Goal: Transaction & Acquisition: Purchase product/service

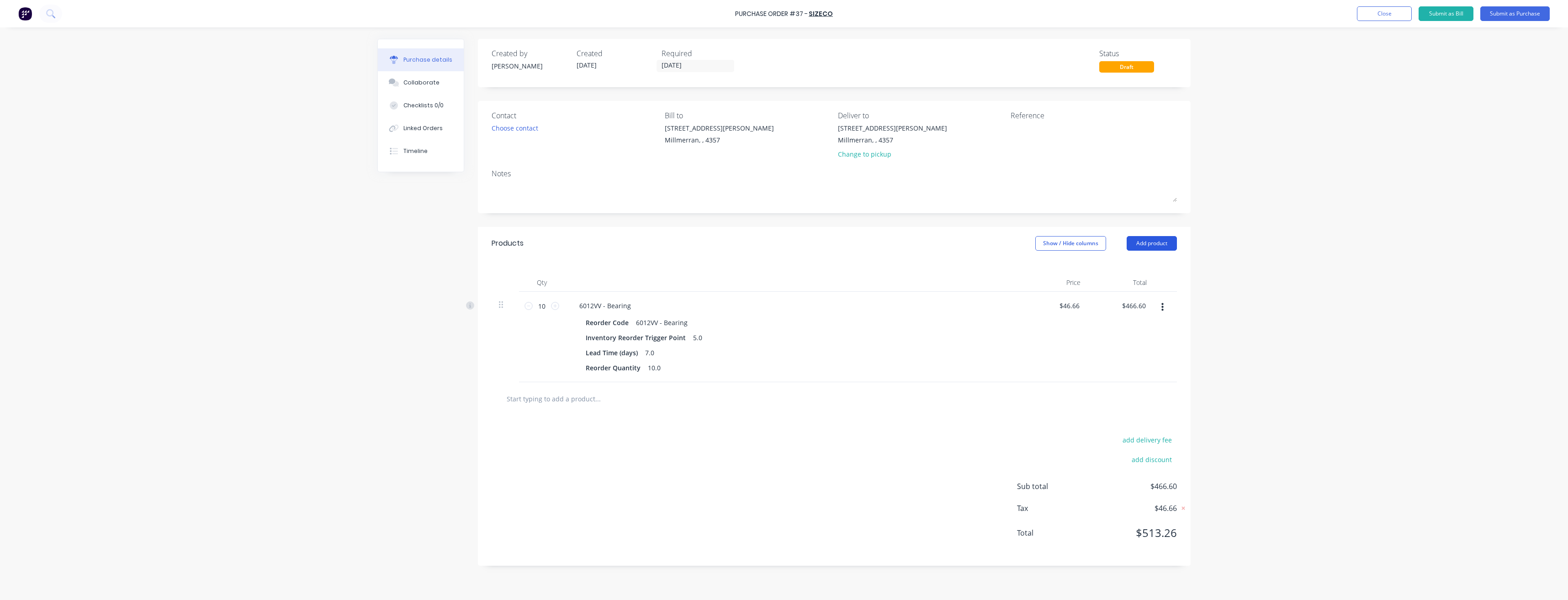
click at [1160, 242] on button "Add product" at bounding box center [1152, 243] width 51 height 15
click at [1108, 273] on div "Product catalogue" at bounding box center [1133, 267] width 71 height 13
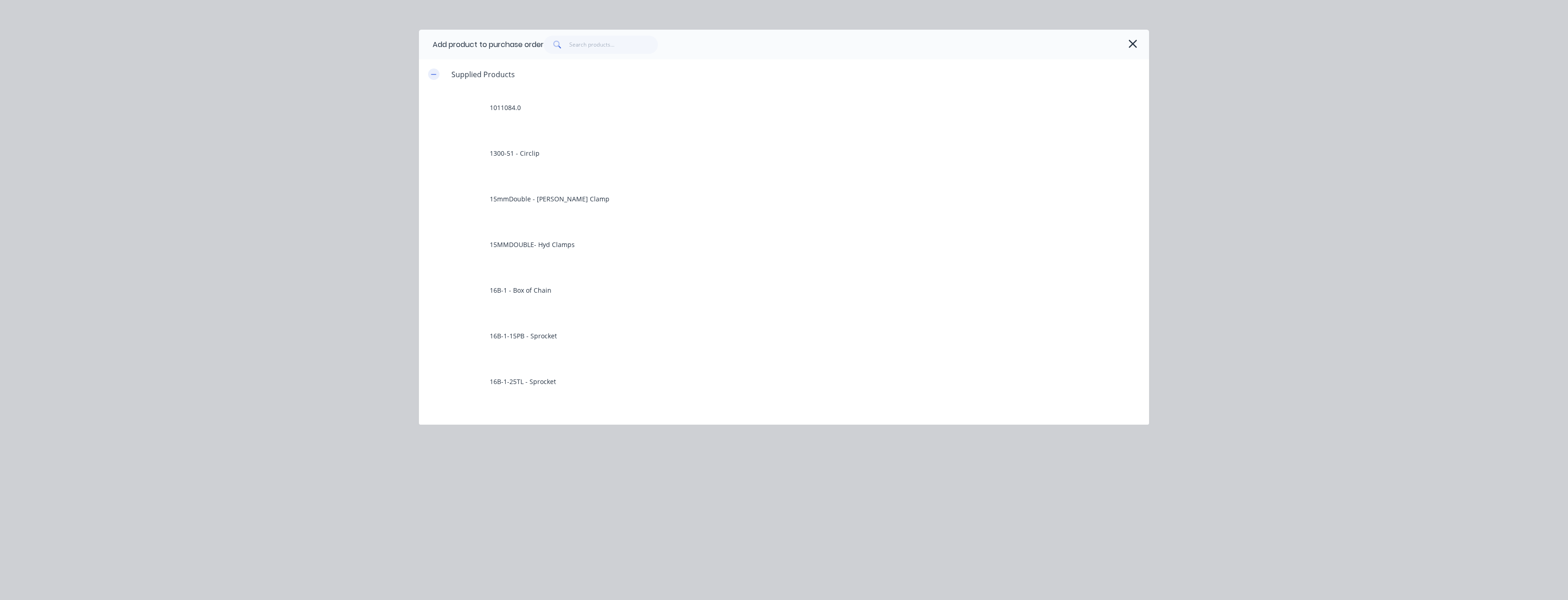
click at [433, 75] on icon "button" at bounding box center [433, 74] width 5 height 7
click at [434, 204] on icon "button" at bounding box center [434, 202] width 5 height 5
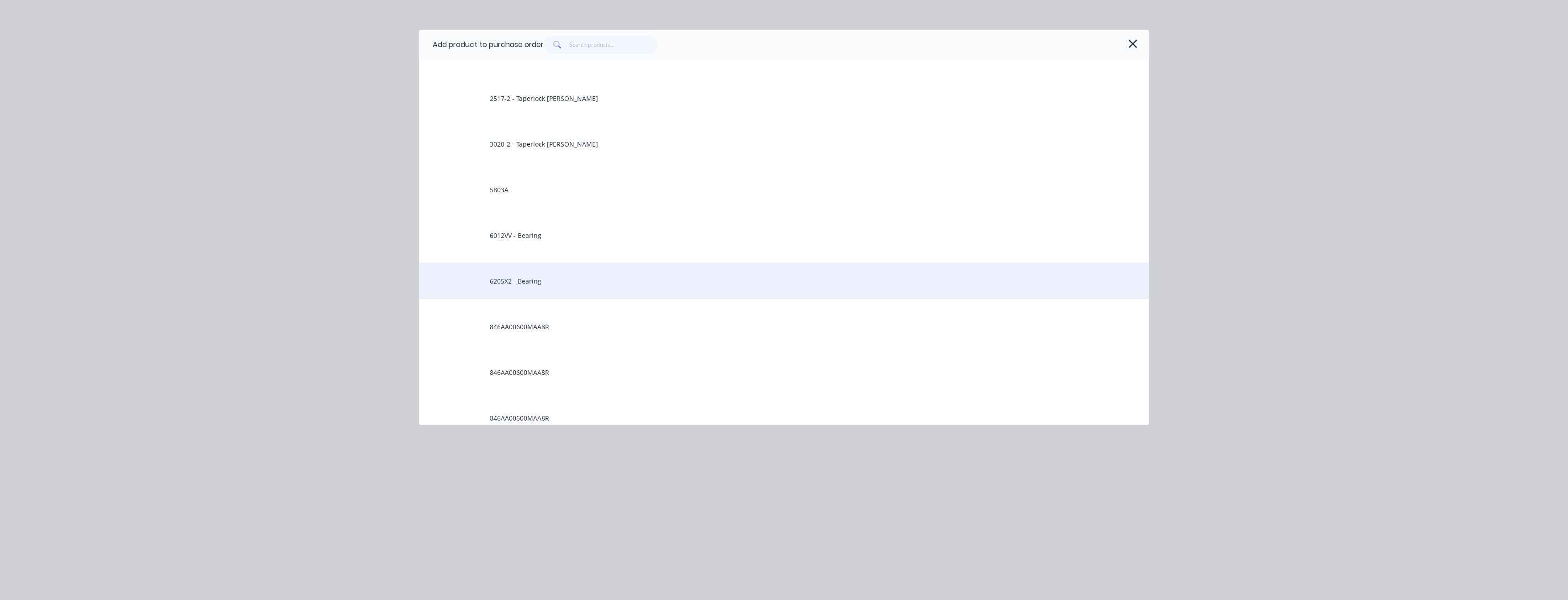
click at [516, 283] on div "6205X2 - Bearing" at bounding box center [783, 281] width 730 height 37
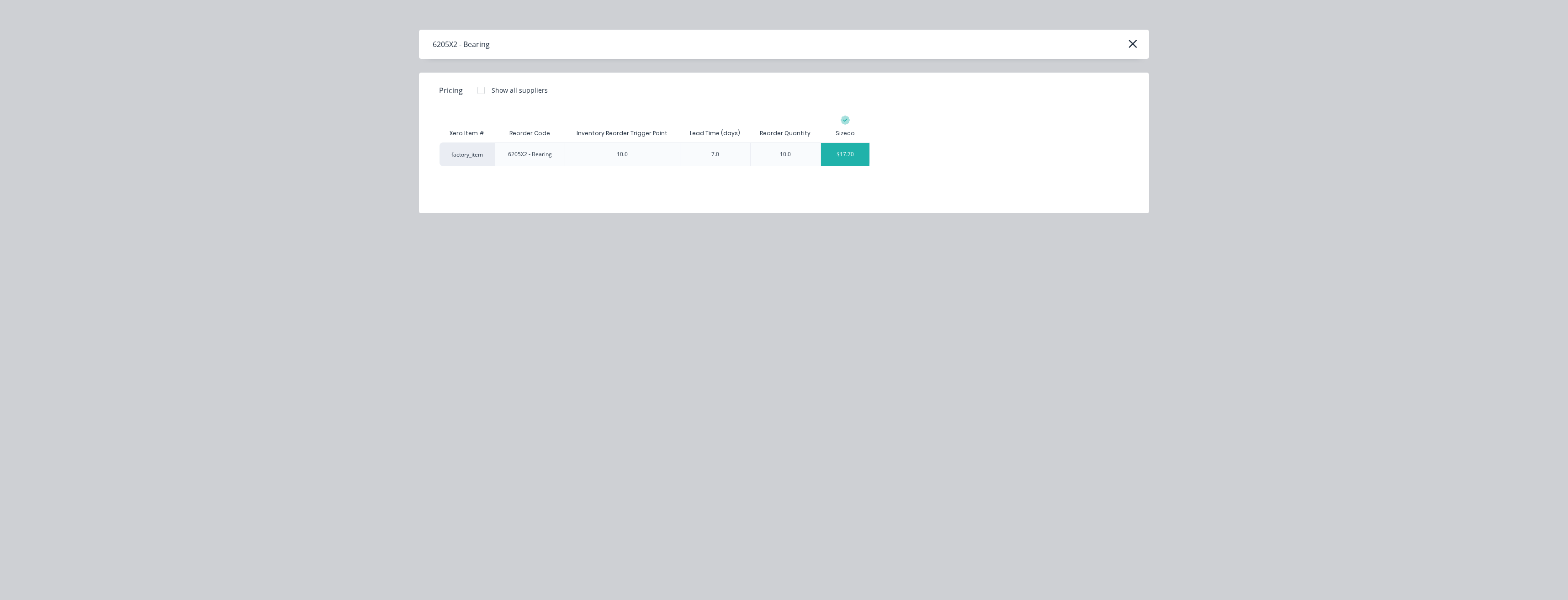
click at [842, 157] on div "$17.70" at bounding box center [845, 155] width 49 height 23
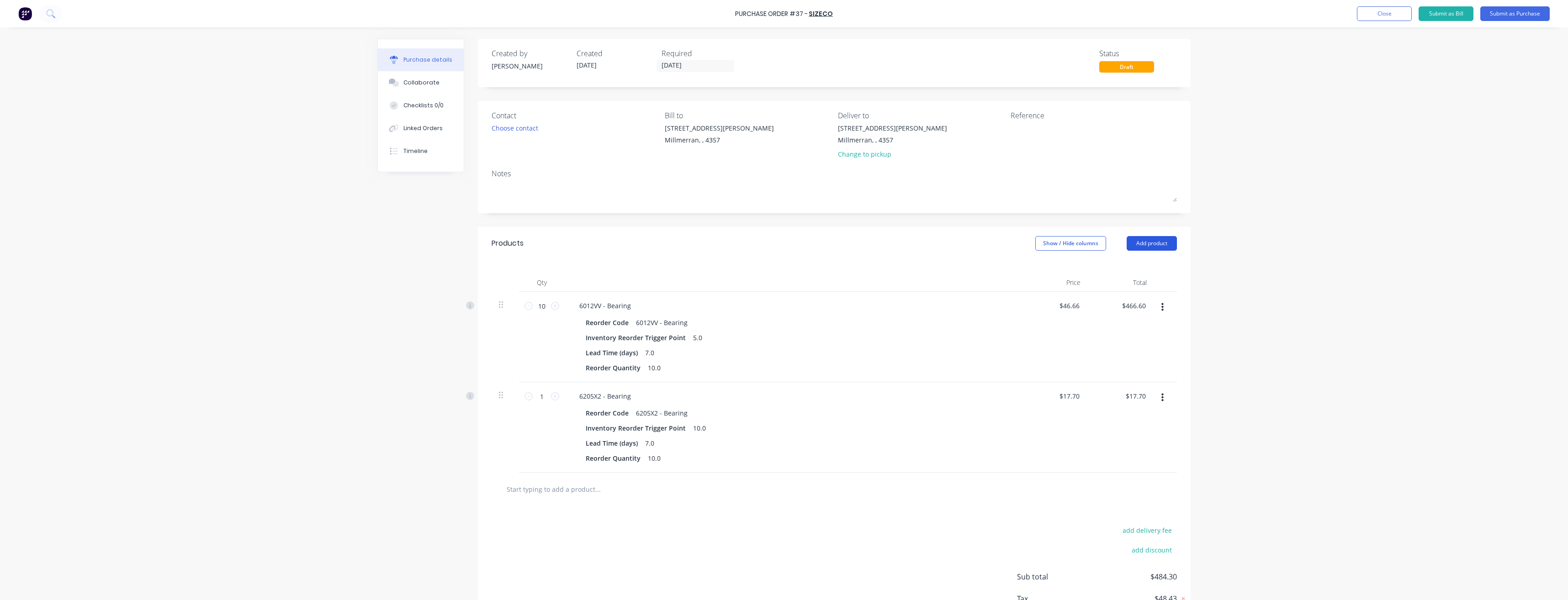
click at [1154, 242] on button "Add product" at bounding box center [1152, 243] width 51 height 15
click at [1135, 269] on div "Product catalogue" at bounding box center [1133, 267] width 71 height 13
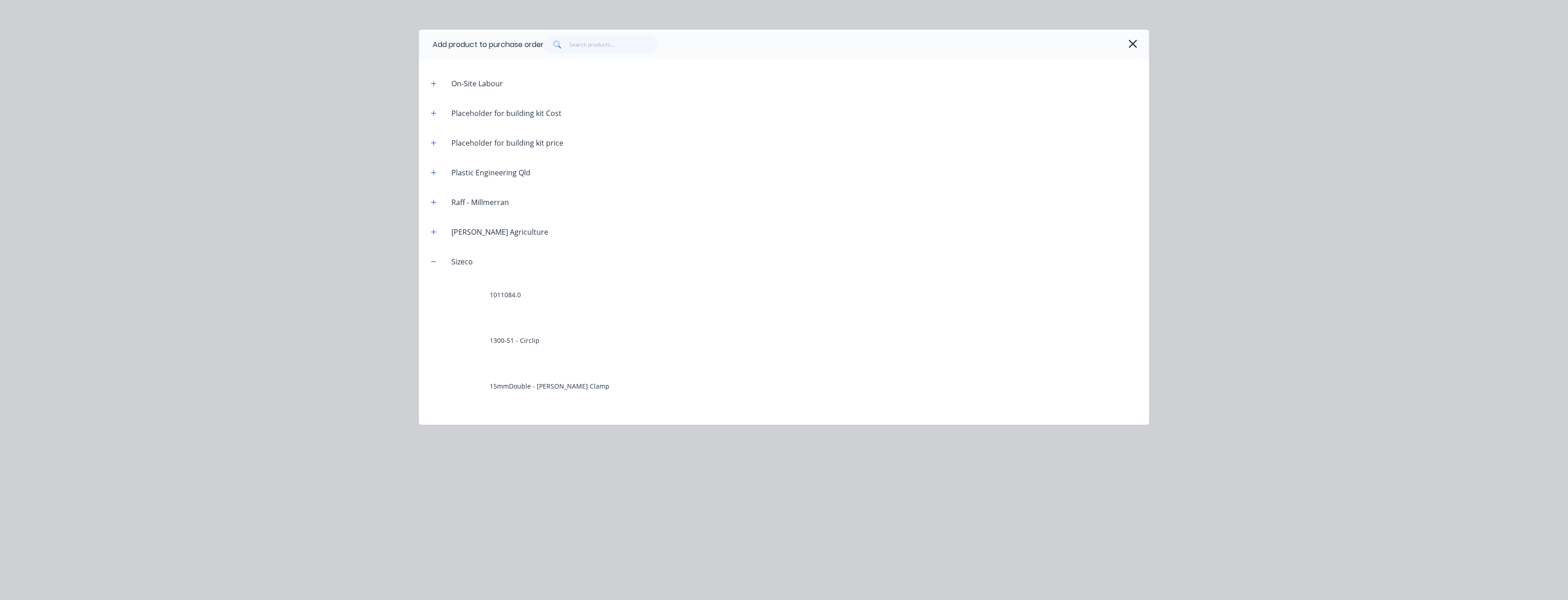
scroll to position [731, 0]
click at [582, 44] on input "text" at bounding box center [614, 45] width 89 height 18
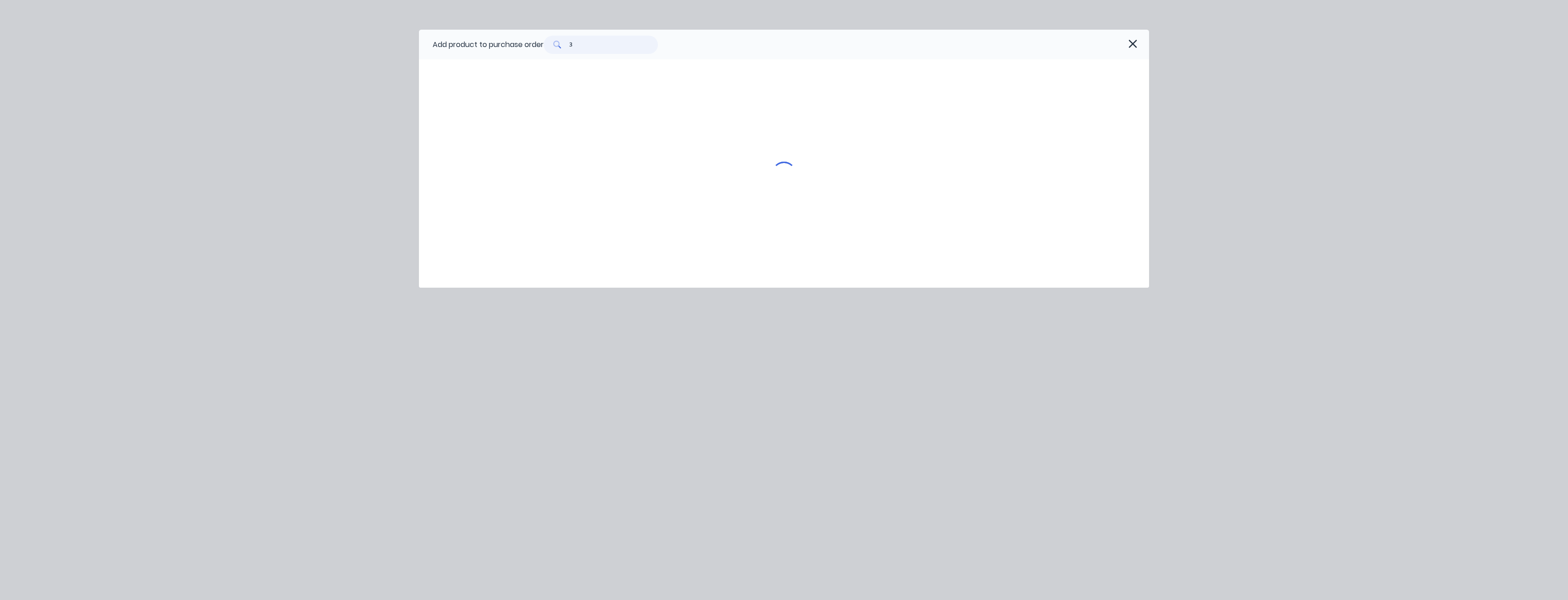
scroll to position [0, 0]
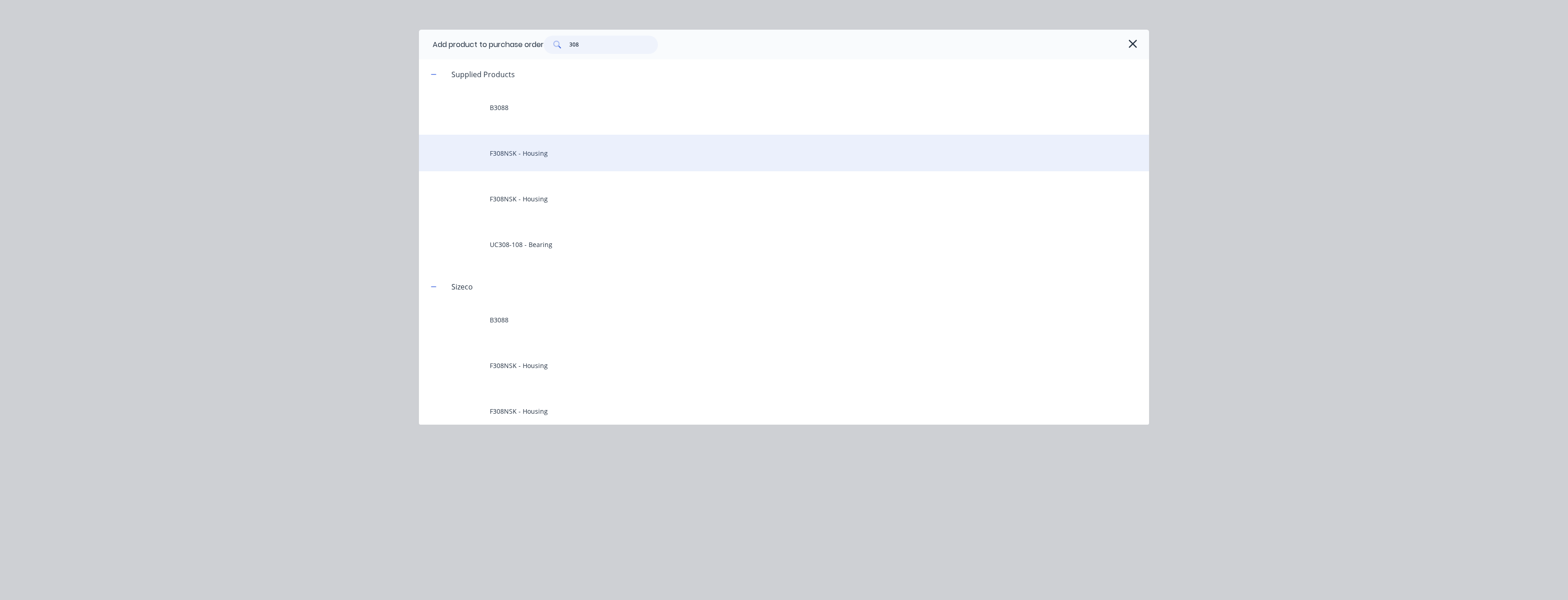
type input "308"
click at [530, 155] on div "F308NSK - Housing" at bounding box center [783, 153] width 730 height 37
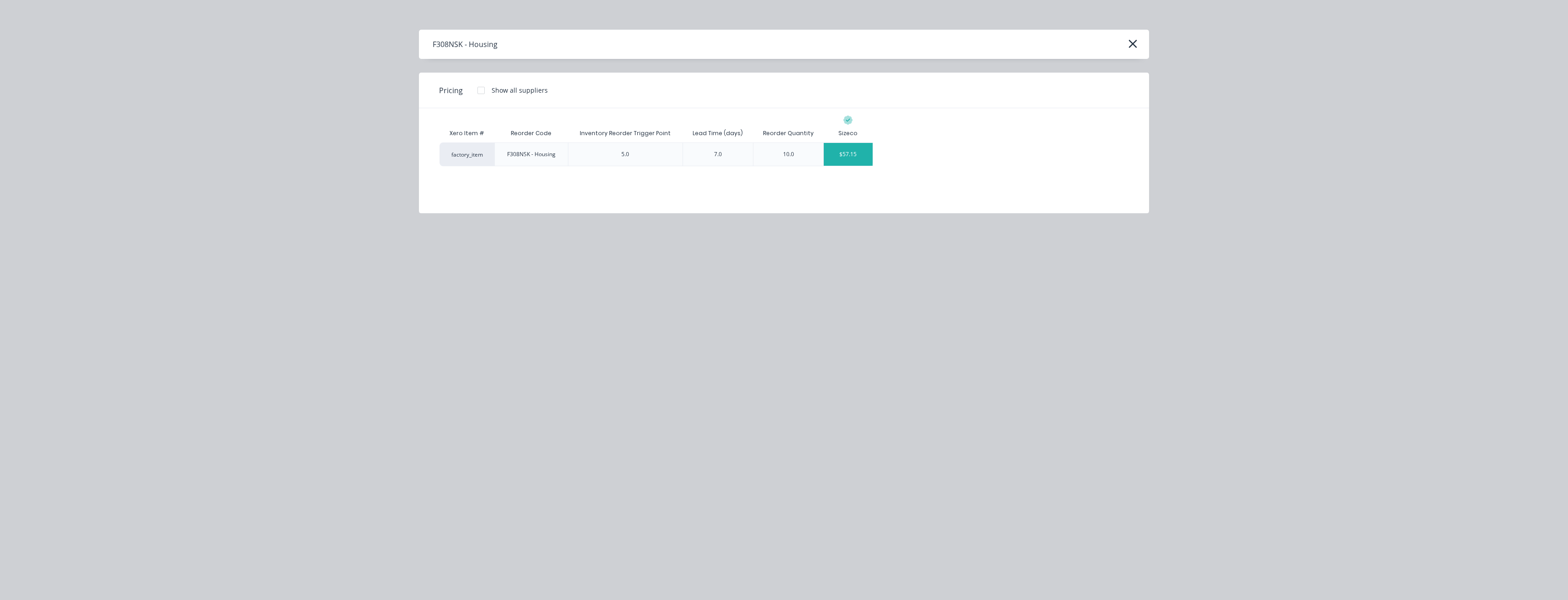
click at [845, 149] on div "$57.15" at bounding box center [848, 155] width 49 height 23
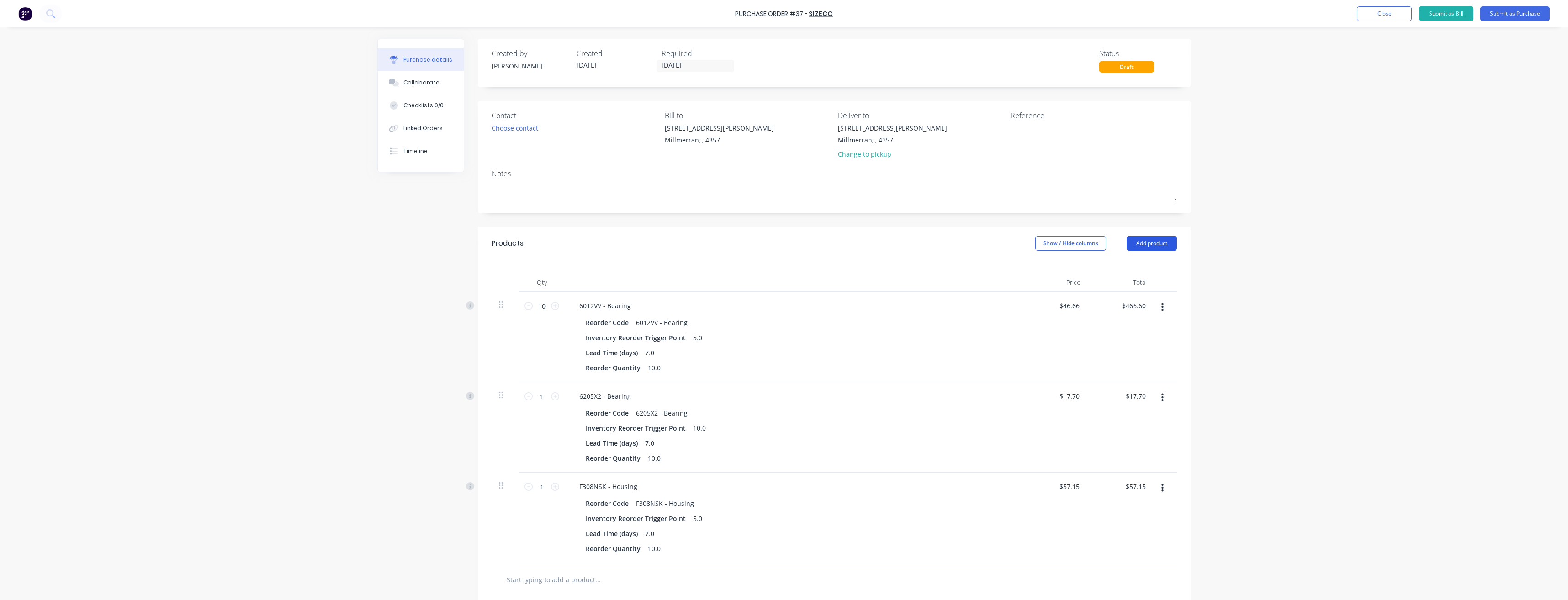
click at [1143, 243] on button "Add product" at bounding box center [1152, 243] width 51 height 15
click at [1100, 267] on div "Product catalogue" at bounding box center [1133, 267] width 71 height 13
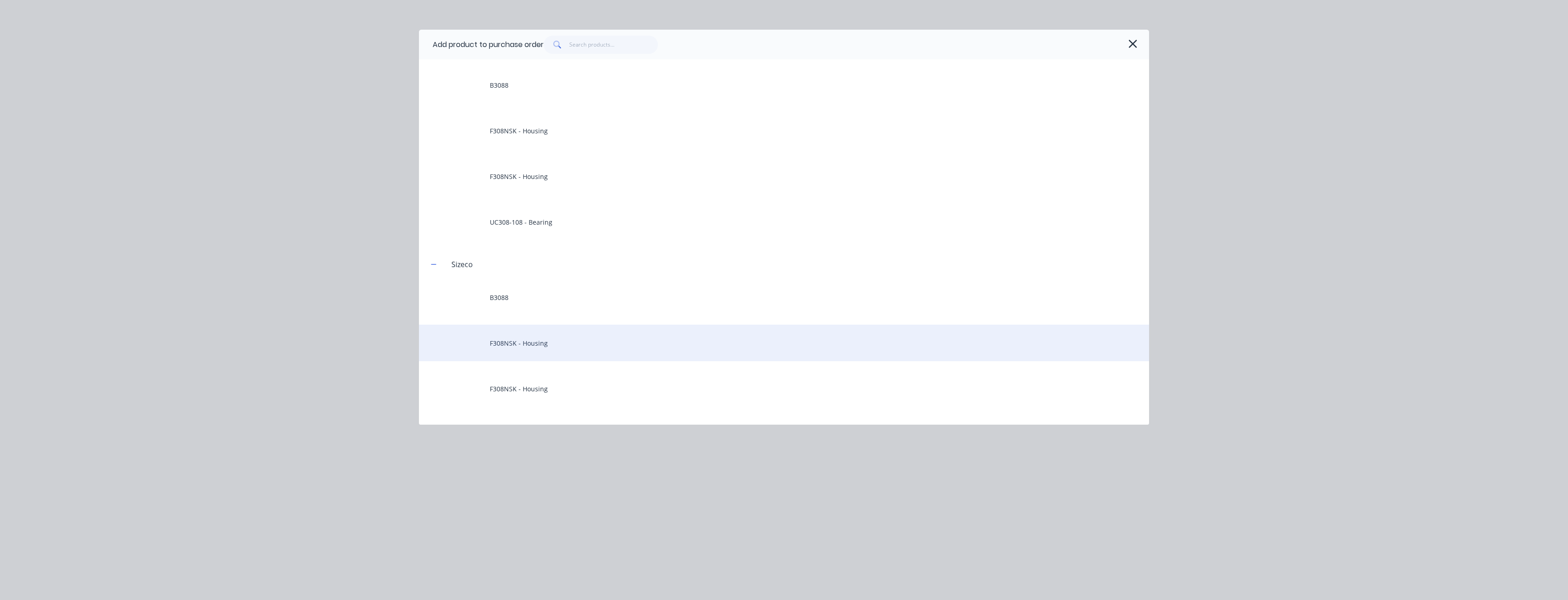
scroll to position [60, 0]
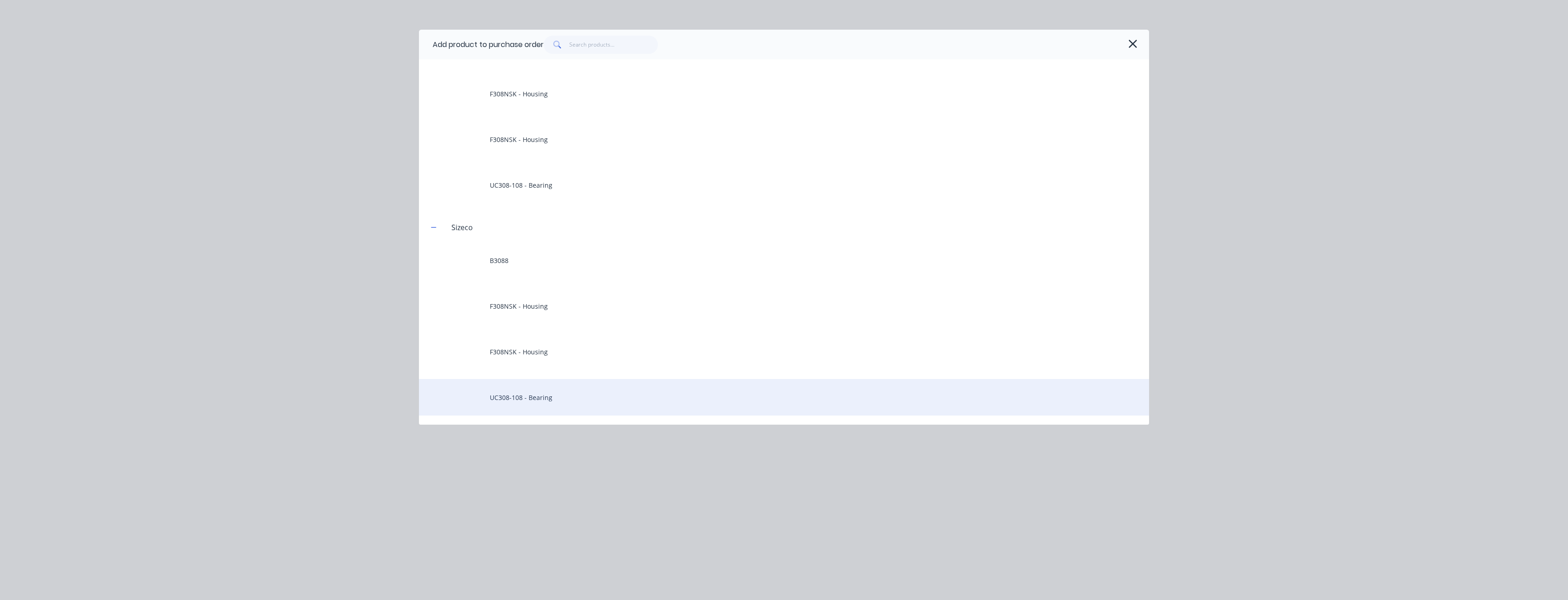
click at [545, 402] on div "UC308-108 - Bearing" at bounding box center [783, 397] width 730 height 37
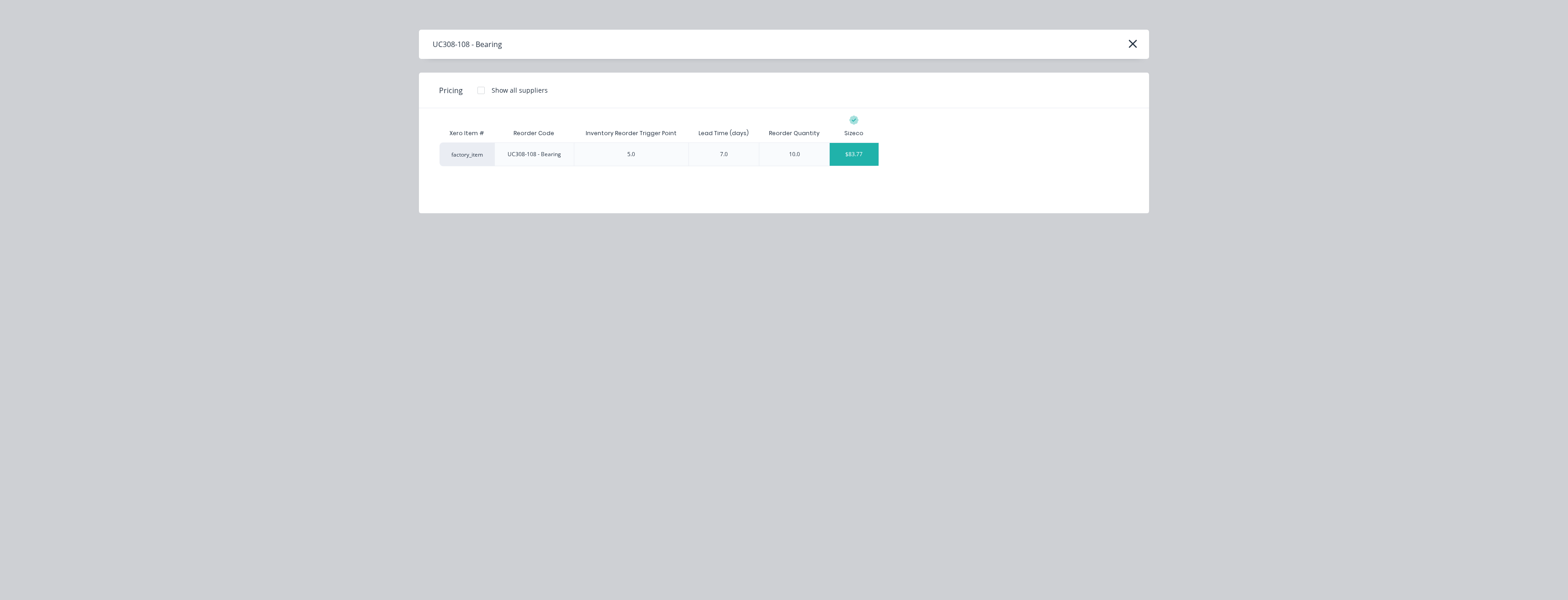
click at [854, 161] on div "$83.77" at bounding box center [854, 155] width 49 height 23
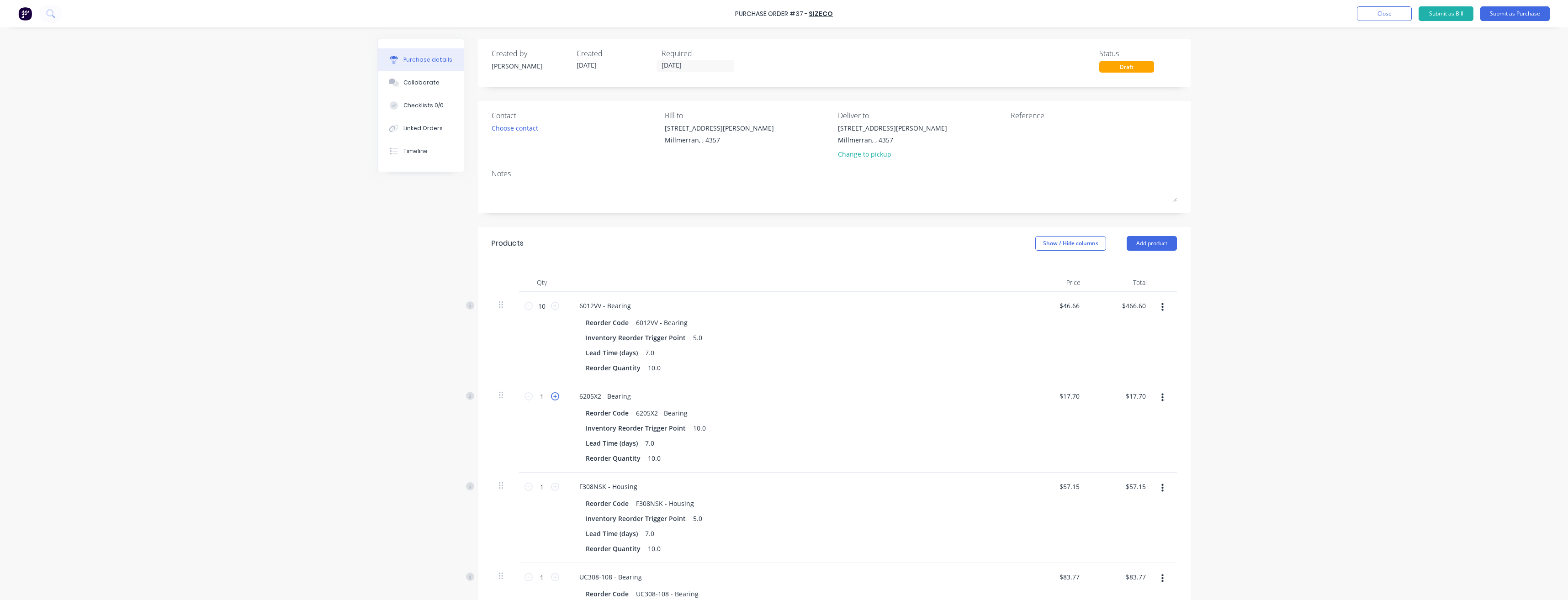
click at [551, 399] on icon at bounding box center [555, 397] width 9 height 9
type input "2"
type input "$35.40"
click at [551, 399] on icon at bounding box center [555, 397] width 9 height 9
type input "3"
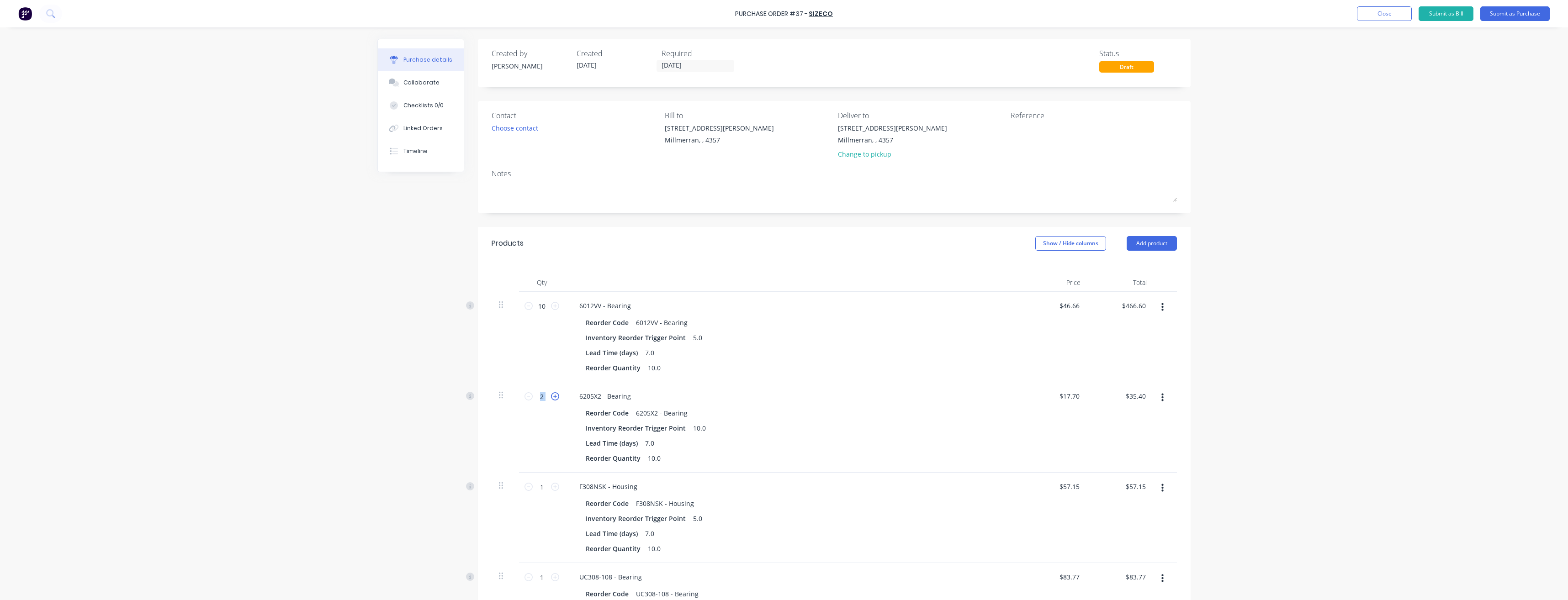
type input "$53.10"
click at [551, 399] on icon at bounding box center [555, 397] width 9 height 9
type input "4"
type input "$70.80"
click at [551, 399] on icon at bounding box center [555, 397] width 9 height 9
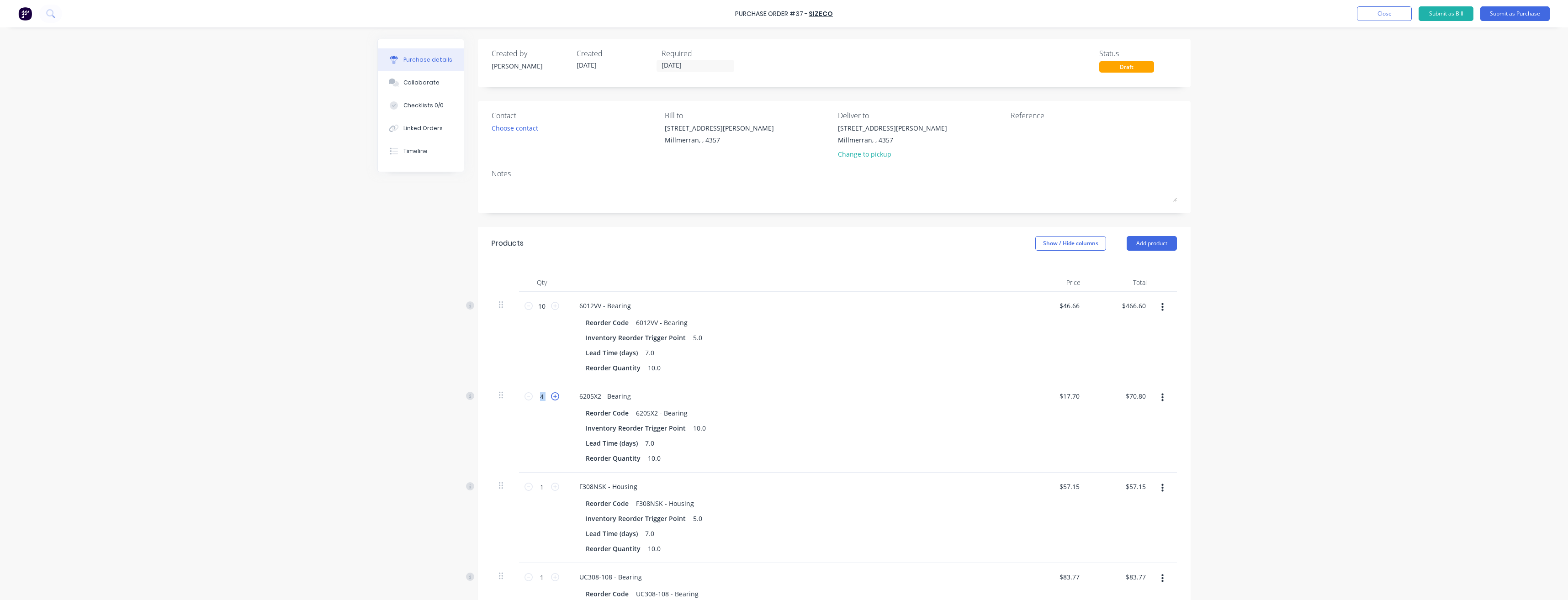
type input "5"
type input "$88.50"
click at [551, 399] on icon at bounding box center [555, 397] width 9 height 9
type input "6"
type input "$106.20"
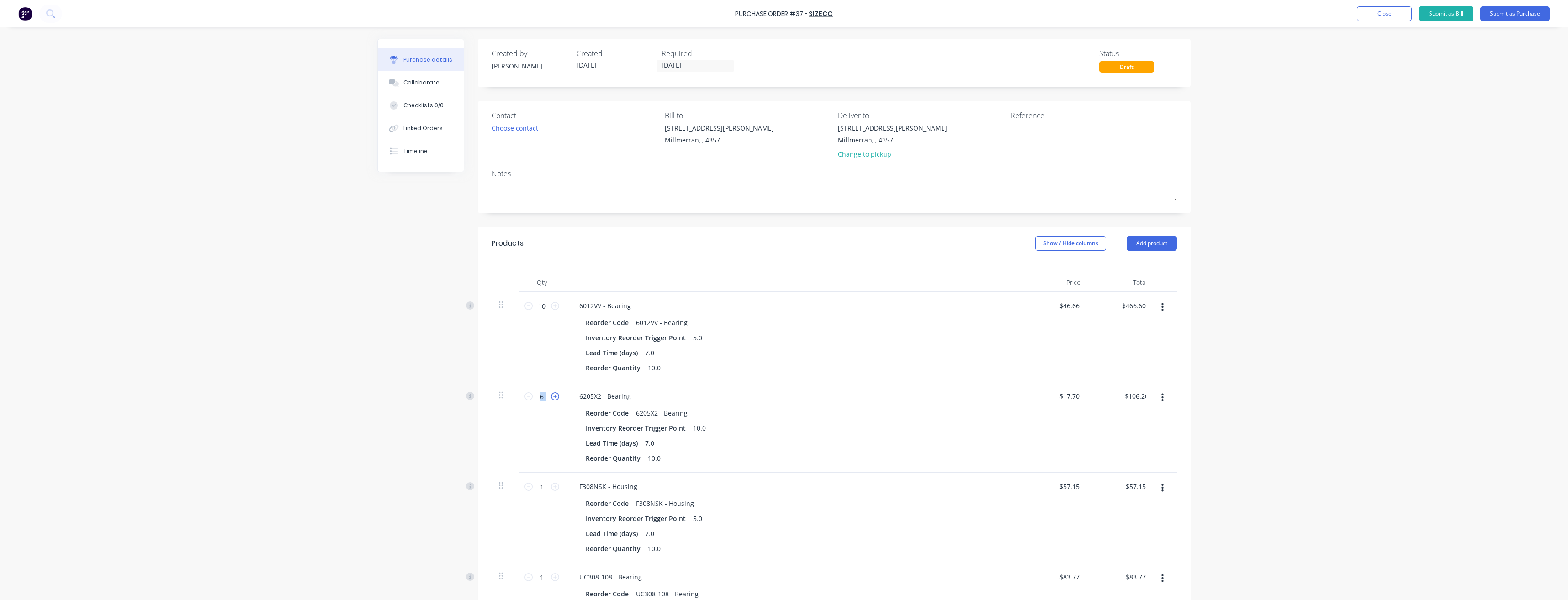
click at [551, 399] on icon at bounding box center [555, 397] width 9 height 9
type input "7"
type input "$123.90"
click at [551, 397] on icon at bounding box center [555, 397] width 9 height 9
type input "8"
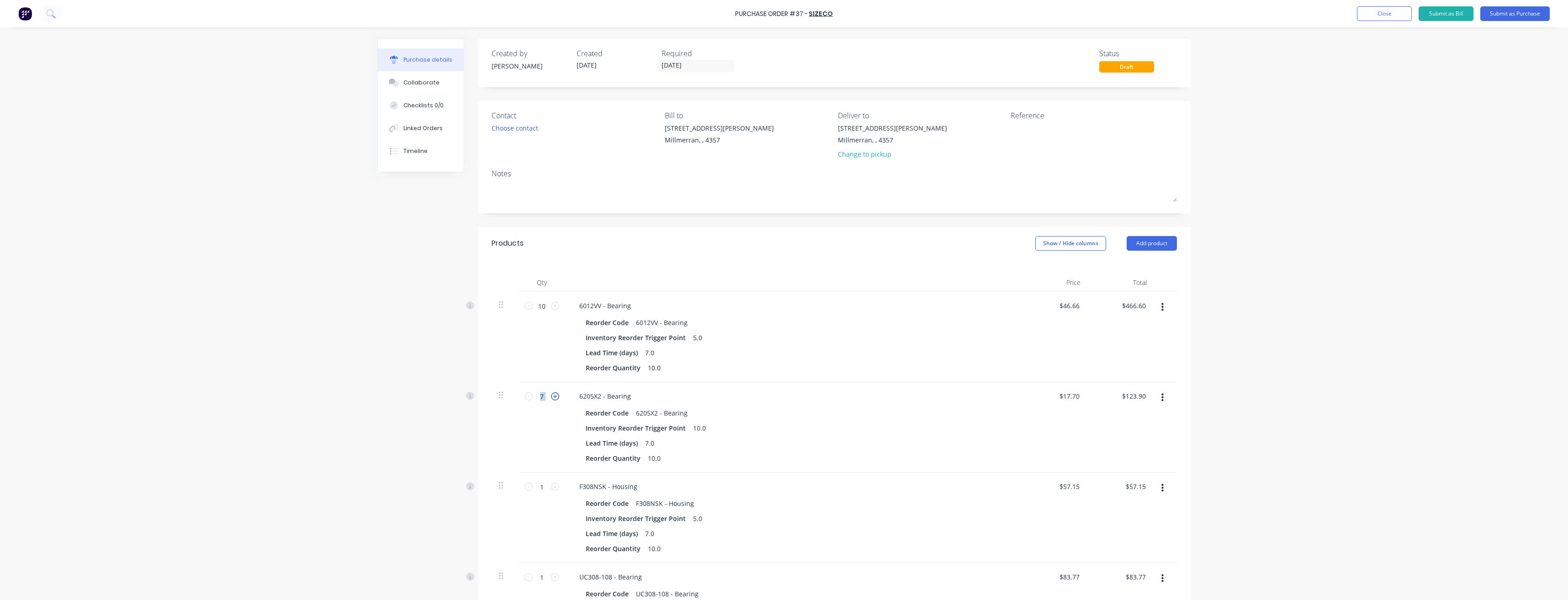
type input "$141.60"
click at [551, 396] on icon at bounding box center [555, 397] width 9 height 9
type input "9"
type input "$159.30"
click at [551, 396] on icon at bounding box center [555, 397] width 9 height 9
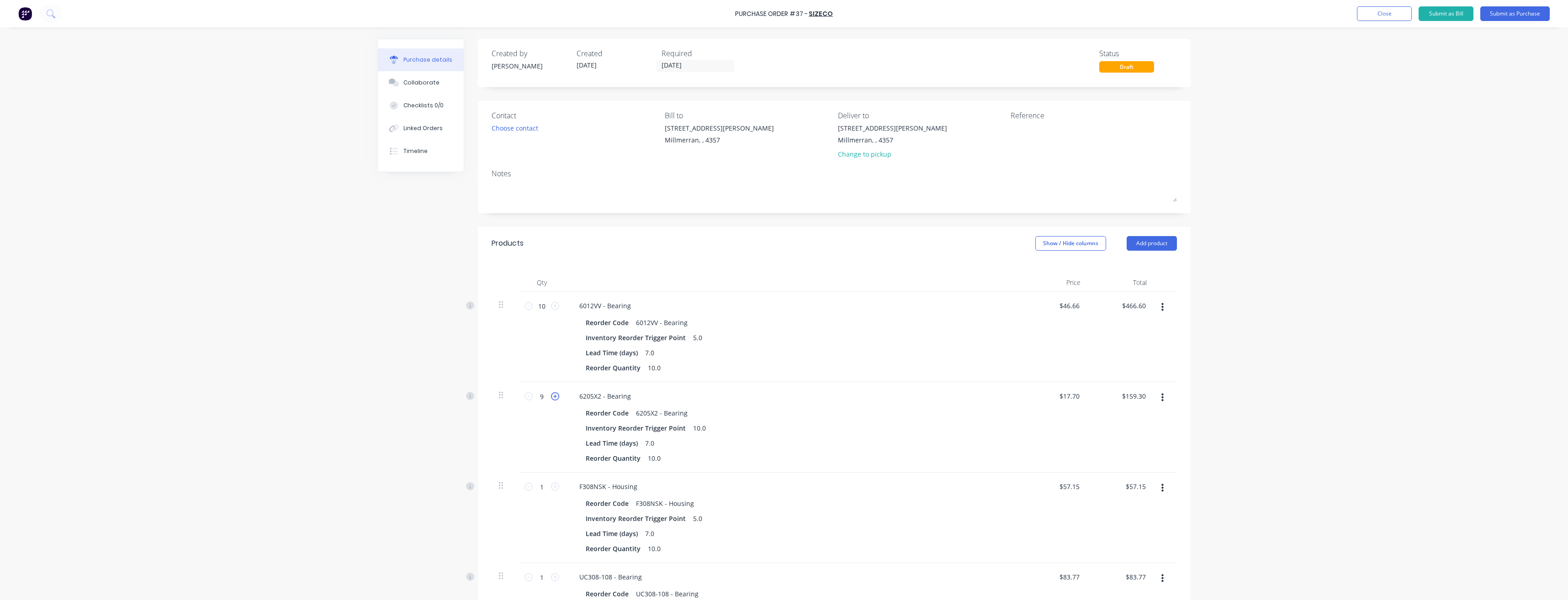
type input "10"
type input "$177.00"
click at [551, 396] on icon at bounding box center [555, 397] width 9 height 9
type input "11"
type input "$194.70"
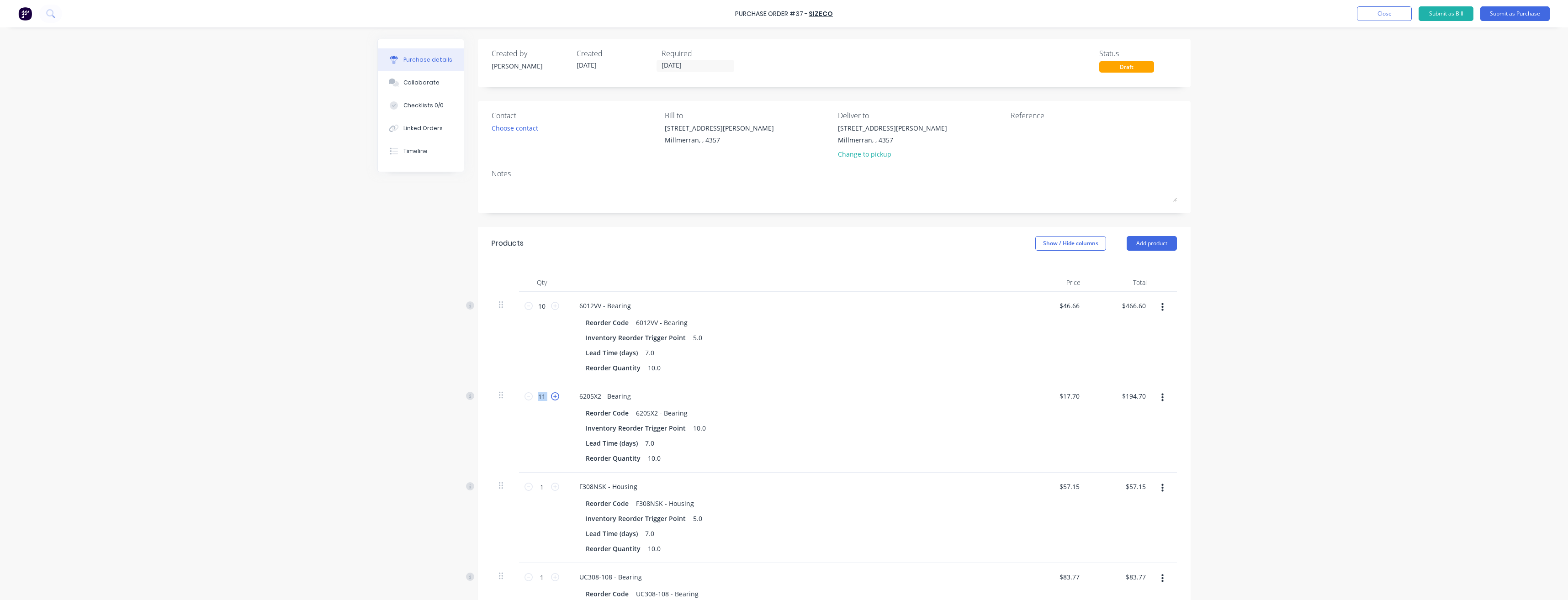
click at [551, 397] on icon at bounding box center [555, 397] width 9 height 9
type input "12"
type input "$212.40"
click at [551, 397] on icon at bounding box center [555, 397] width 9 height 9
type input "13"
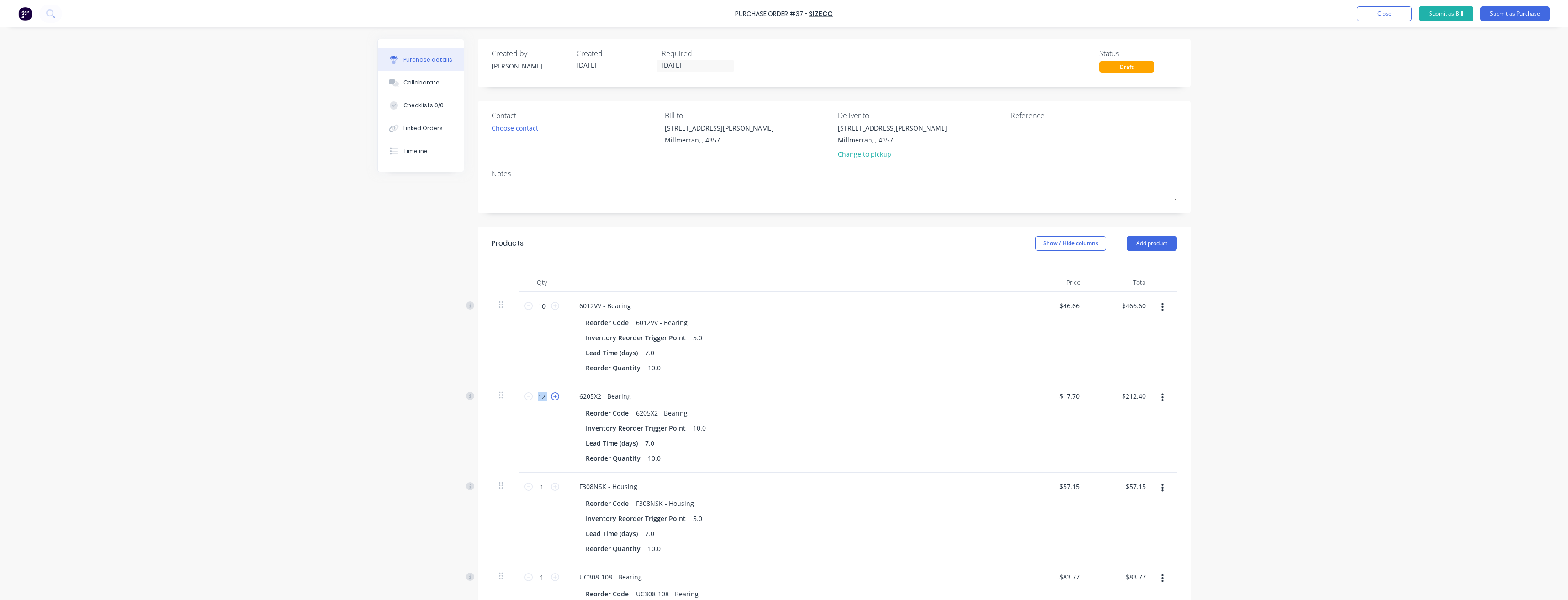
type input "$230.10"
click at [551, 397] on icon at bounding box center [555, 397] width 9 height 9
type input "14"
type input "$247.80"
click at [551, 397] on icon at bounding box center [555, 397] width 9 height 9
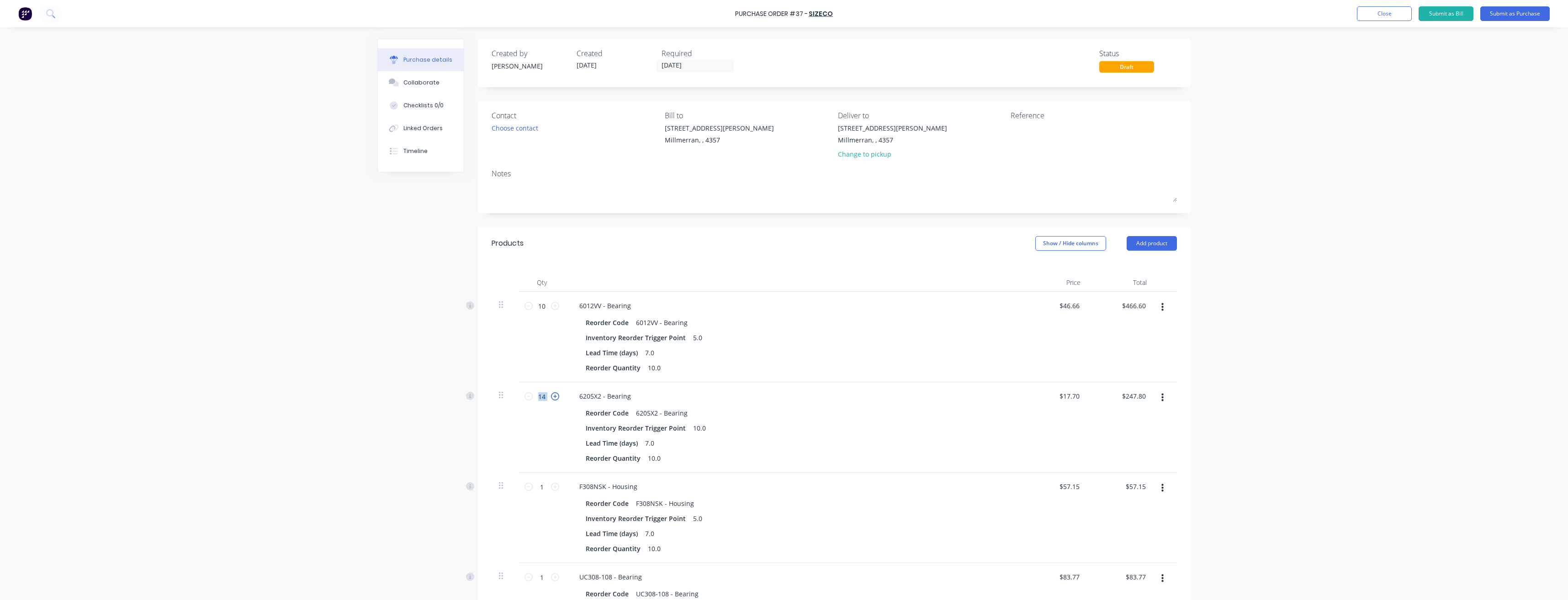
type input "15"
type input "$265.50"
click at [551, 397] on icon at bounding box center [555, 397] width 9 height 9
type input "16"
type input "$283.20"
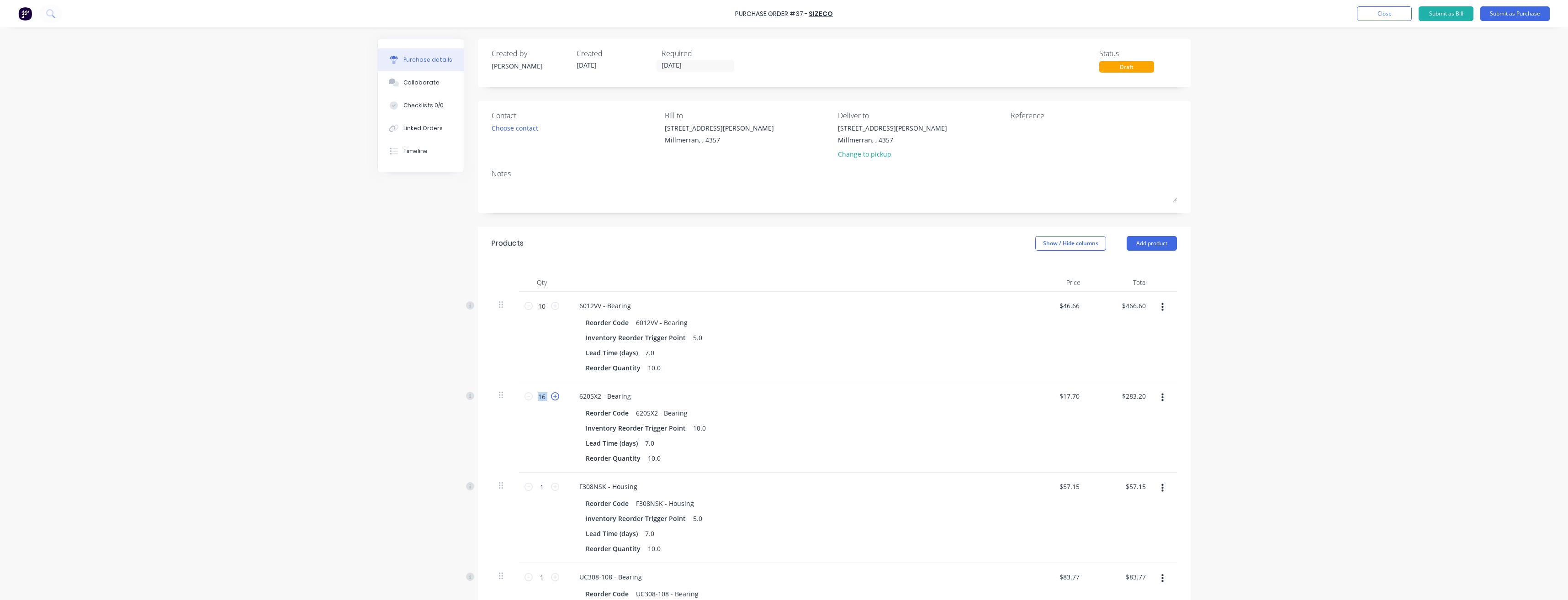
click at [551, 397] on icon at bounding box center [555, 397] width 9 height 9
type input "17"
type input "$300.90"
click at [551, 397] on icon at bounding box center [555, 397] width 9 height 9
type input "18"
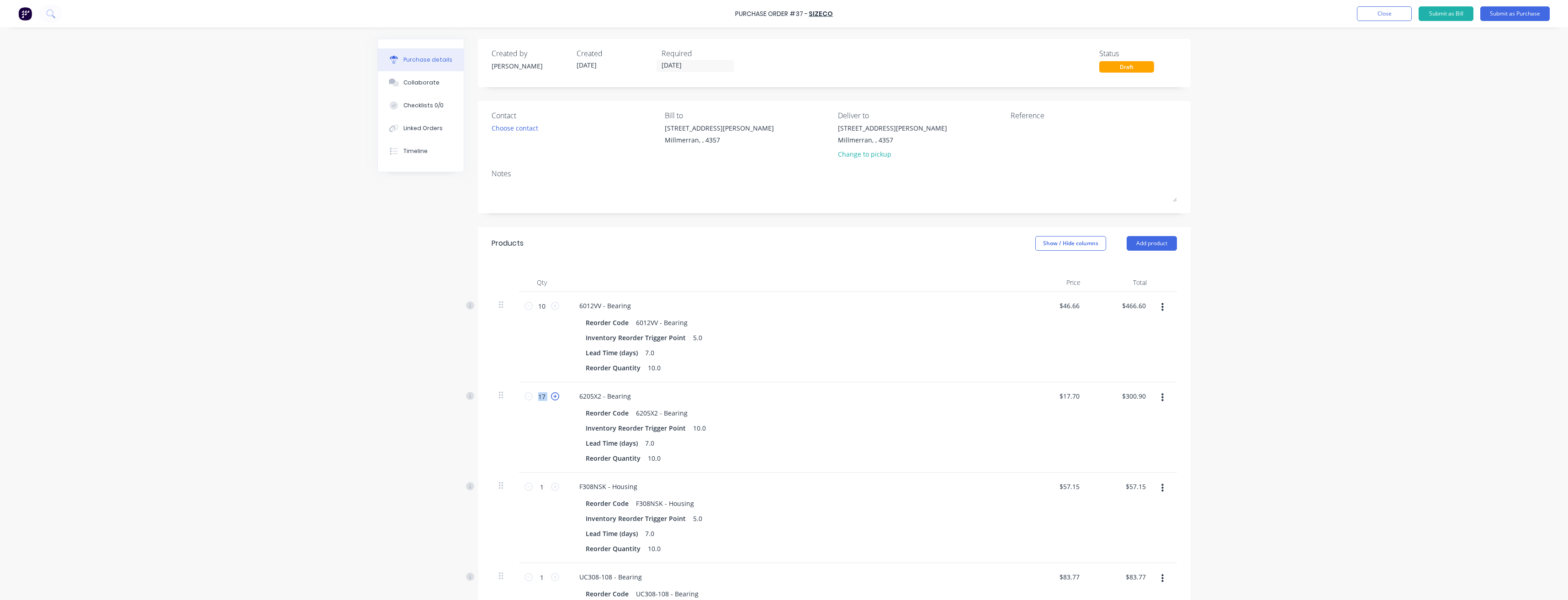
type input "$318.60"
click at [551, 397] on icon at bounding box center [555, 397] width 9 height 9
type input "19"
type input "$336.30"
click at [551, 397] on icon at bounding box center [555, 397] width 9 height 9
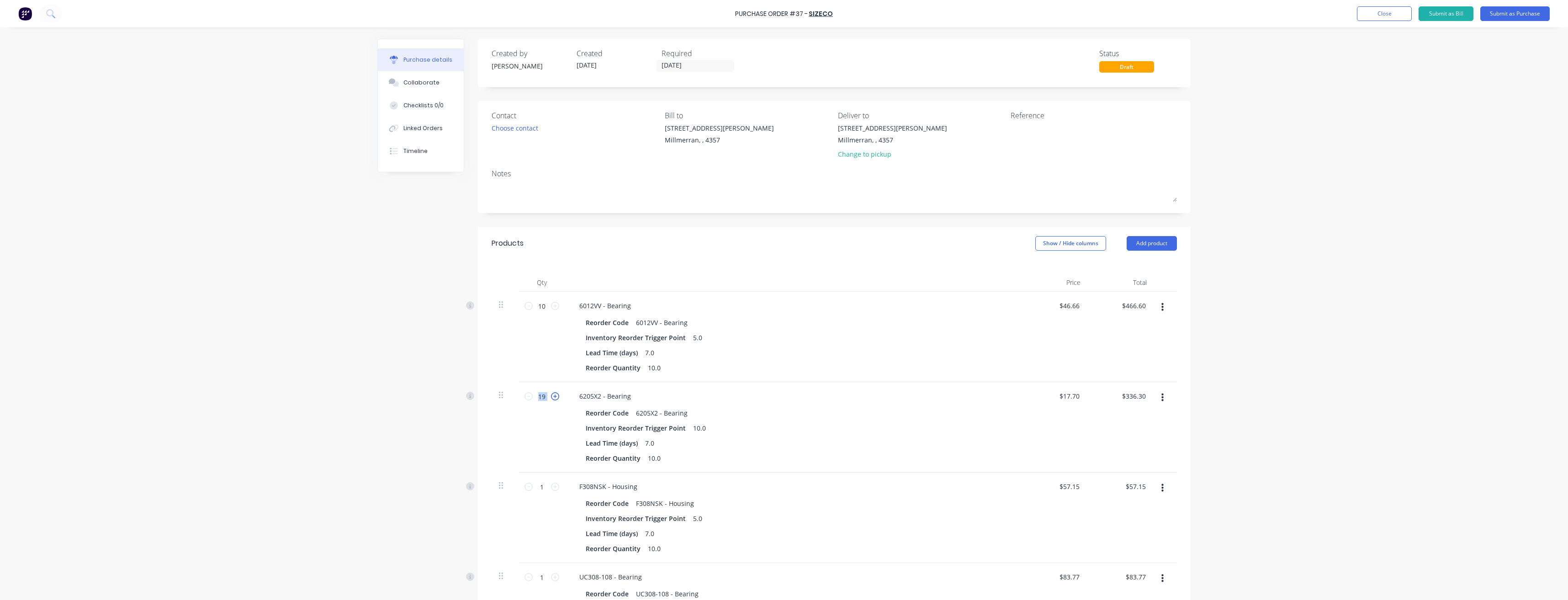
type input "20"
type input "$354.00"
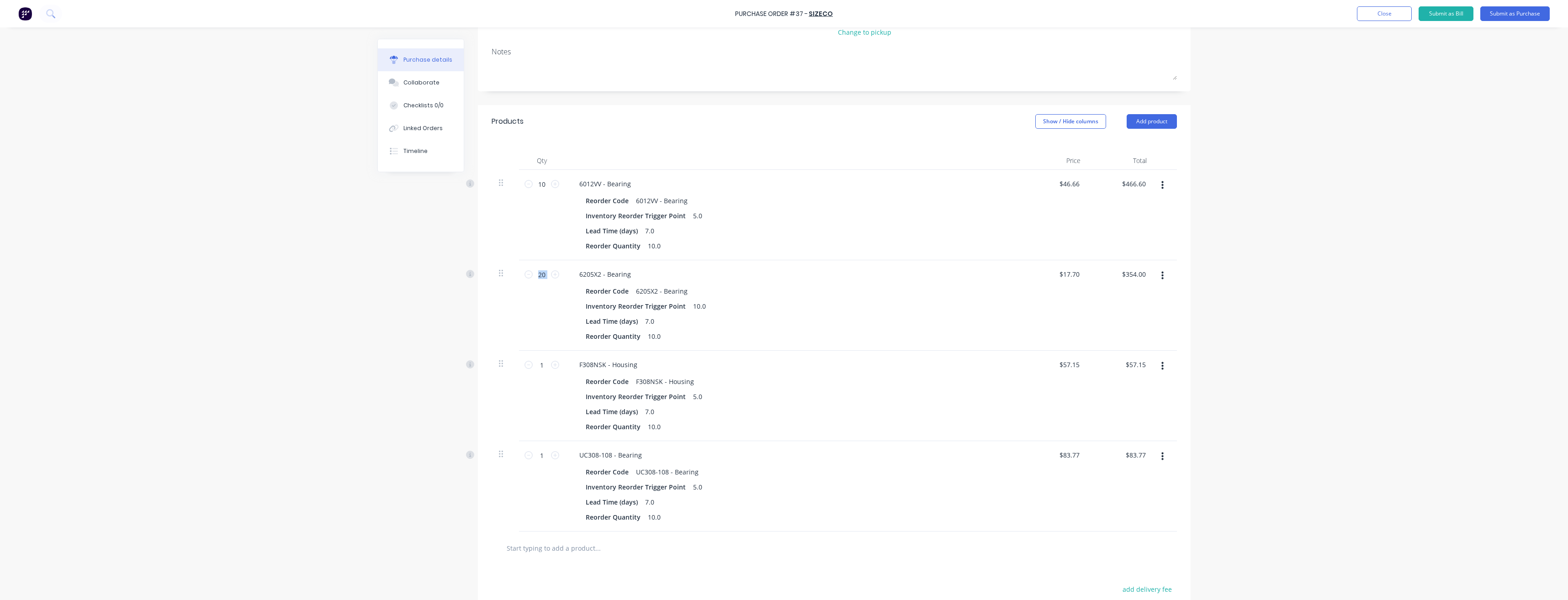
scroll to position [137, 0]
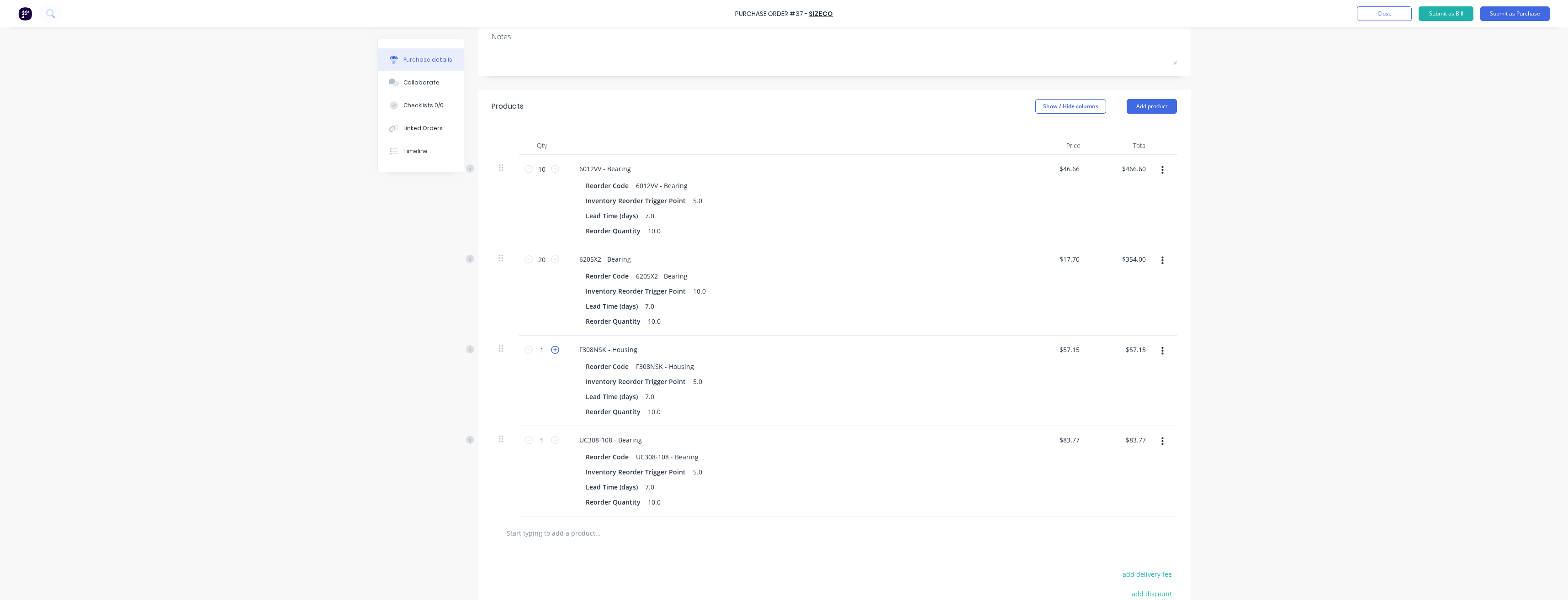
click at [551, 352] on icon at bounding box center [555, 350] width 9 height 9
type input "2"
type input "$114.30"
click at [551, 352] on icon at bounding box center [555, 350] width 9 height 9
type input "3"
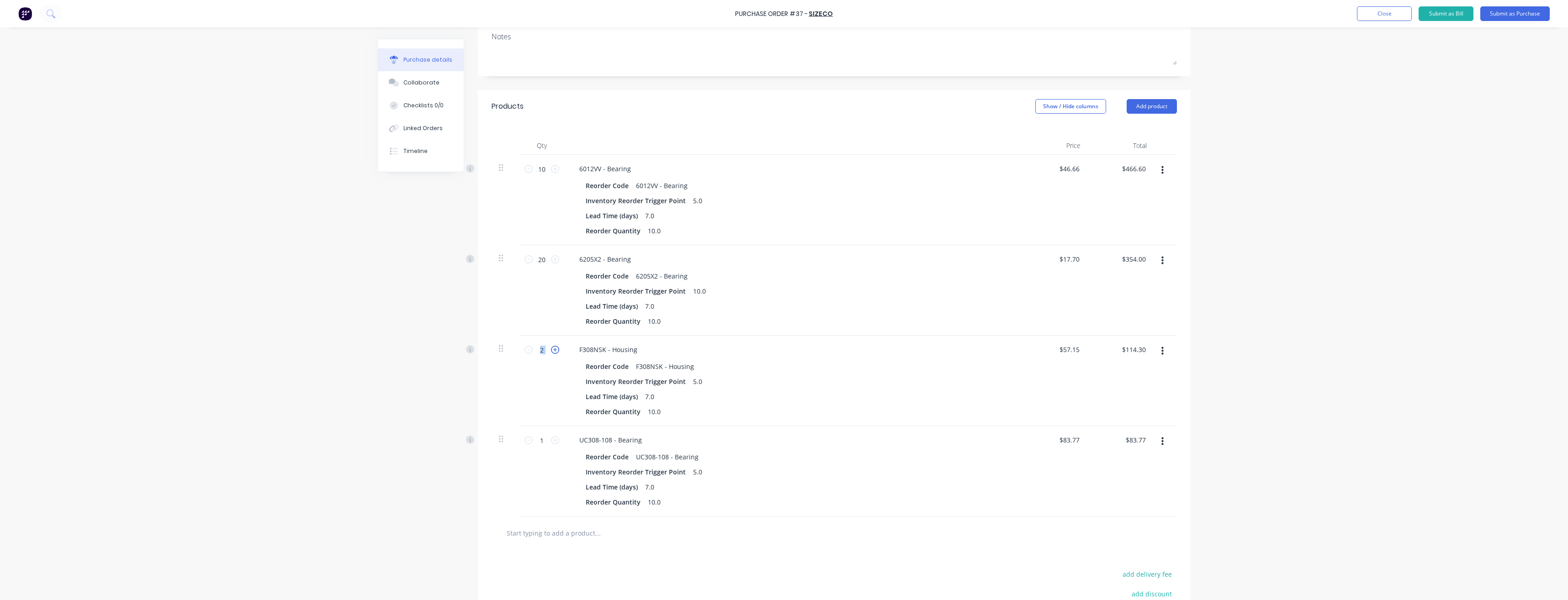
type input "$171.45"
click at [551, 352] on icon at bounding box center [555, 350] width 9 height 9
type input "4"
type input "$228.60"
click at [551, 352] on icon at bounding box center [555, 350] width 9 height 9
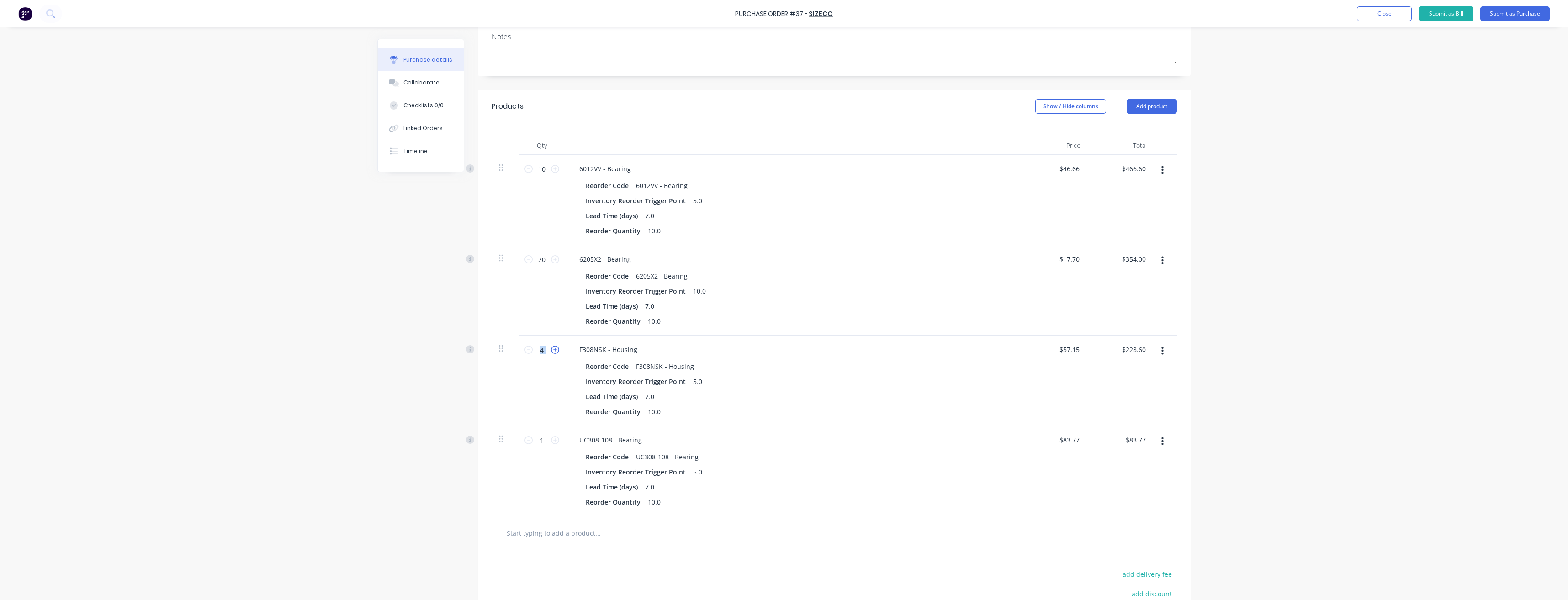
type input "5"
type input "$285.75"
click at [551, 352] on icon at bounding box center [555, 350] width 9 height 9
type input "6"
type input "$342.90"
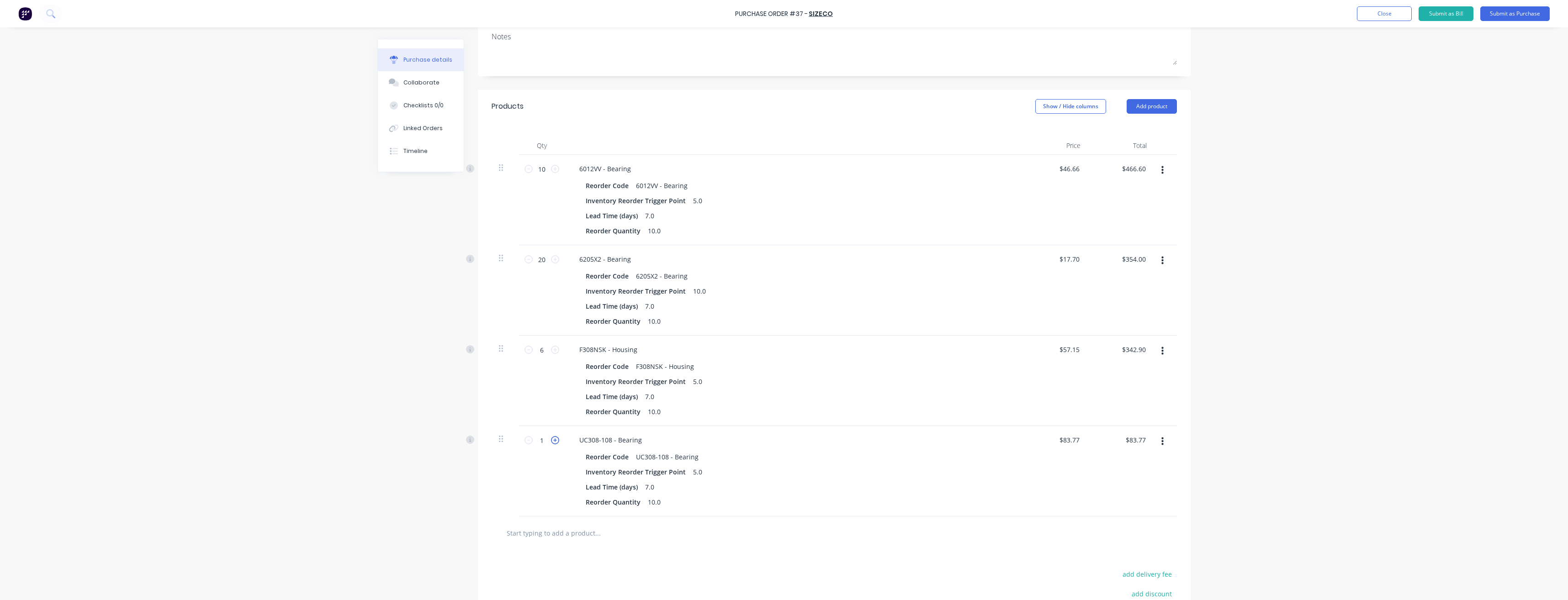
click at [551, 437] on icon at bounding box center [555, 441] width 9 height 9
type input "2"
type input "$167.54"
click at [551, 437] on icon at bounding box center [555, 441] width 9 height 9
type input "3"
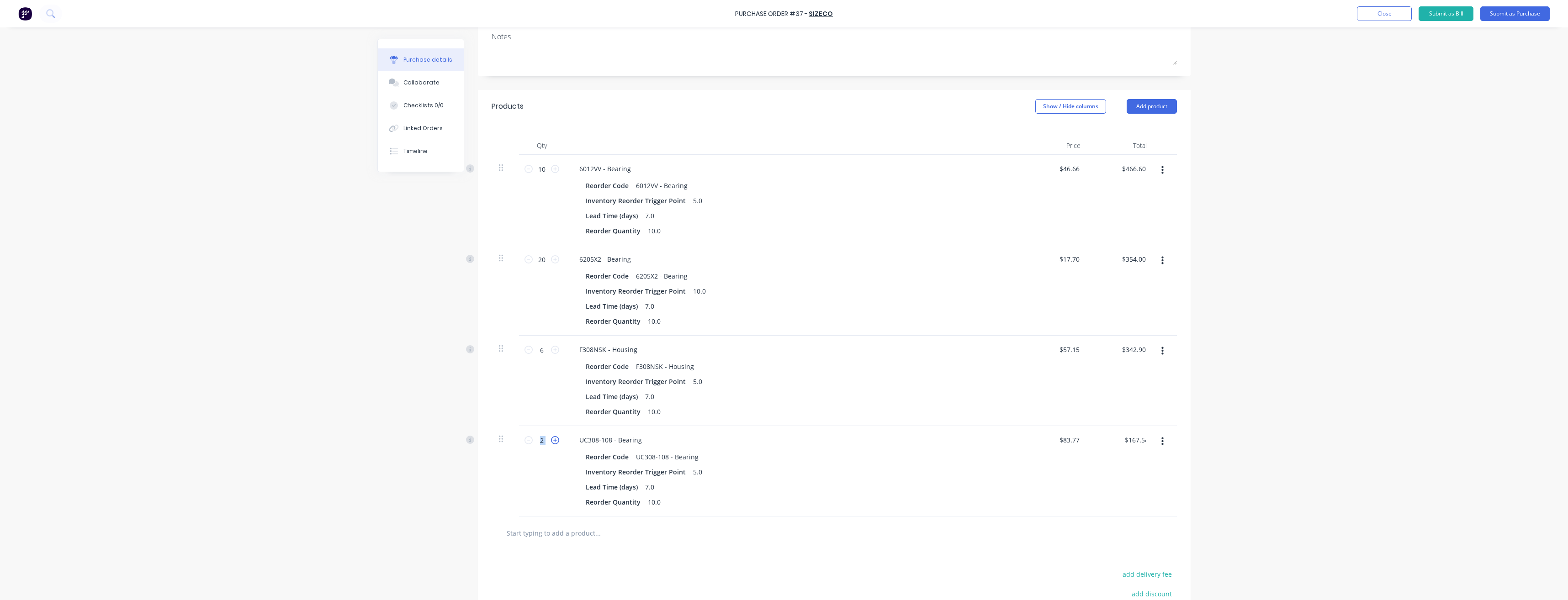
type input "$251.31"
click at [551, 439] on icon at bounding box center [555, 441] width 9 height 9
type input "4"
type input "$335.08"
click at [551, 439] on icon at bounding box center [555, 441] width 9 height 9
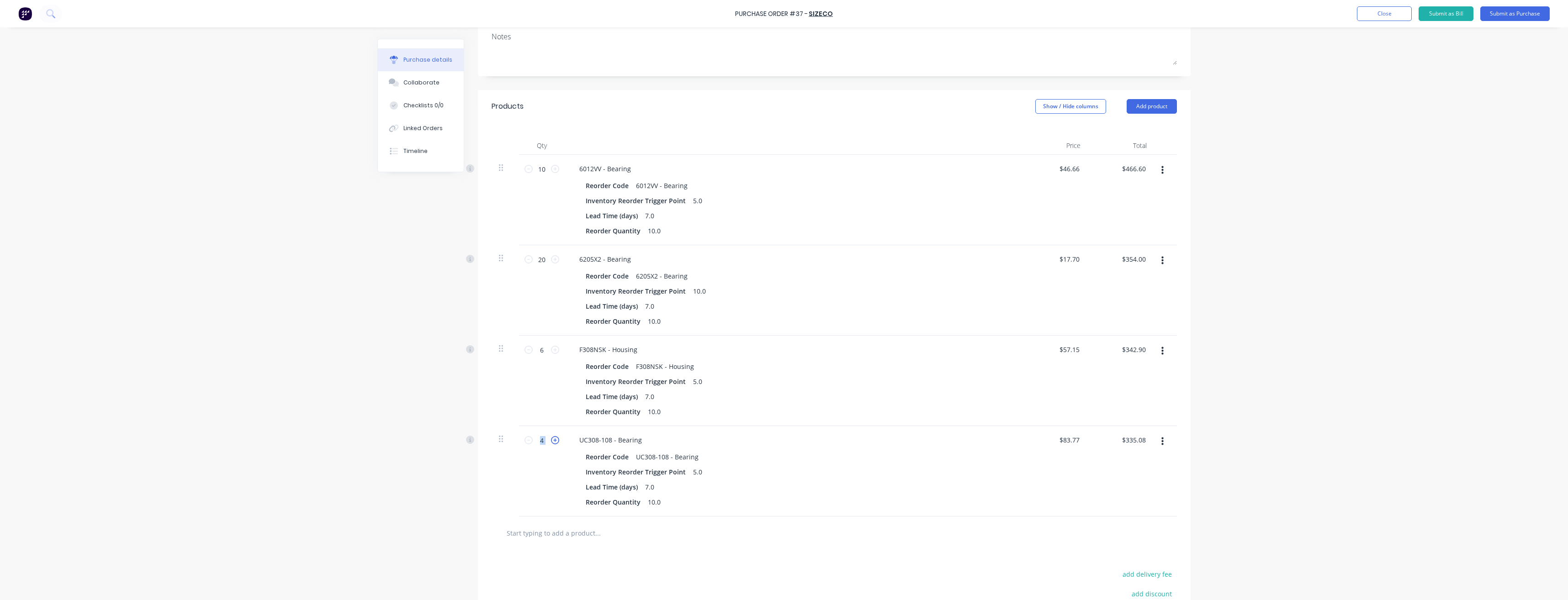
type input "5"
type input "$418.85"
click at [551, 439] on icon at bounding box center [555, 441] width 9 height 9
type input "6"
type input "$502.62"
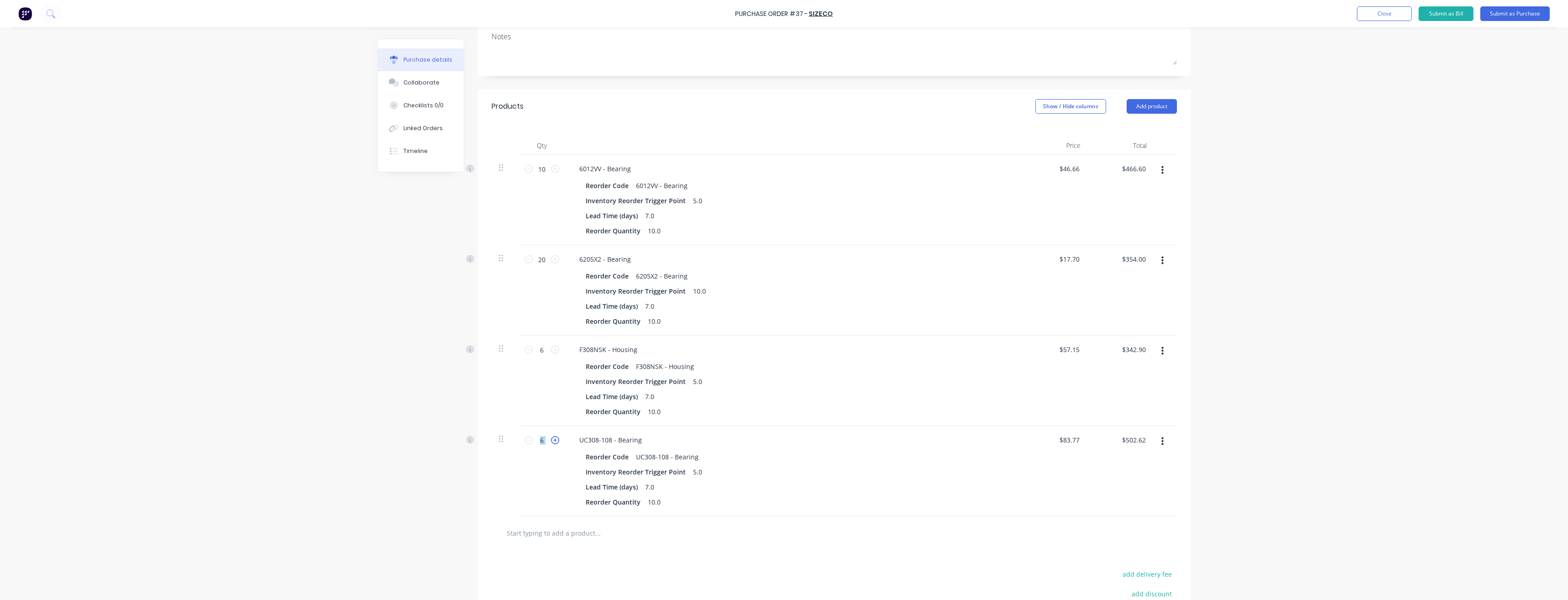
click at [551, 439] on icon at bounding box center [555, 441] width 9 height 9
type input "7"
type input "$586.39"
click at [525, 441] on icon at bounding box center [529, 441] width 9 height 9
type input "6"
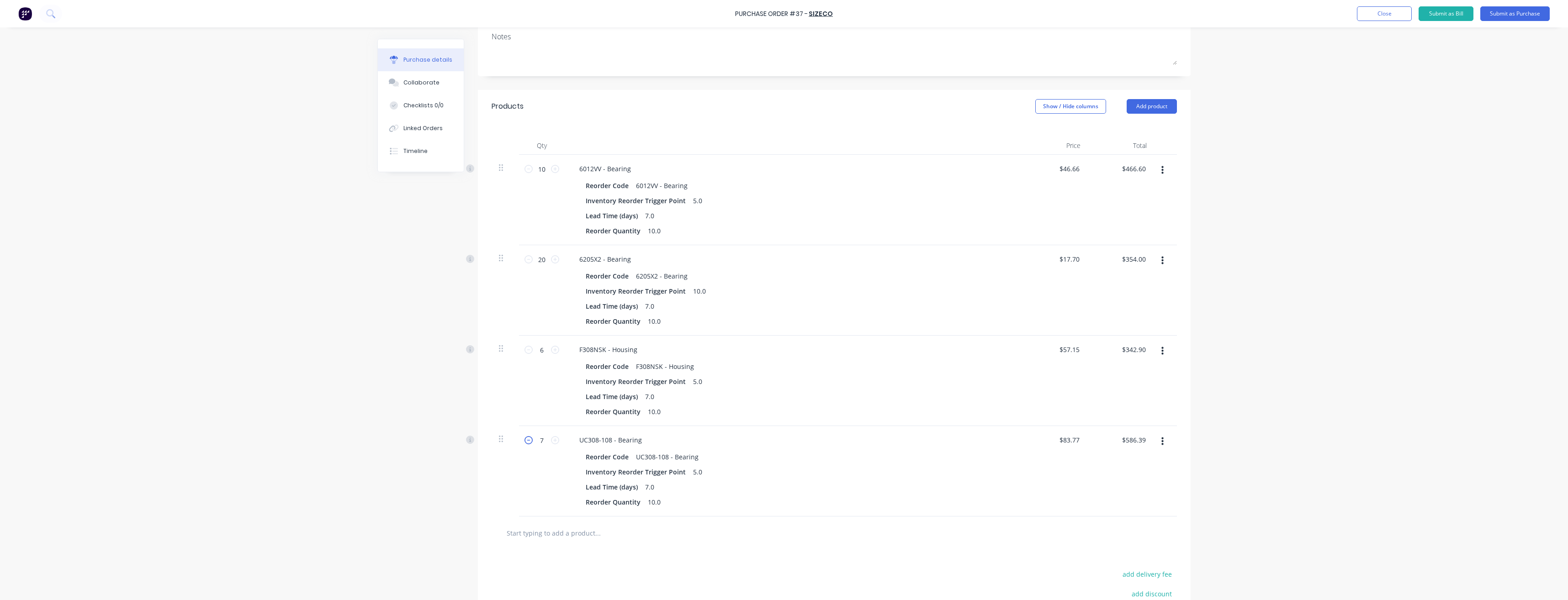
type input "$502.62"
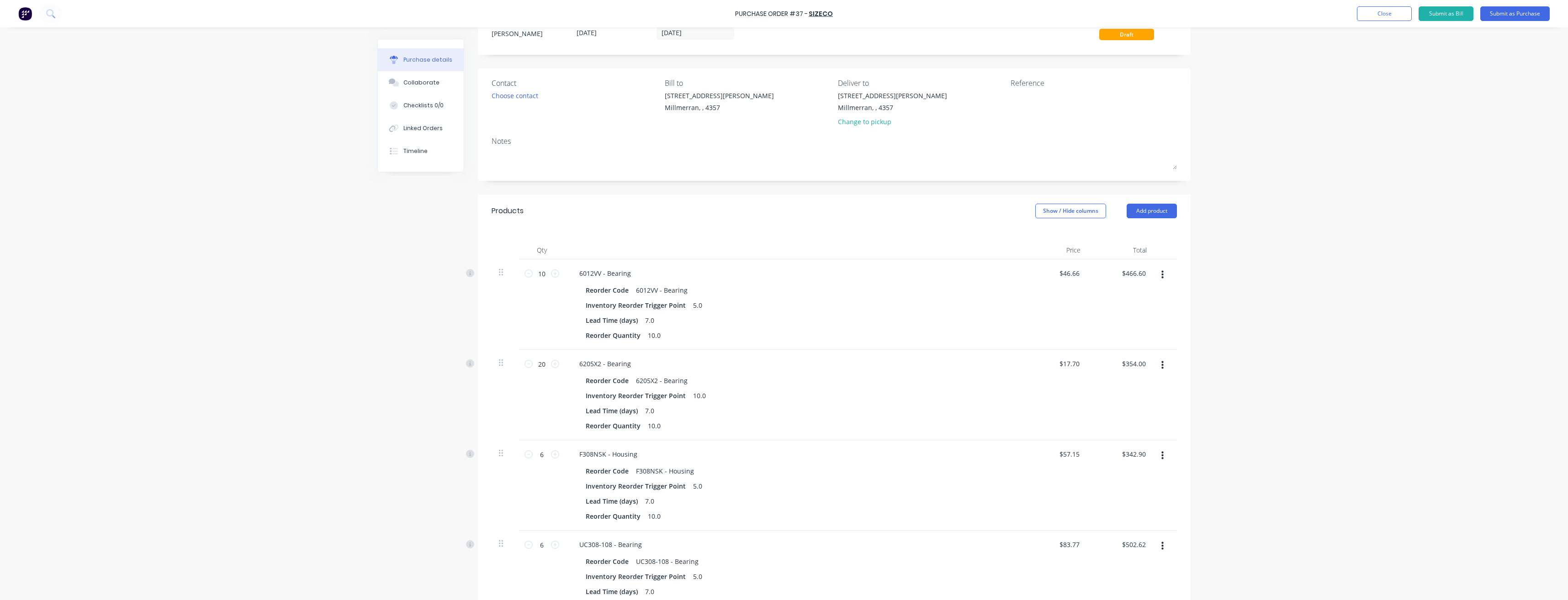
scroll to position [0, 0]
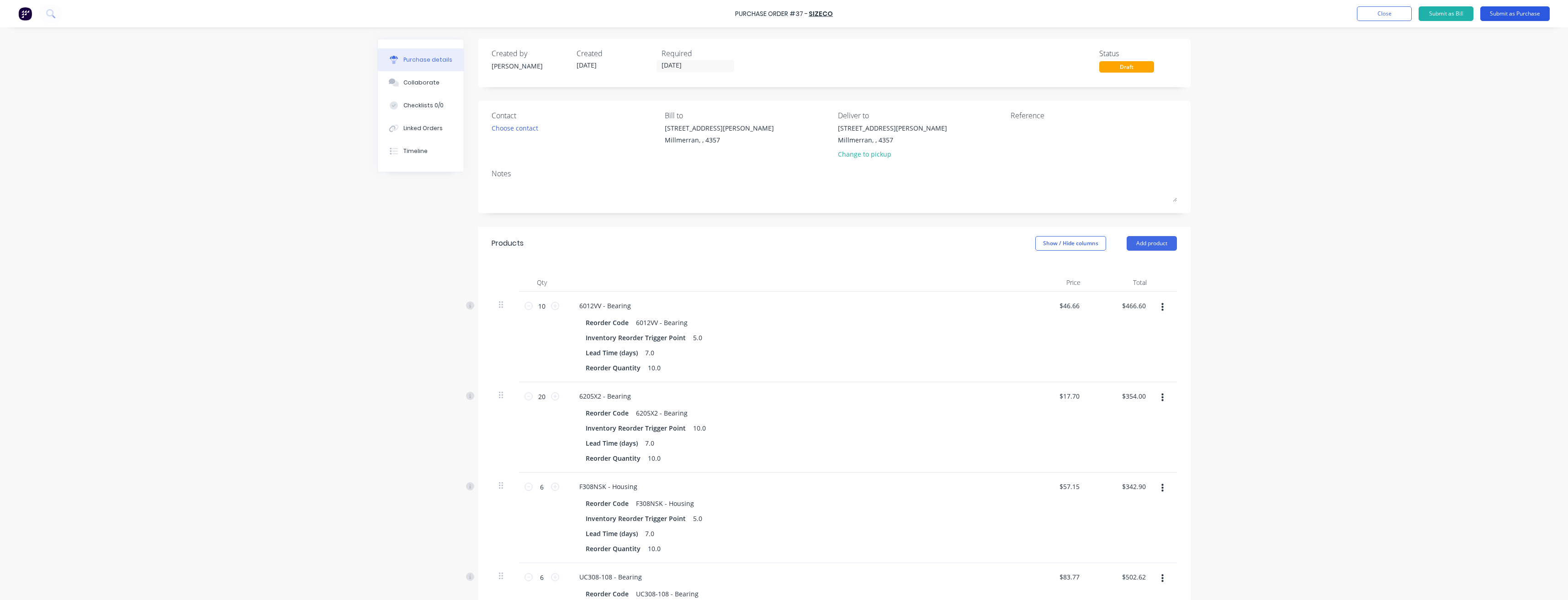
click at [1517, 14] on button "Submit as Purchase" at bounding box center [1515, 14] width 69 height 15
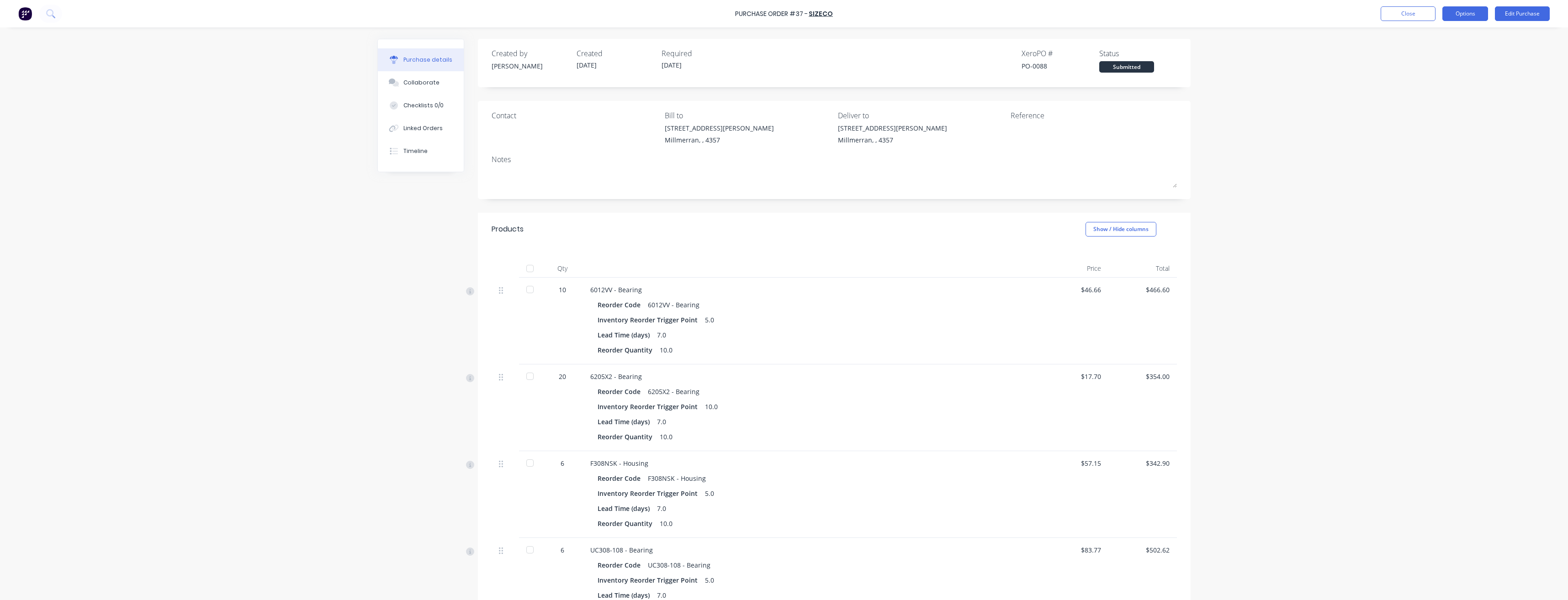
click at [1473, 16] on button "Options" at bounding box center [1465, 14] width 46 height 15
click at [1443, 41] on div "Print / Email" at bounding box center [1445, 37] width 71 height 13
click at [1446, 60] on div "With pricing" at bounding box center [1445, 55] width 71 height 13
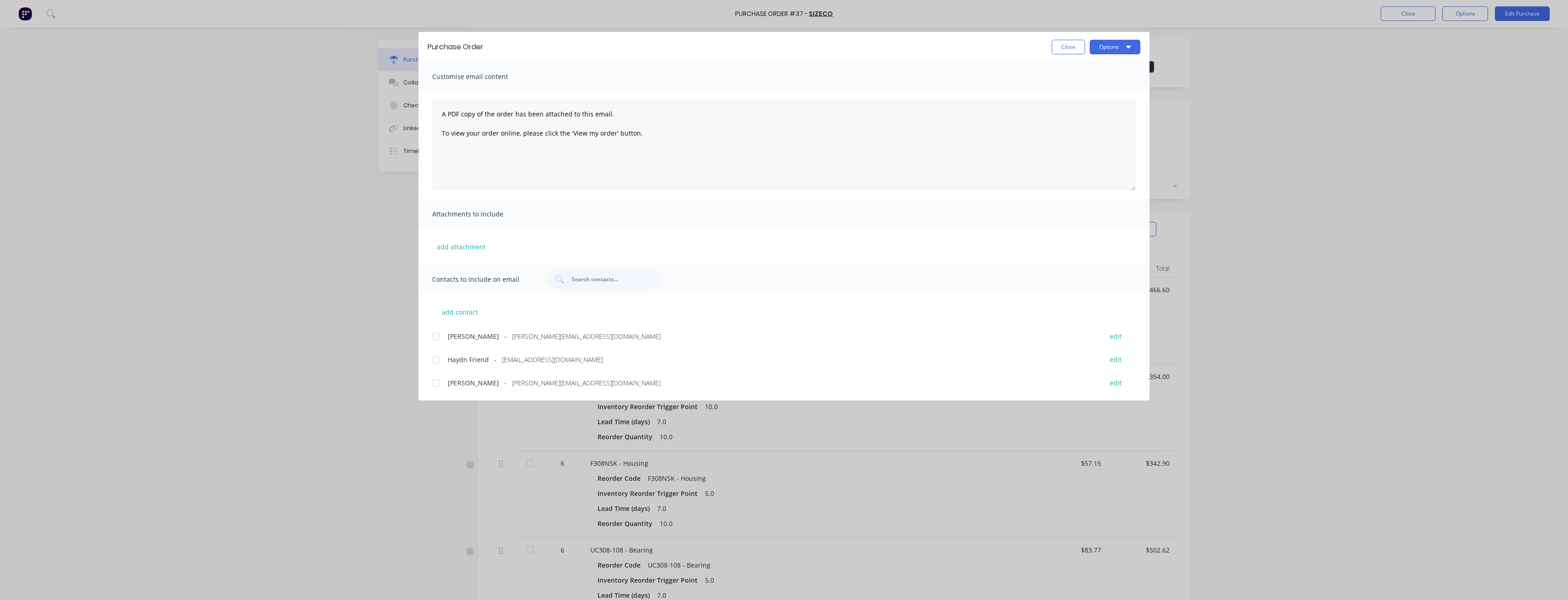
click at [436, 332] on div at bounding box center [436, 337] width 18 height 18
click at [1117, 49] on button "Options" at bounding box center [1115, 47] width 51 height 15
click at [1091, 106] on div "Email" at bounding box center [1097, 106] width 71 height 13
click at [1063, 47] on button "Close" at bounding box center [1068, 47] width 33 height 15
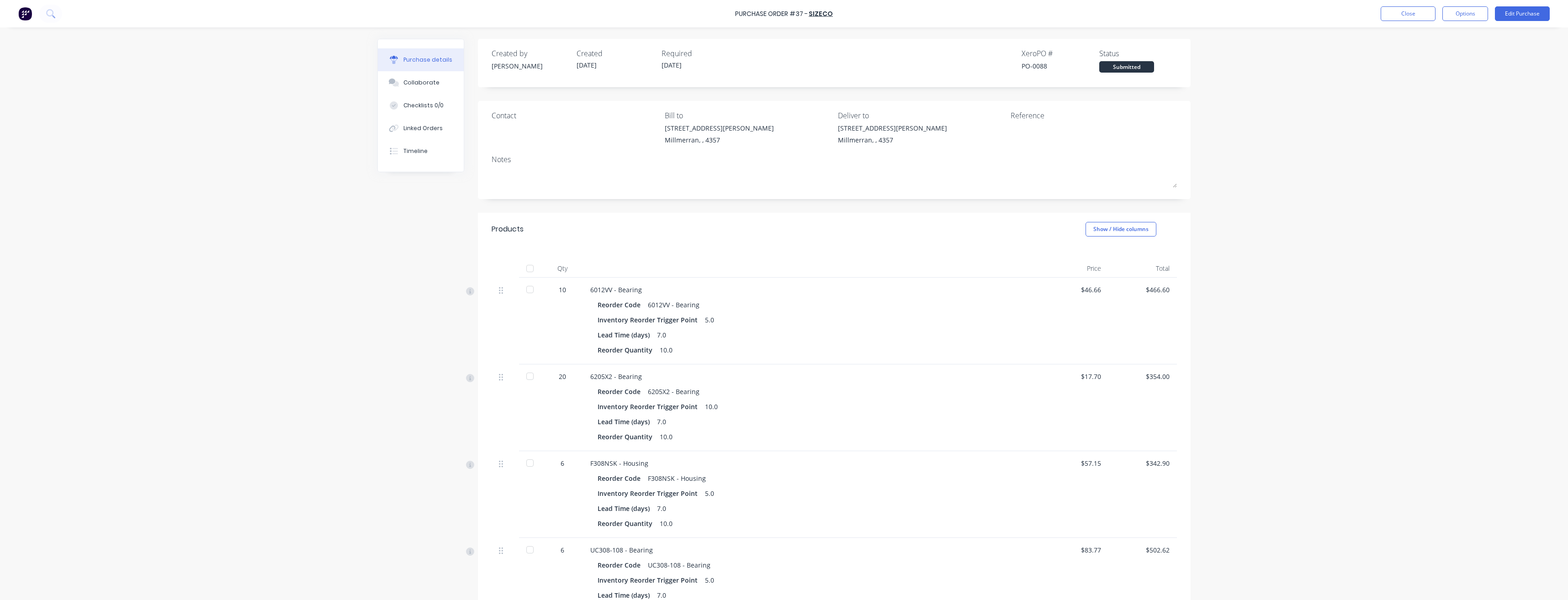
click at [1349, 137] on div "Purchase Order #37 - Sizeco Close Options Edit Purchase Purchase details Collab…" at bounding box center [784, 300] width 1568 height 600
click at [1407, 17] on button "Close" at bounding box center [1408, 14] width 55 height 15
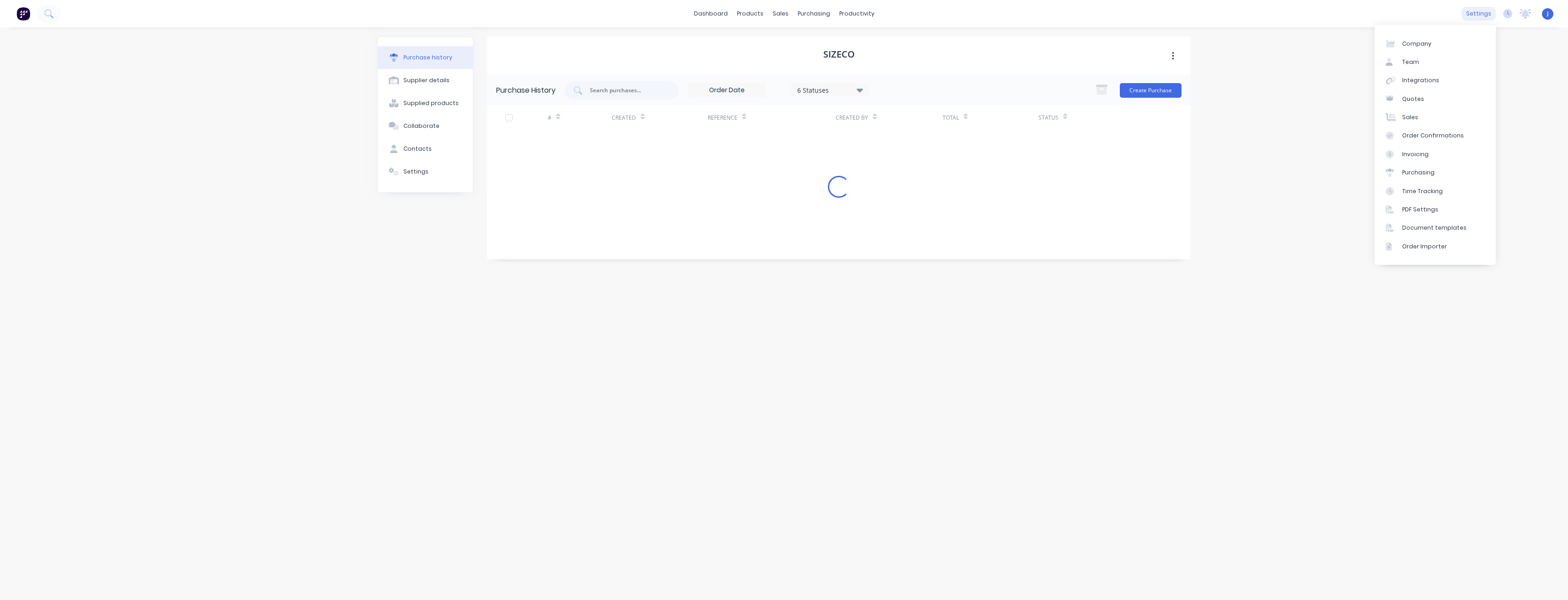
click at [1485, 12] on div "settings" at bounding box center [1479, 13] width 34 height 14
click at [1406, 65] on div "Team" at bounding box center [1411, 62] width 17 height 9
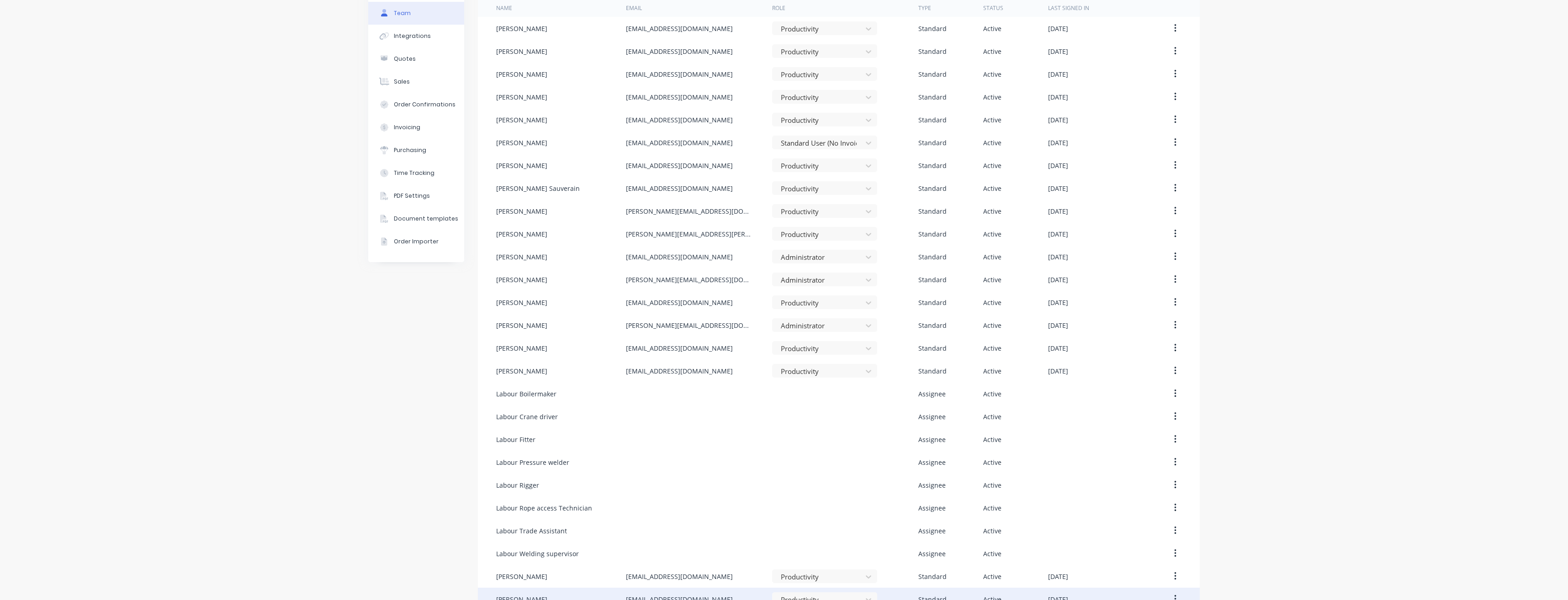
scroll to position [178, 0]
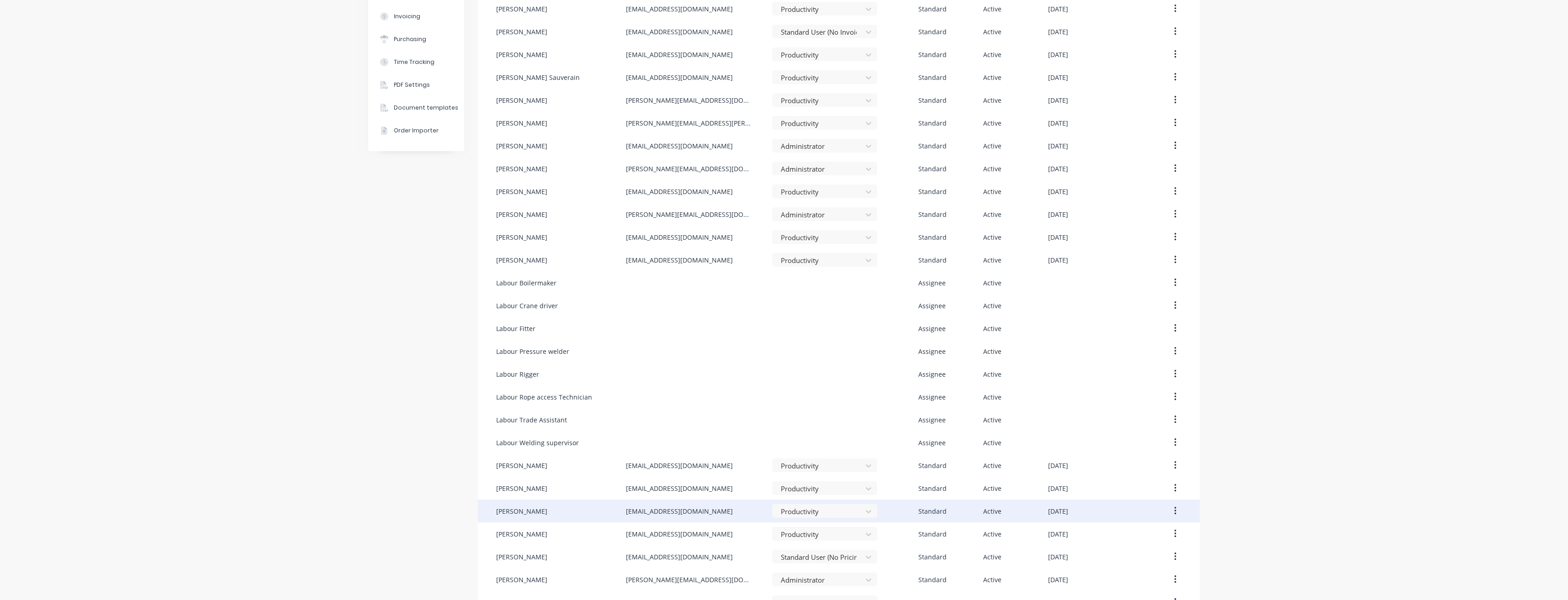
click at [553, 512] on div "[PERSON_NAME]" at bounding box center [561, 511] width 130 height 23
click at [1174, 511] on icon "button" at bounding box center [1175, 511] width 2 height 10
click at [1265, 488] on div "Company Team Integrations Quotes Sales Order Confirmations Invoicing Purchasing…" at bounding box center [784, 248] width 1568 height 796
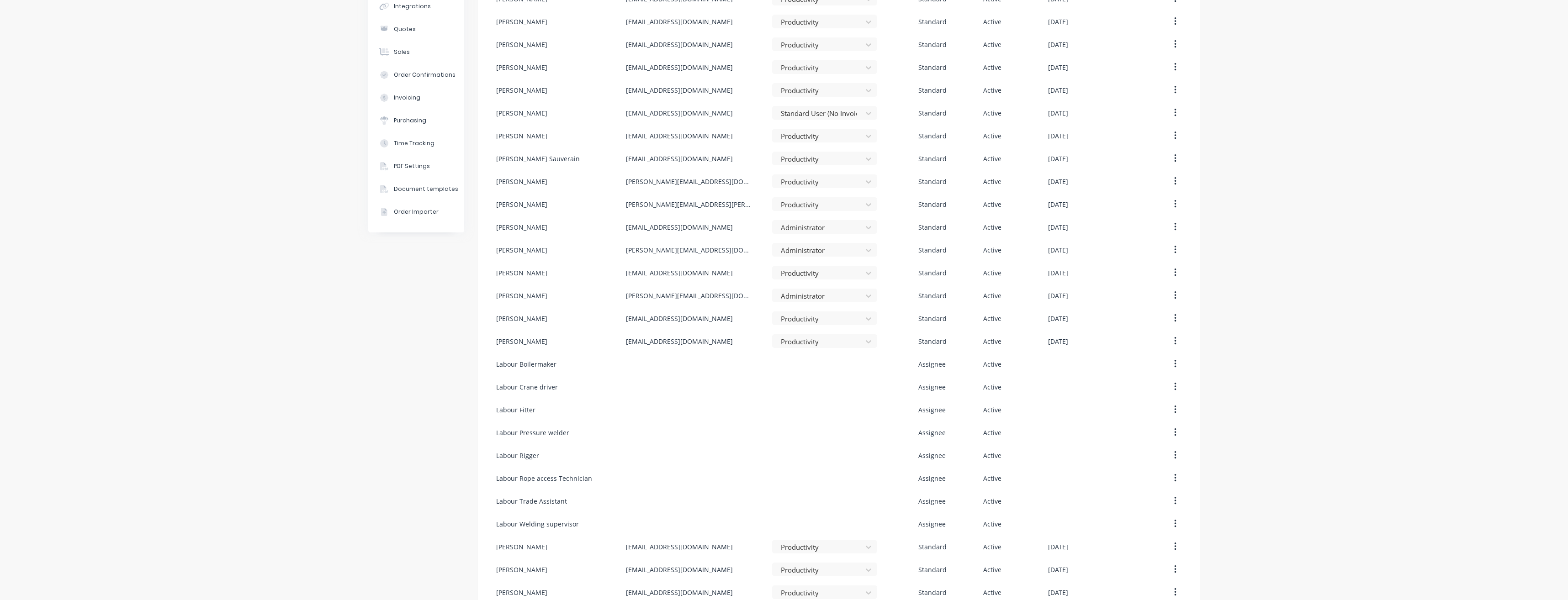
scroll to position [0, 0]
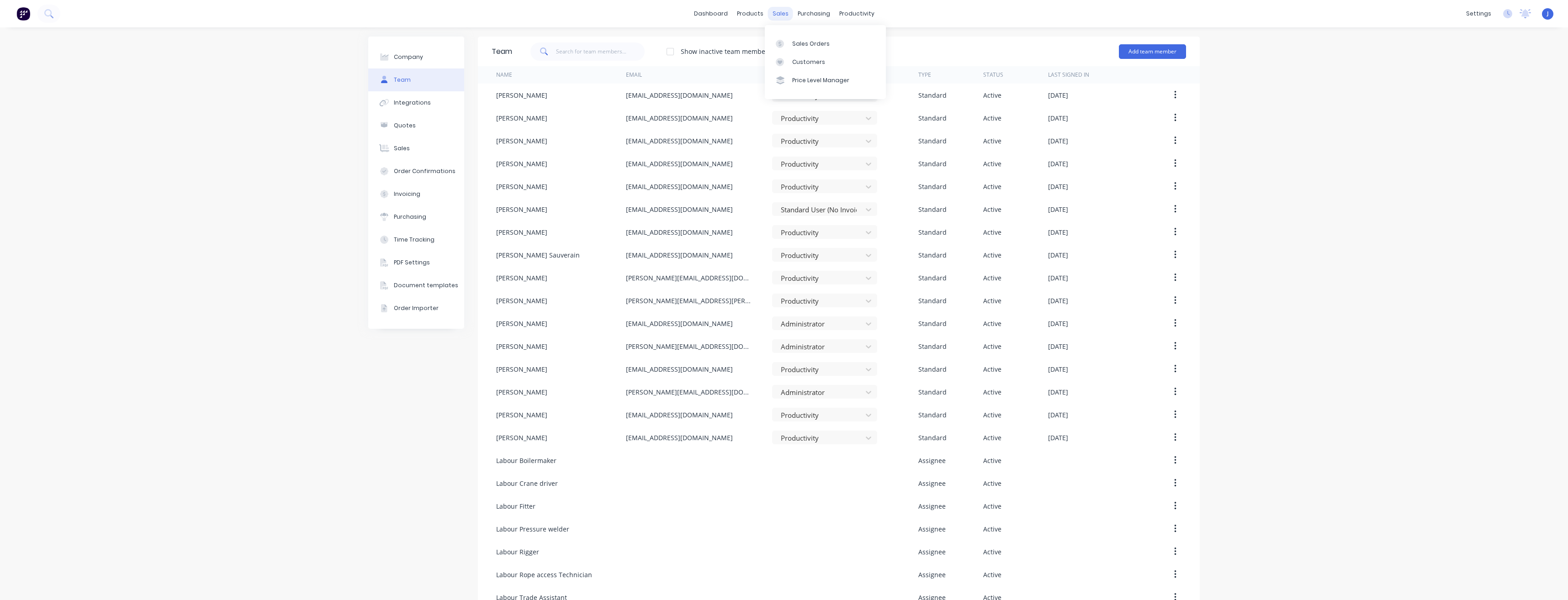
click at [772, 7] on div "sales" at bounding box center [780, 13] width 25 height 14
click at [789, 43] on div at bounding box center [782, 44] width 14 height 9
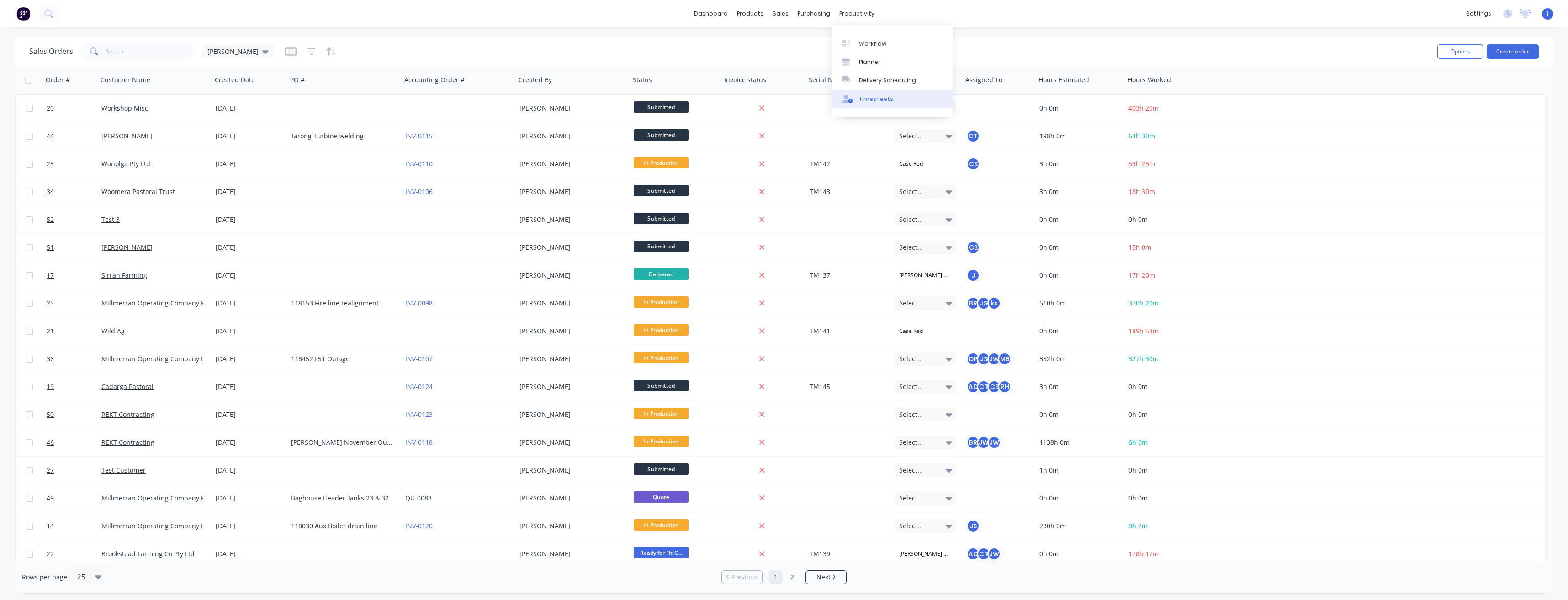
click at [859, 99] on div "Timesheets" at bounding box center [876, 99] width 34 height 9
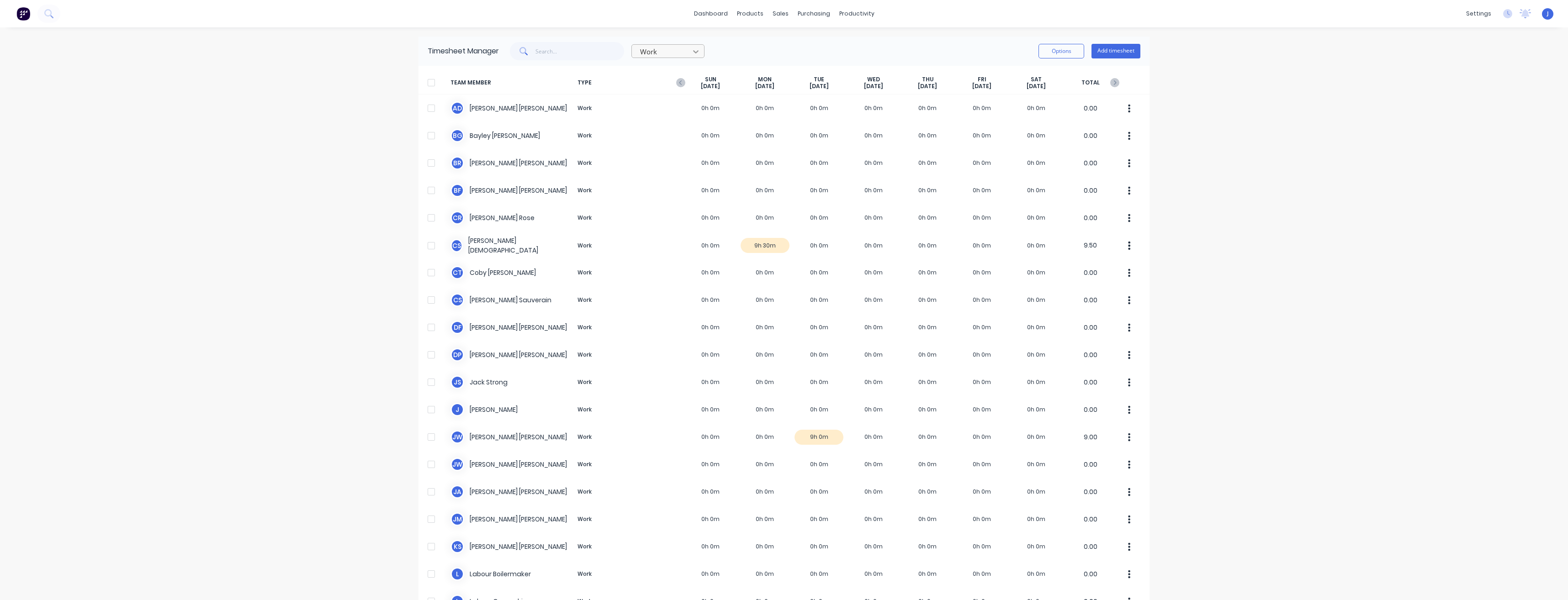
click at [695, 52] on icon at bounding box center [696, 52] width 5 height 3
click at [1057, 47] on button "Options" at bounding box center [1061, 51] width 46 height 15
click at [961, 54] on div "Work Options Approve Unapprove Download Export Add timesheet" at bounding box center [820, 51] width 642 height 18
click at [798, 44] on div "Sales Orders" at bounding box center [811, 44] width 38 height 9
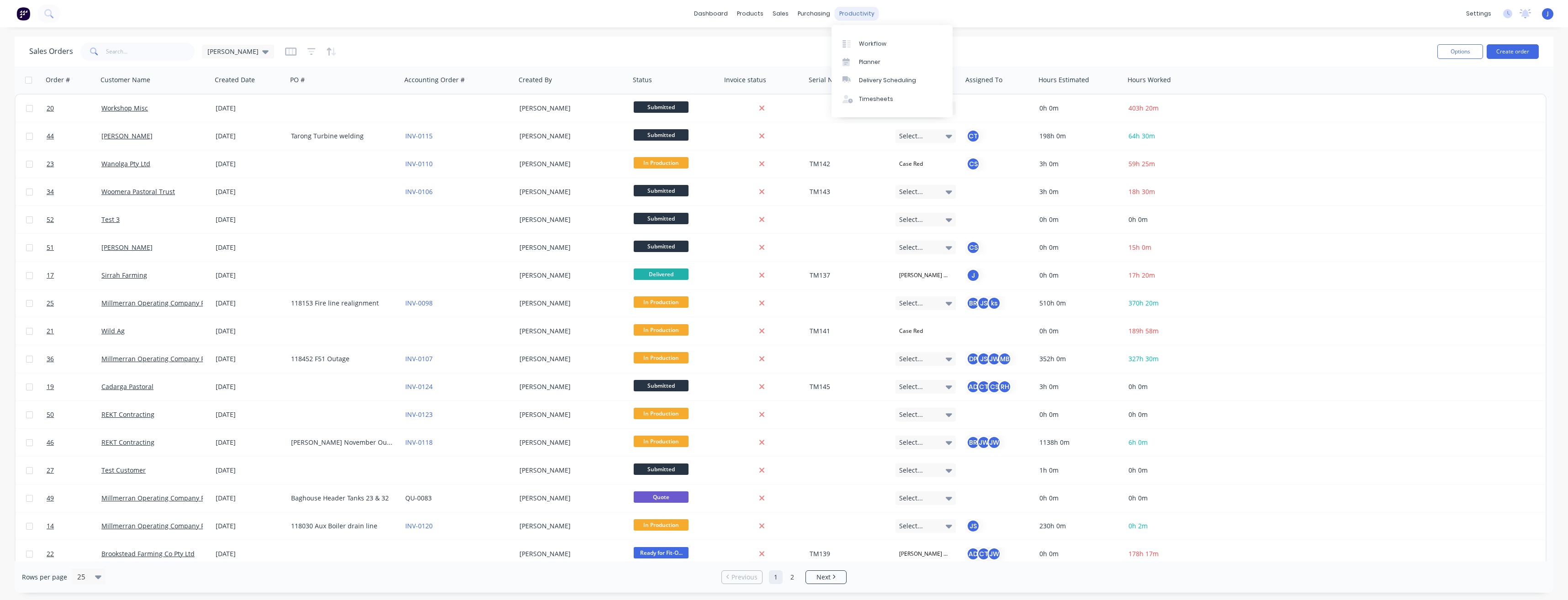
click at [847, 16] on div "productivity" at bounding box center [856, 13] width 44 height 14
click at [863, 40] on div "Workflow" at bounding box center [872, 44] width 27 height 9
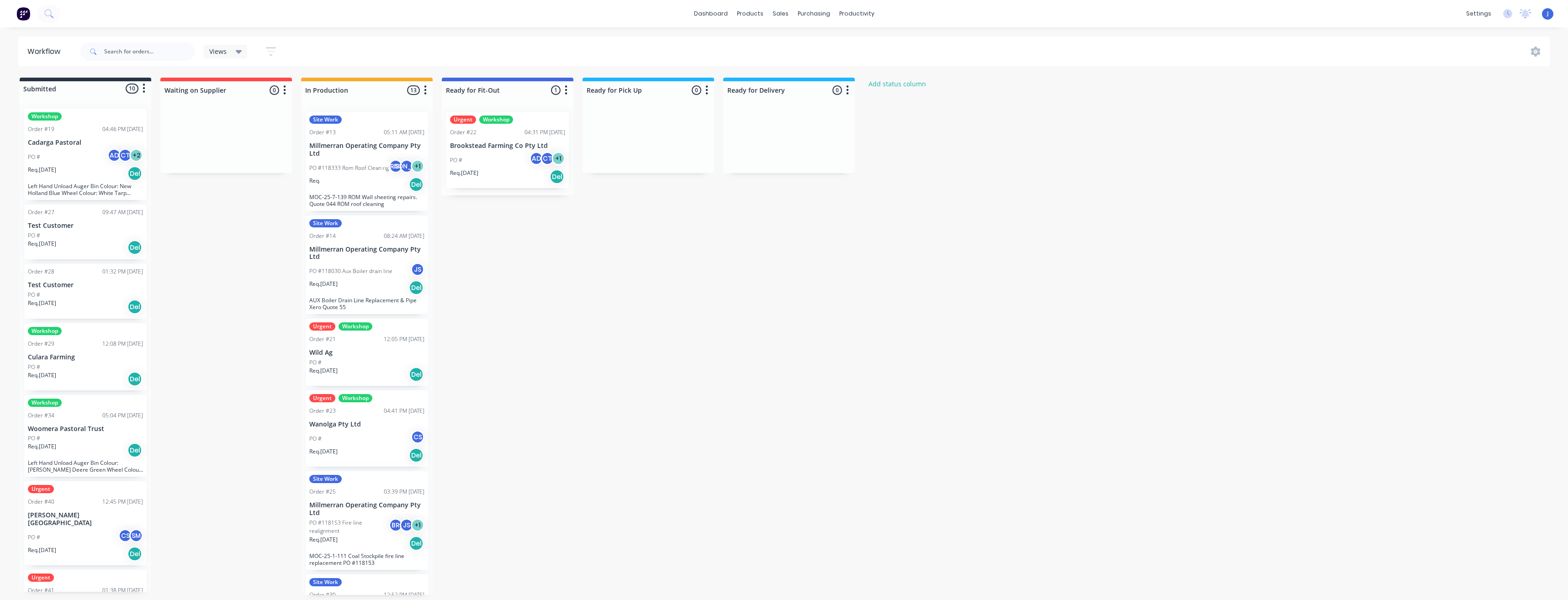
click at [244, 51] on div "Views" at bounding box center [226, 52] width 44 height 14
click at [270, 53] on icon "button" at bounding box center [271, 51] width 10 height 12
click at [259, 198] on div "Show/Hide statuses Show line item cards Show line item cards Hide line item car…" at bounding box center [229, 149] width 95 height 150
click at [261, 193] on icon "button" at bounding box center [262, 190] width 7 height 10
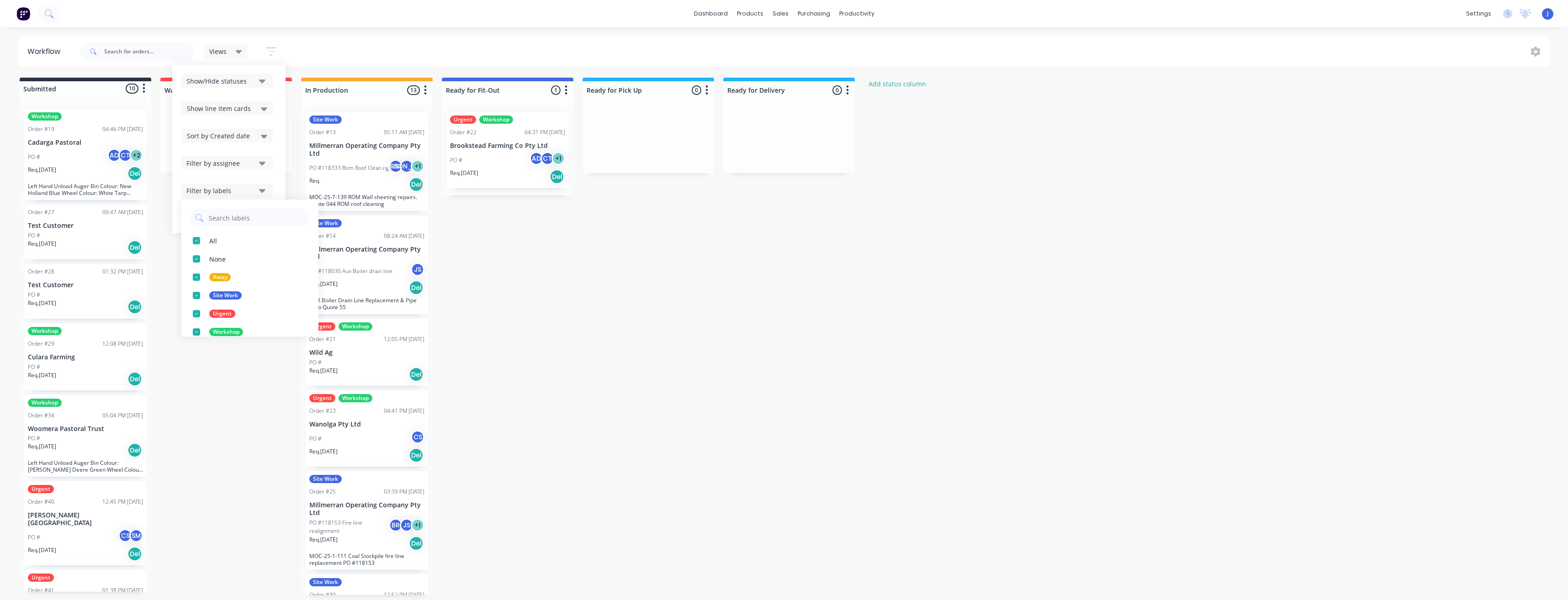
click at [232, 191] on div "Filter by labels" at bounding box center [220, 190] width 69 height 10
click at [343, 55] on div "Views Save new view None (Default) edit Show/Hide statuses Show line item cards…" at bounding box center [814, 51] width 1472 height 27
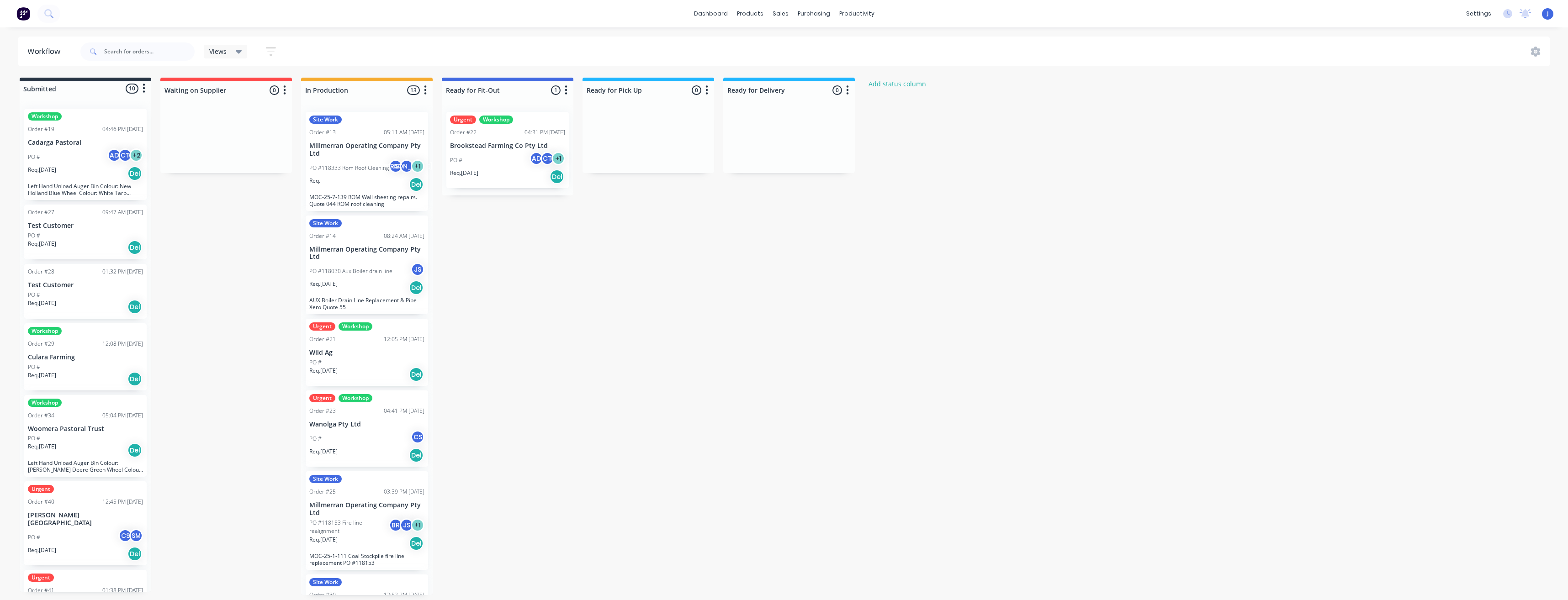
click at [674, 53] on div "Views Save new view None (Default) edit Show/Hide statuses Show line item cards…" at bounding box center [814, 51] width 1472 height 27
click at [352, 149] on p "Millmerran Operating Company Pty Ltd" at bounding box center [366, 150] width 115 height 16
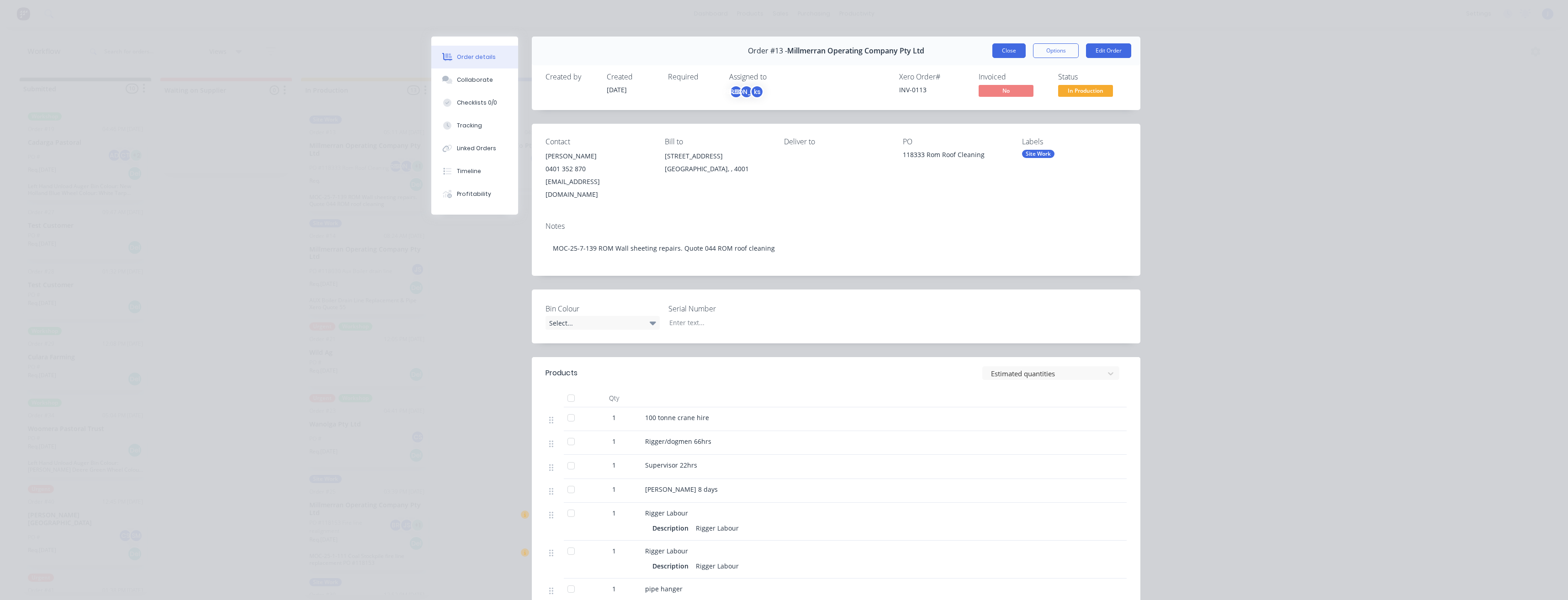
click at [1007, 57] on button "Close" at bounding box center [1009, 51] width 33 height 15
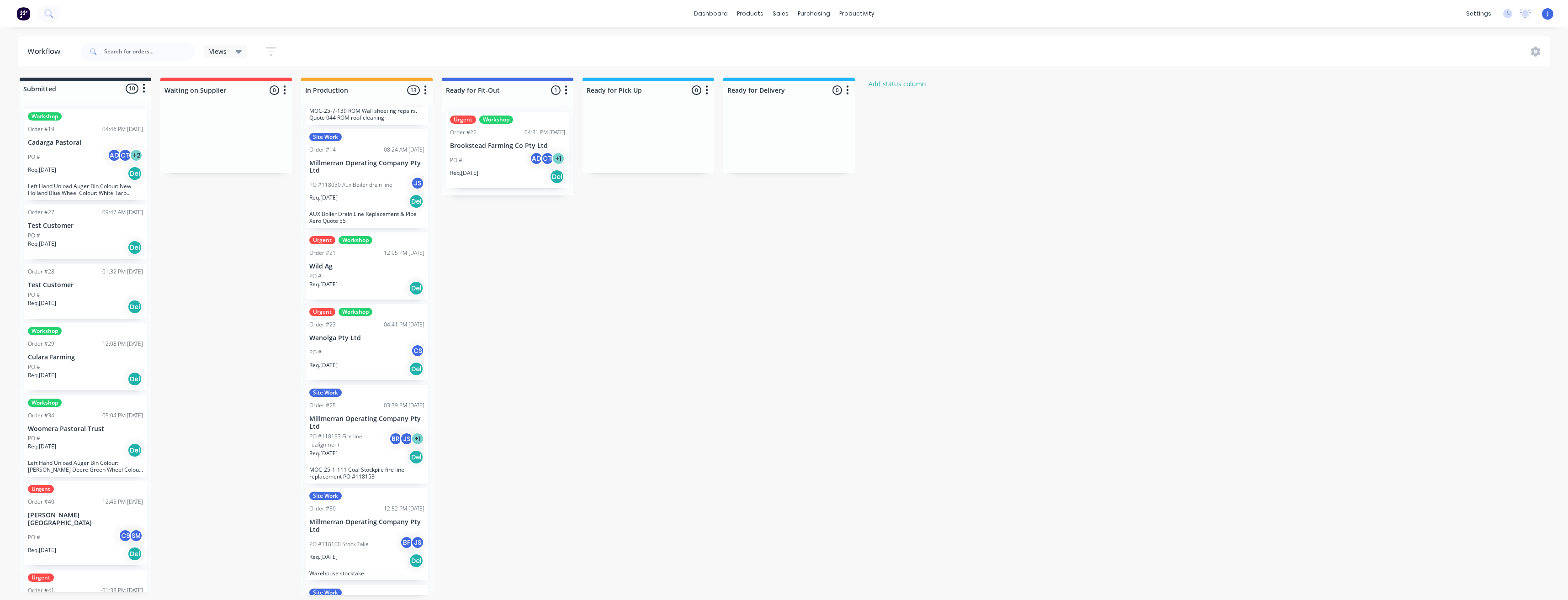
scroll to position [137, 0]
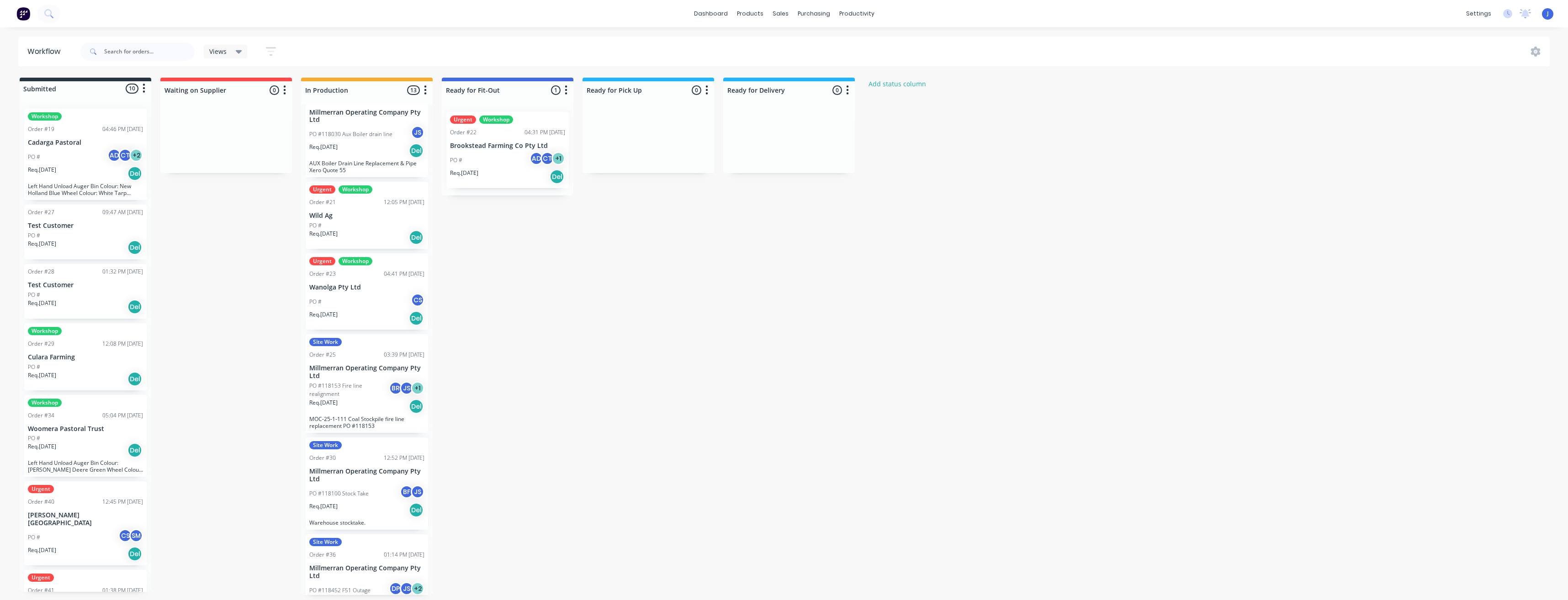
click at [334, 371] on p "Millmerran Operating Company Pty Ltd" at bounding box center [366, 372] width 115 height 16
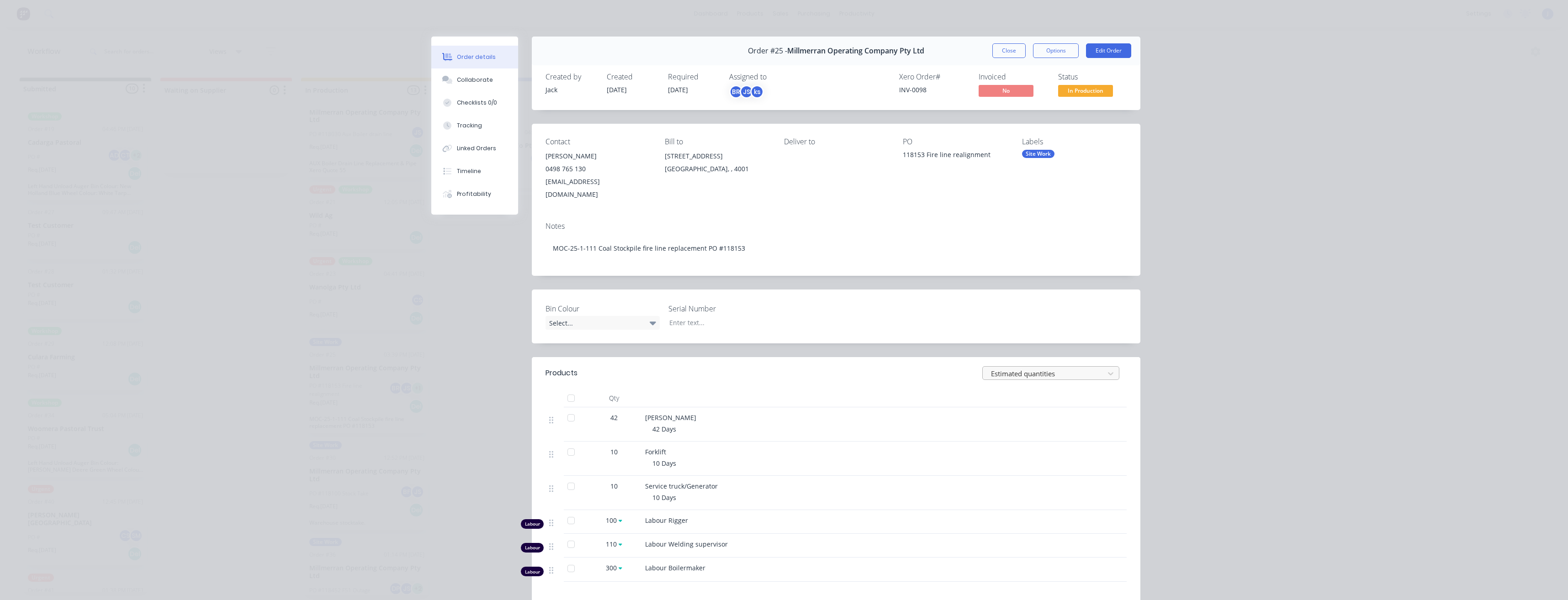
click at [1093, 368] on div at bounding box center [1045, 374] width 110 height 12
click at [1042, 402] on div "Actual quantities" at bounding box center [1054, 411] width 144 height 17
click at [611, 413] on input "42" at bounding box center [614, 420] width 24 height 14
click at [687, 413] on div "[PERSON_NAME]" at bounding box center [824, 418] width 358 height 10
drag, startPoint x: 1004, startPoint y: 51, endPoint x: 998, endPoint y: 65, distance: 15.2
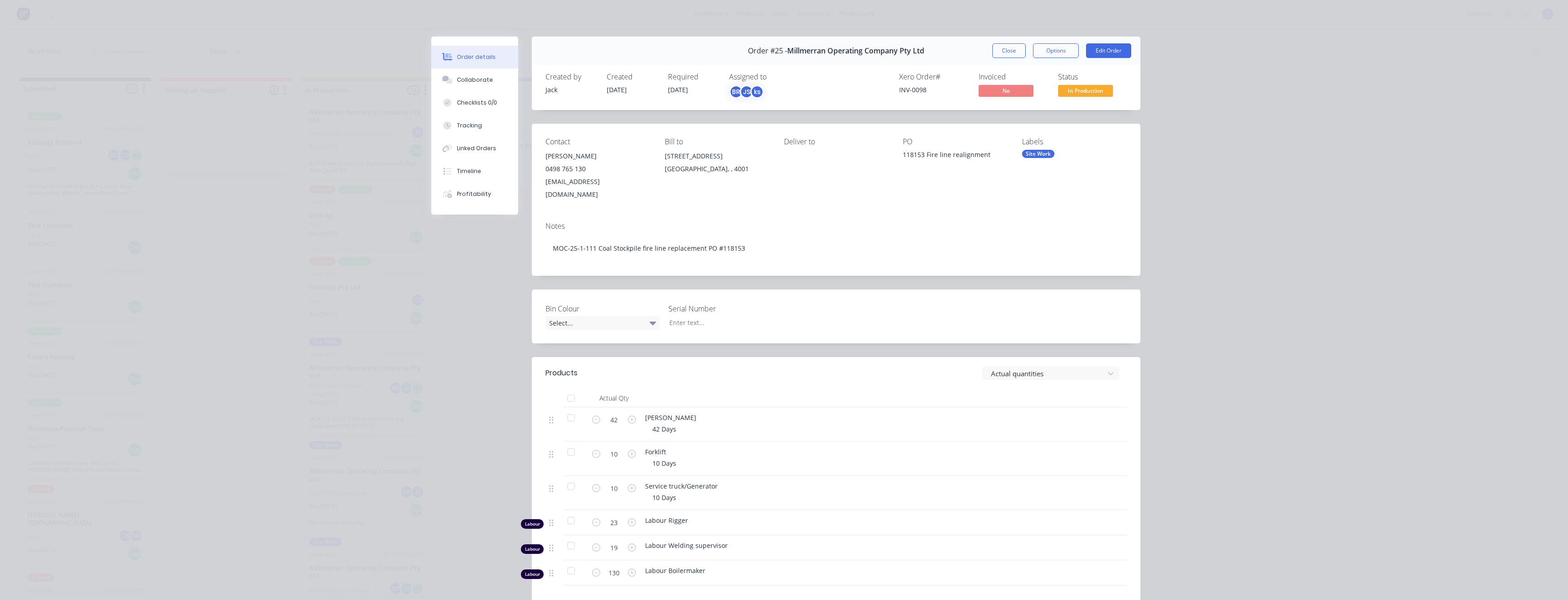
click at [1004, 51] on button "Close" at bounding box center [1009, 51] width 33 height 15
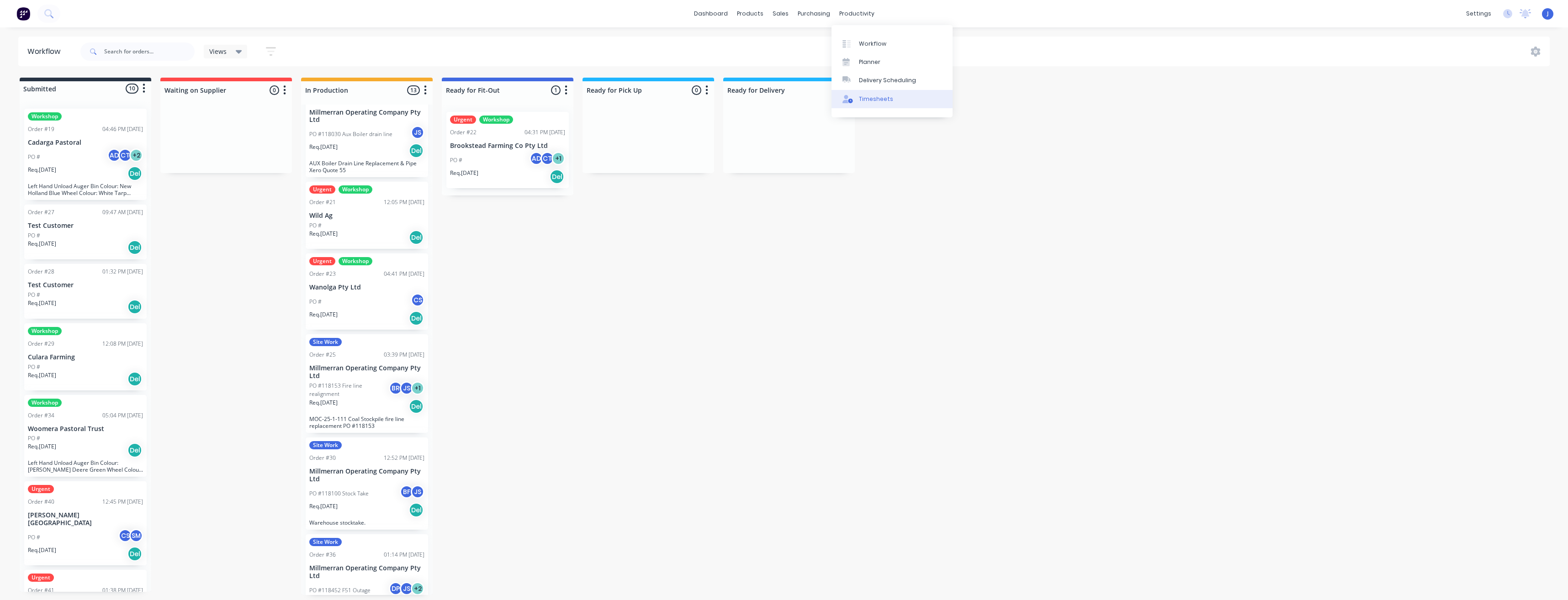
click at [875, 100] on div "Timesheets" at bounding box center [876, 99] width 34 height 9
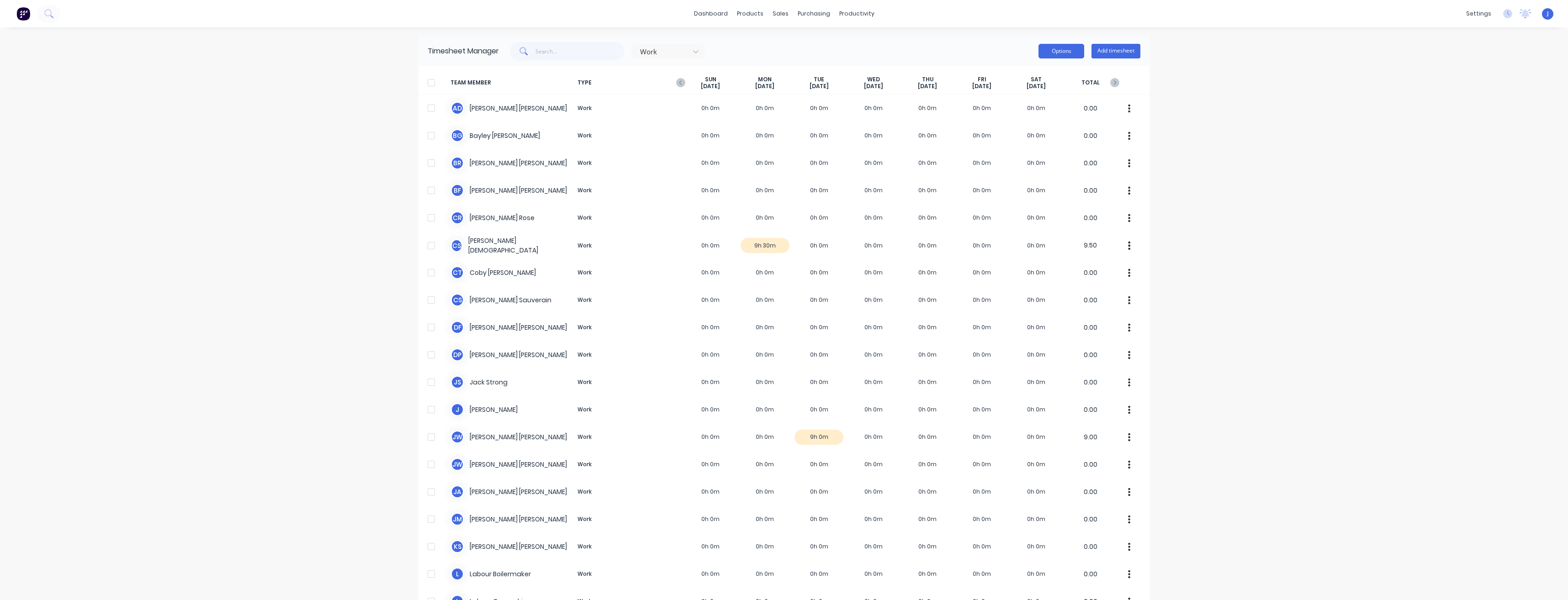
click at [1065, 54] on button "Options" at bounding box center [1061, 51] width 46 height 15
click at [352, 99] on div "dashboard products sales purchasing productivity dashboard products Product Cat…" at bounding box center [784, 300] width 1568 height 600
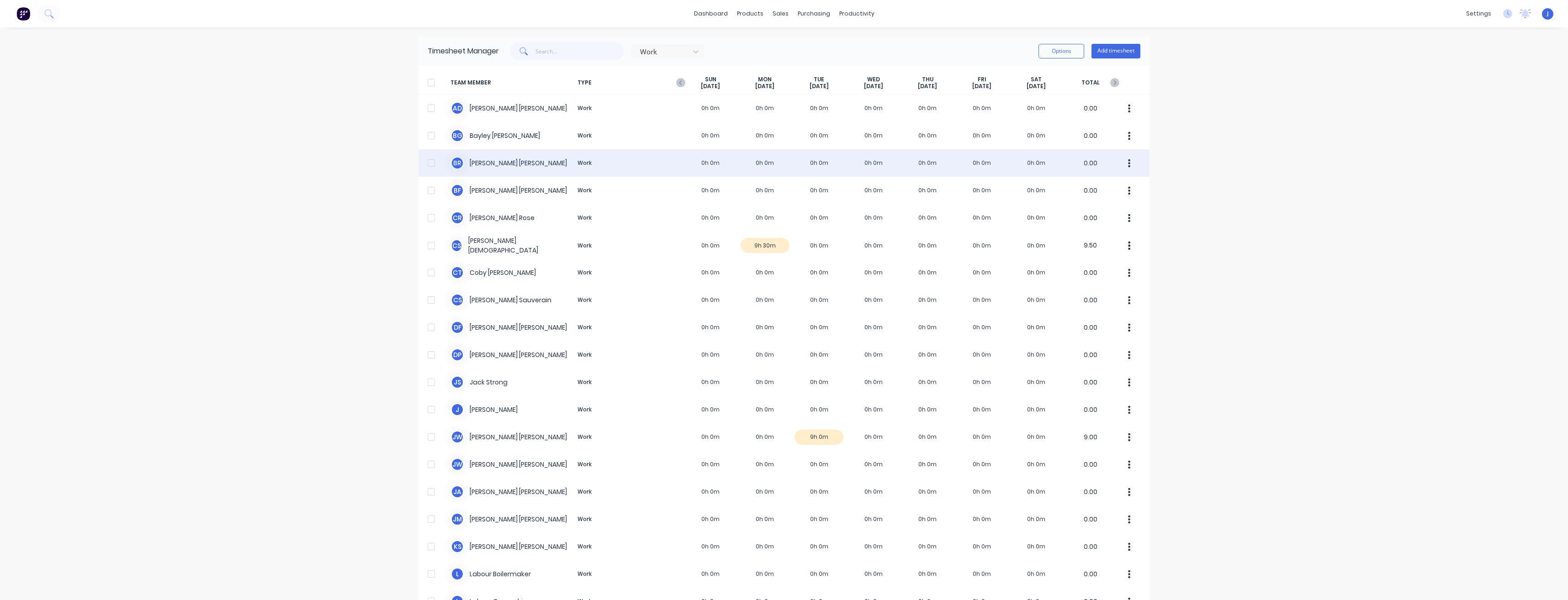
click at [428, 165] on div at bounding box center [432, 163] width 18 height 18
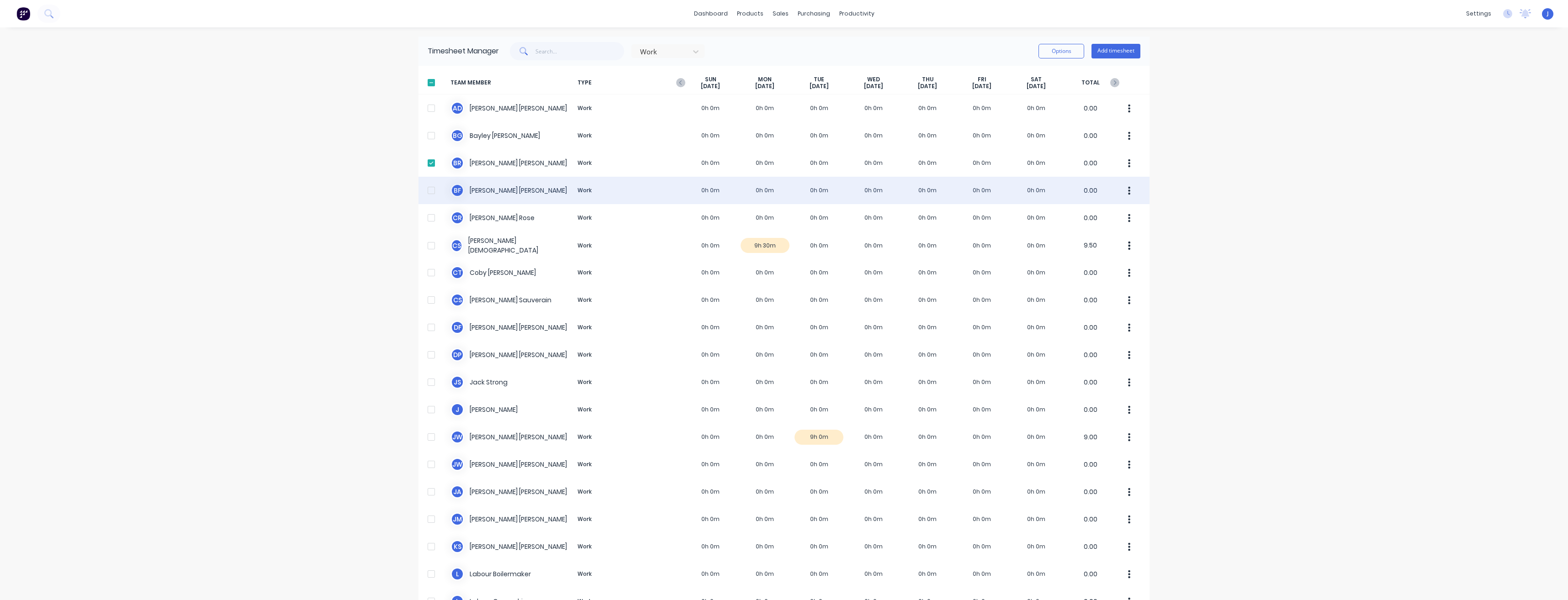
click at [427, 189] on div at bounding box center [432, 190] width 18 height 18
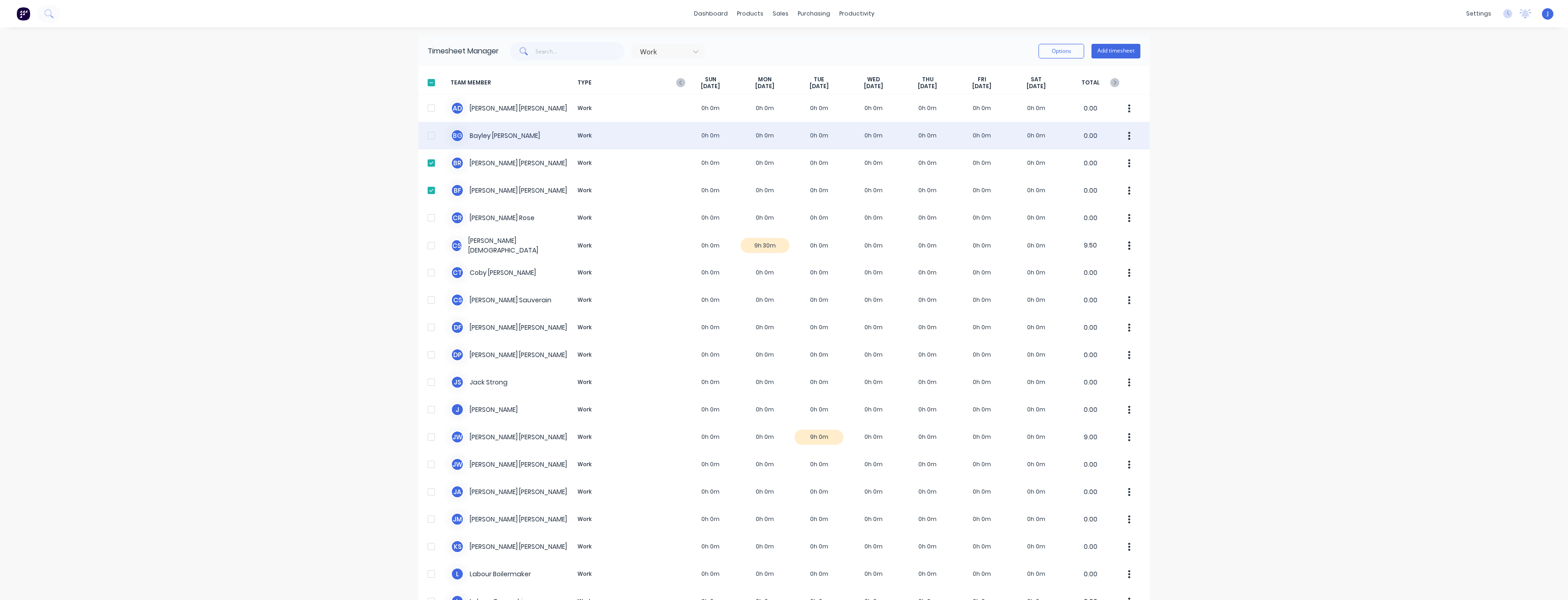
click at [428, 136] on div at bounding box center [432, 136] width 18 height 18
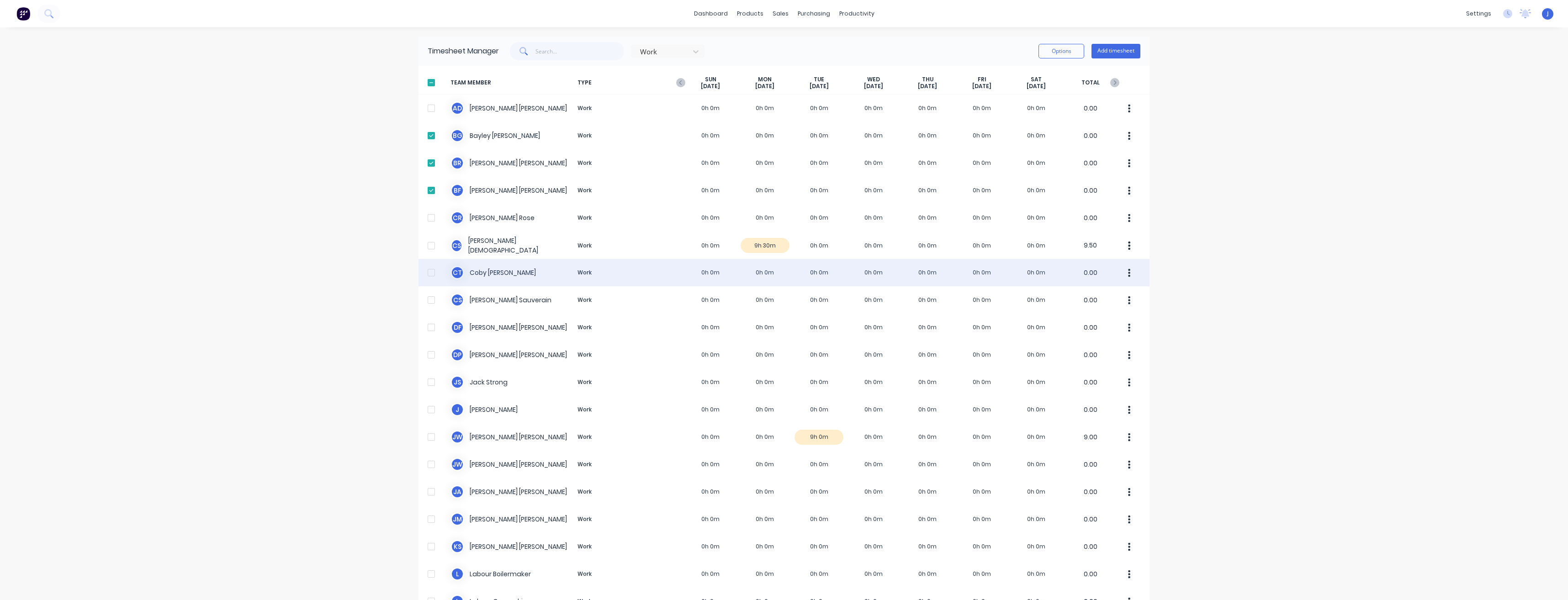
click at [428, 272] on div at bounding box center [432, 273] width 18 height 18
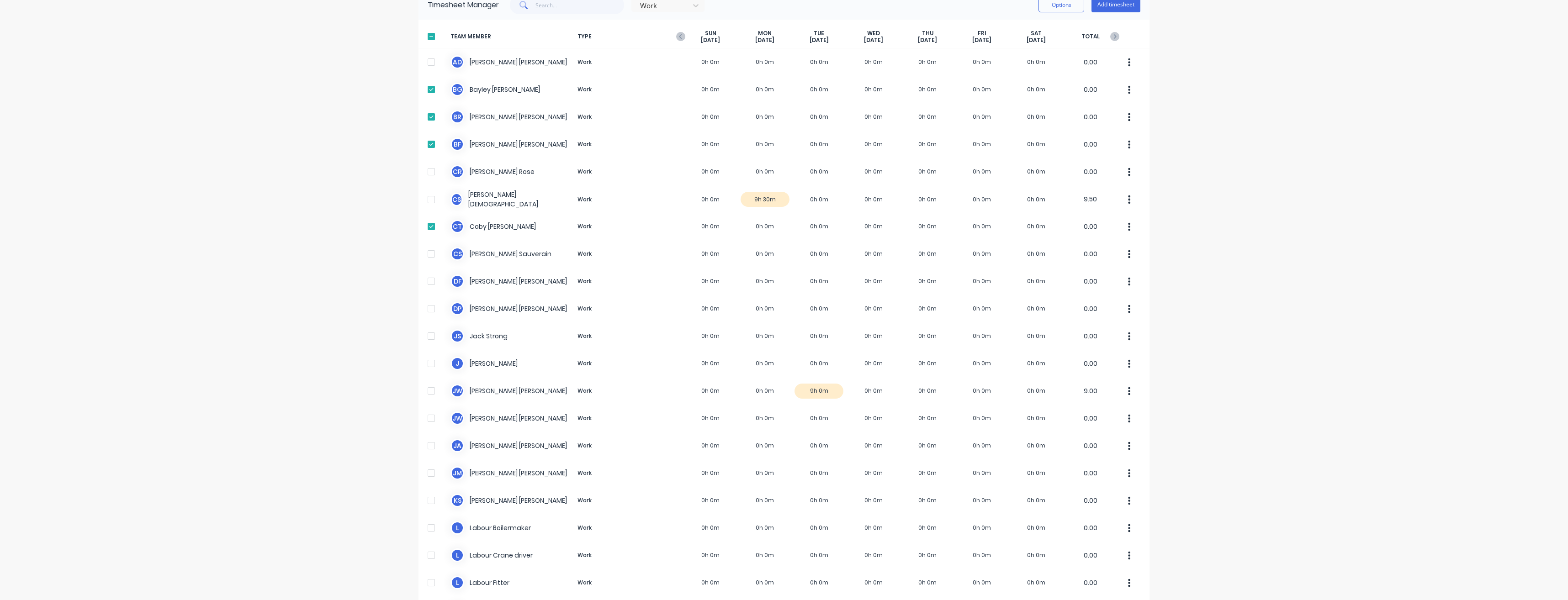
scroll to position [91, 0]
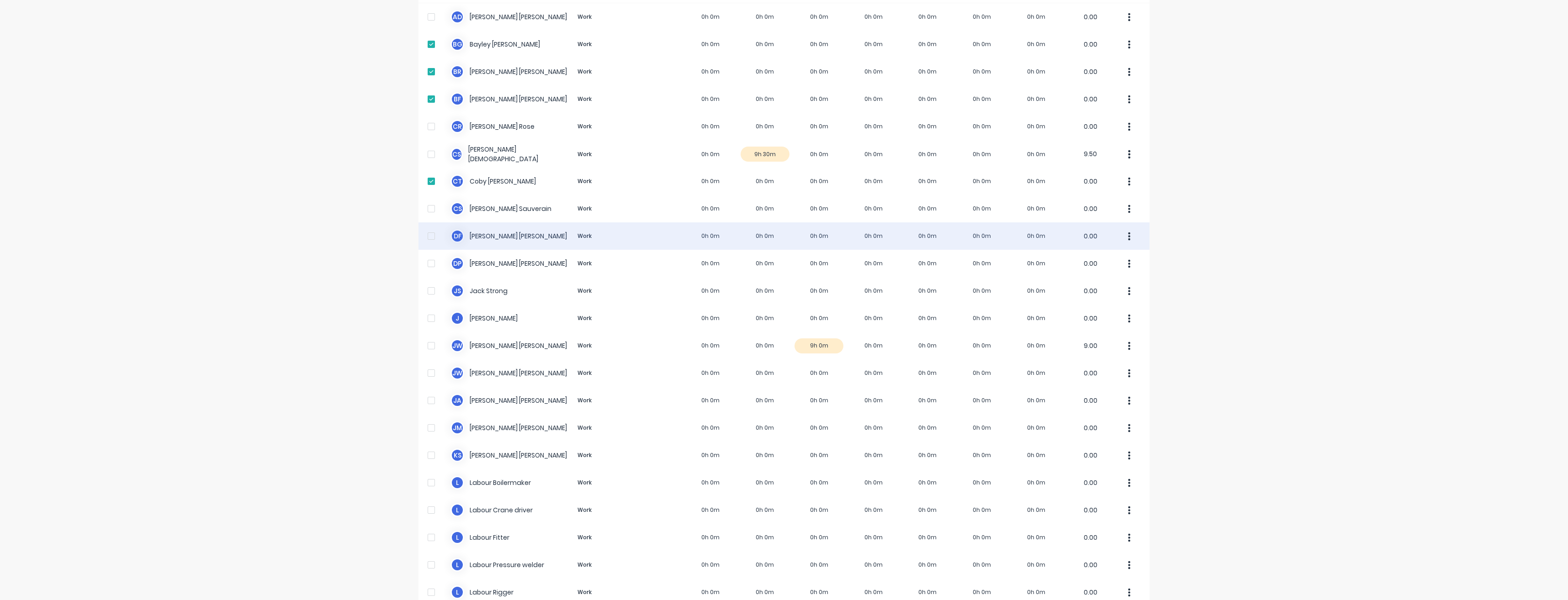
click at [428, 235] on div at bounding box center [432, 236] width 18 height 18
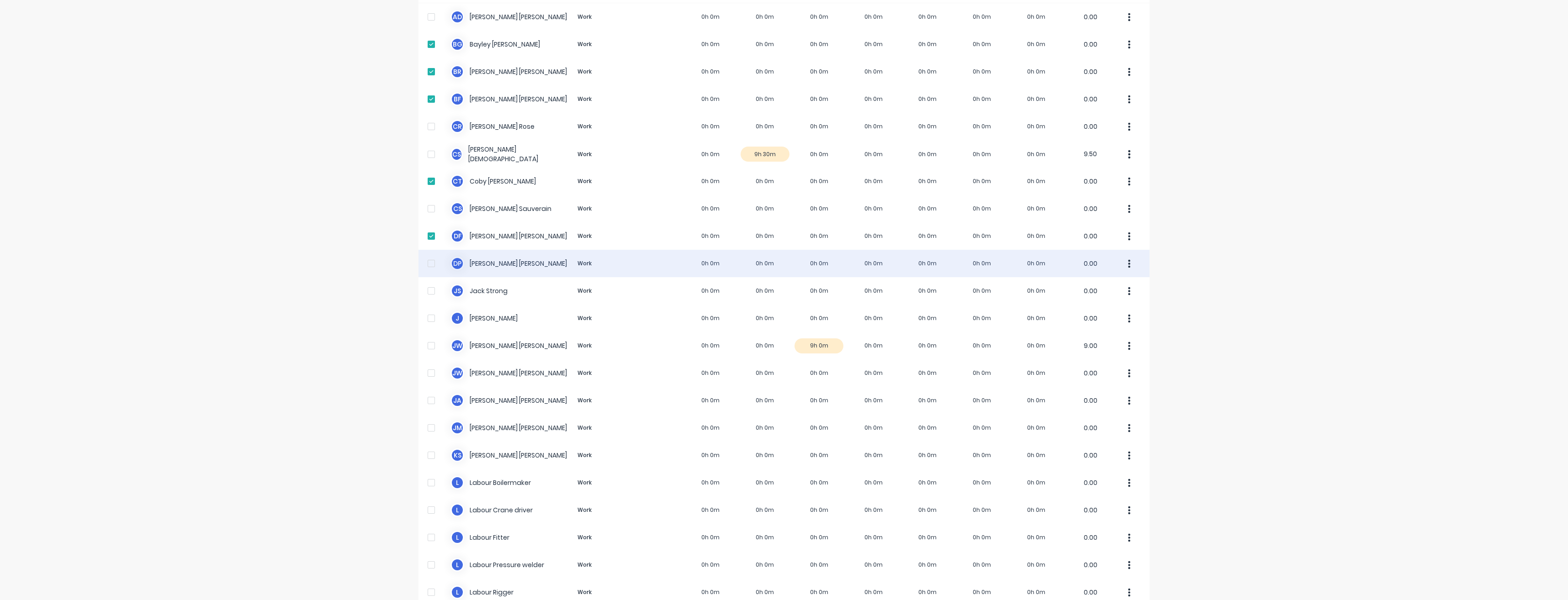
click at [428, 266] on div at bounding box center [432, 263] width 18 height 18
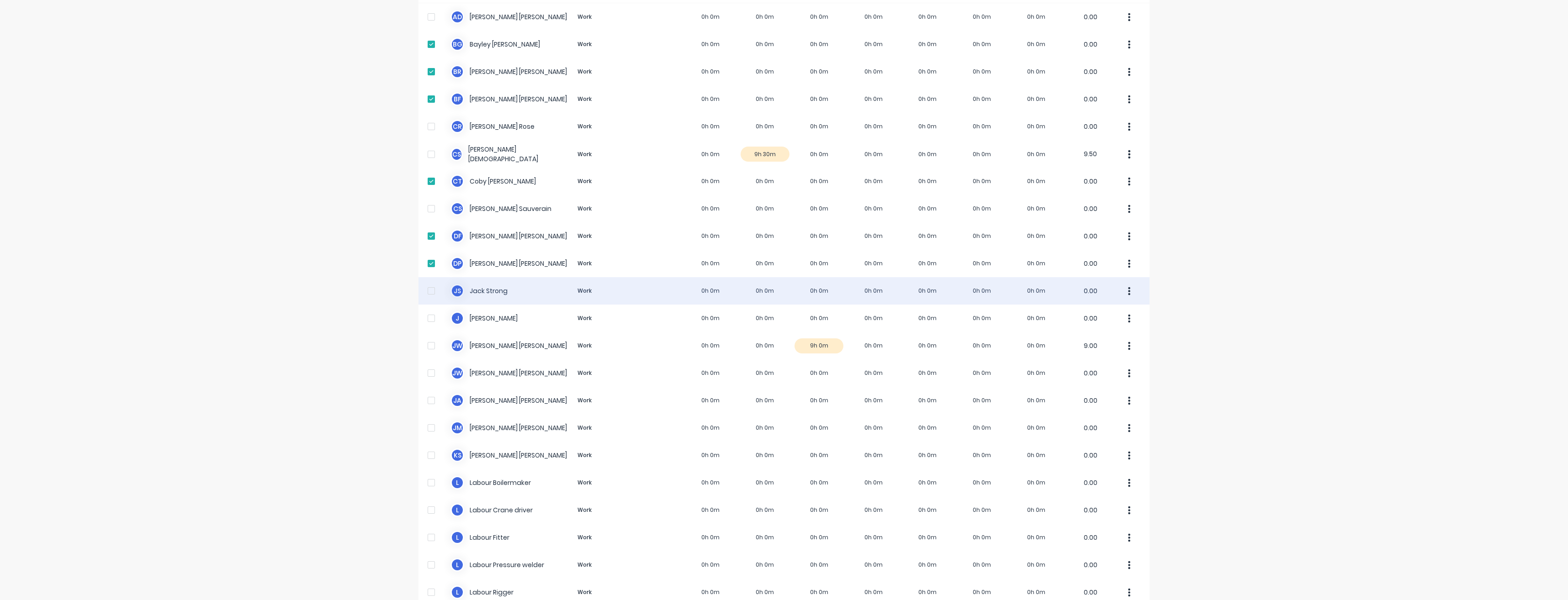
click at [427, 290] on div at bounding box center [432, 291] width 18 height 18
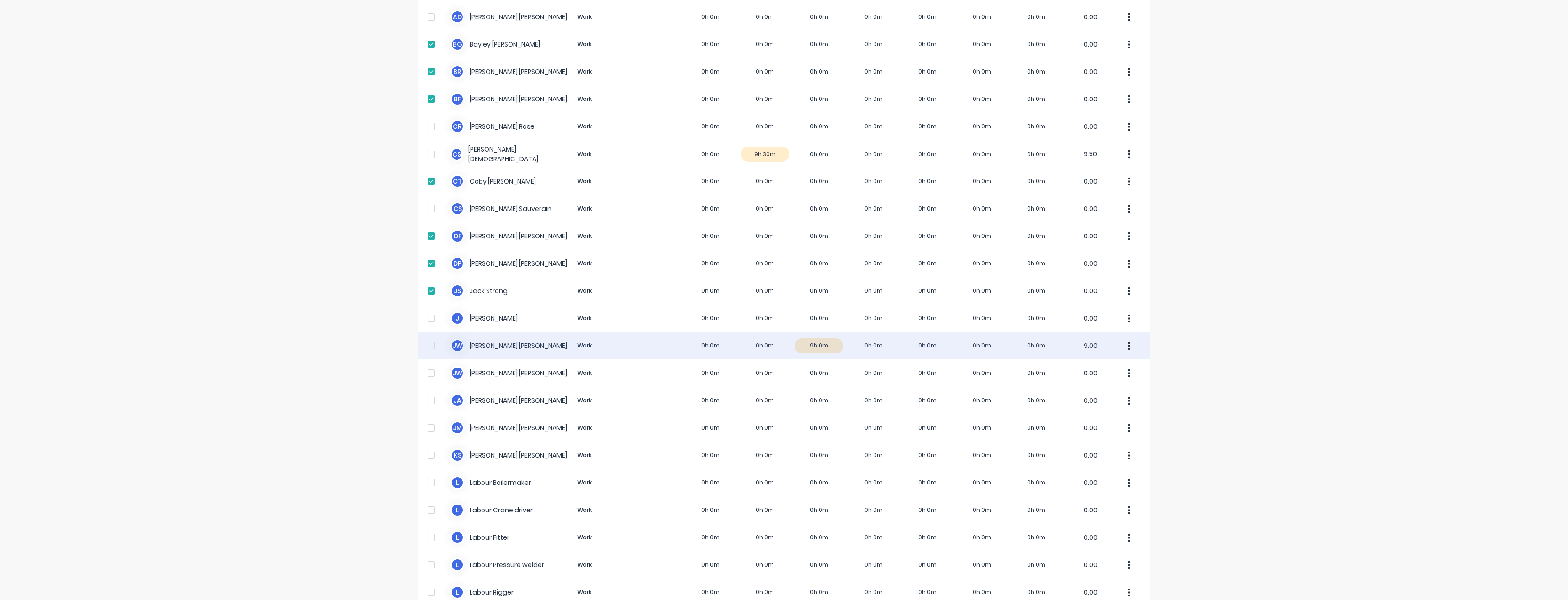
click at [426, 346] on div at bounding box center [432, 346] width 18 height 18
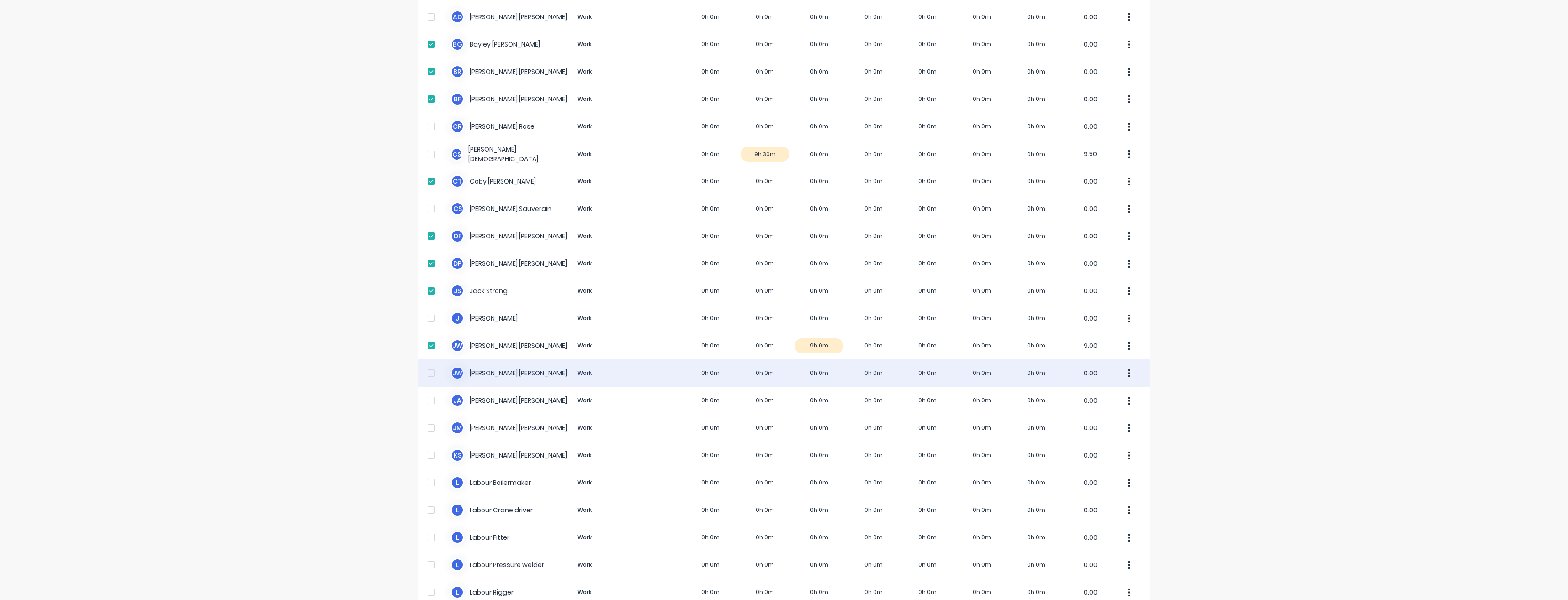
click at [426, 374] on div at bounding box center [432, 373] width 18 height 18
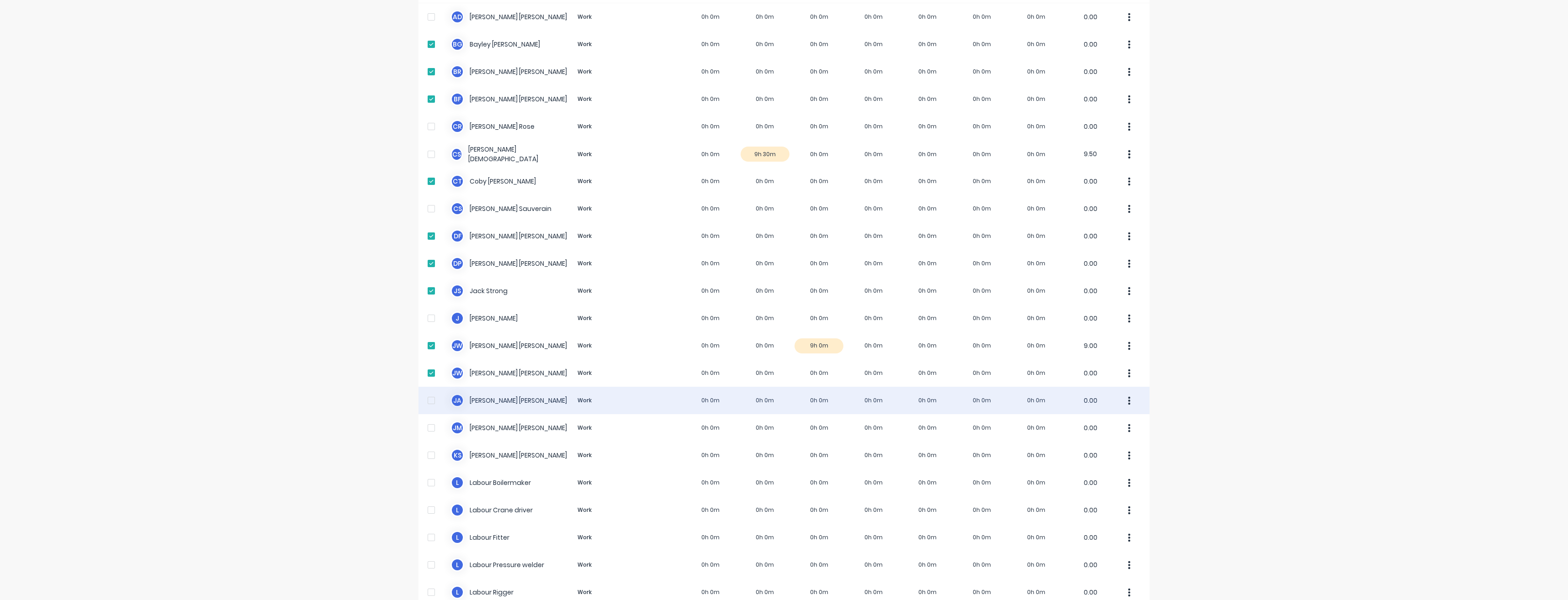
click at [430, 400] on div at bounding box center [432, 400] width 18 height 18
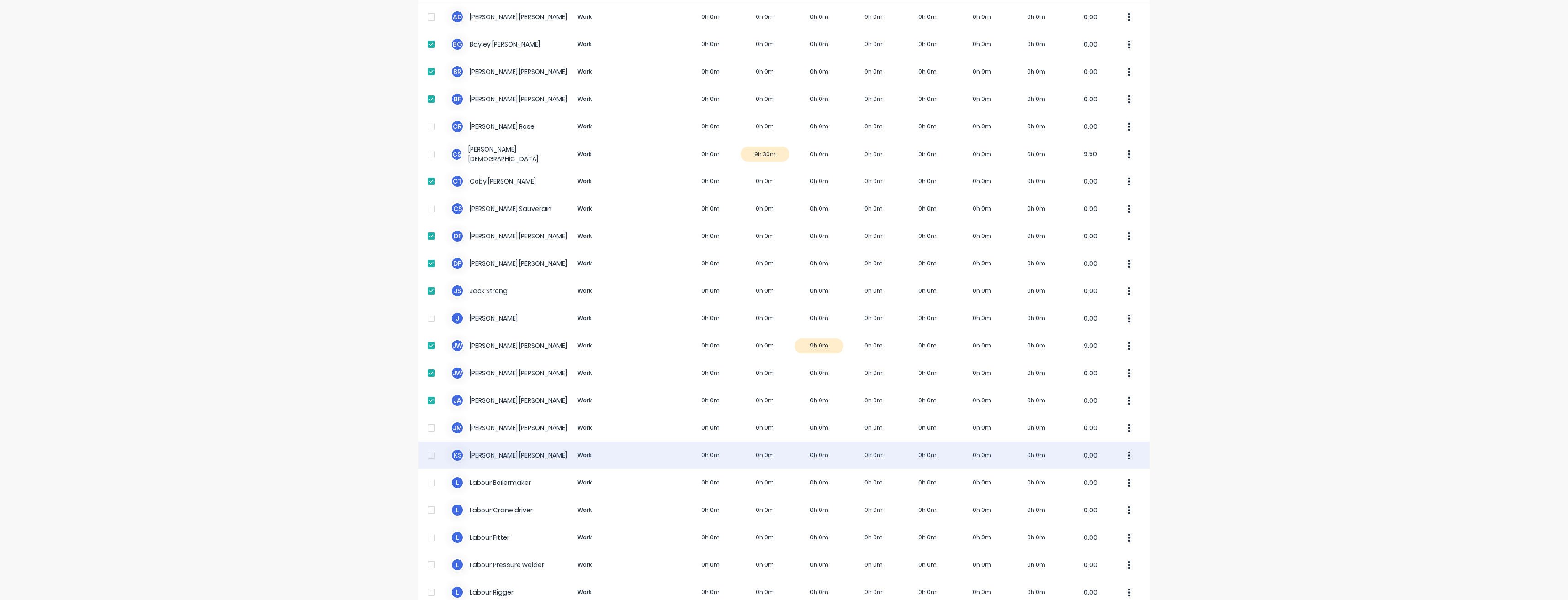
click at [429, 455] on div at bounding box center [432, 455] width 18 height 18
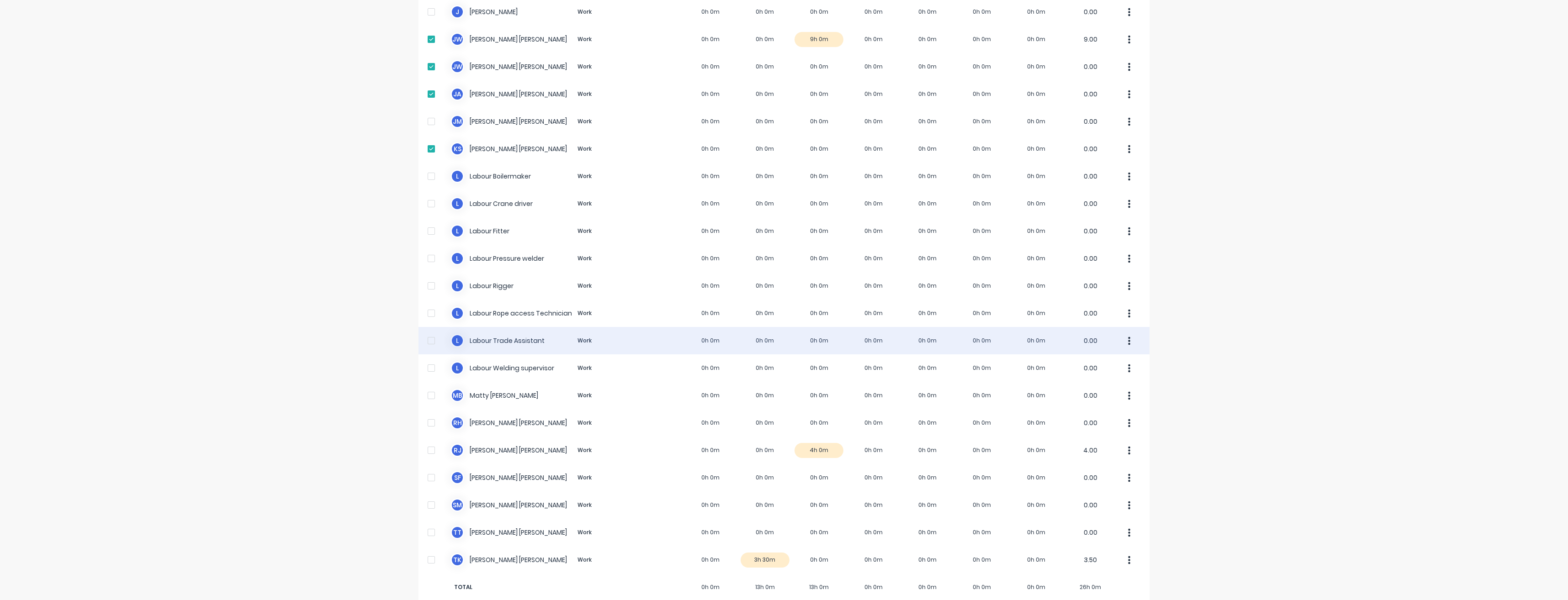
scroll to position [411, 0]
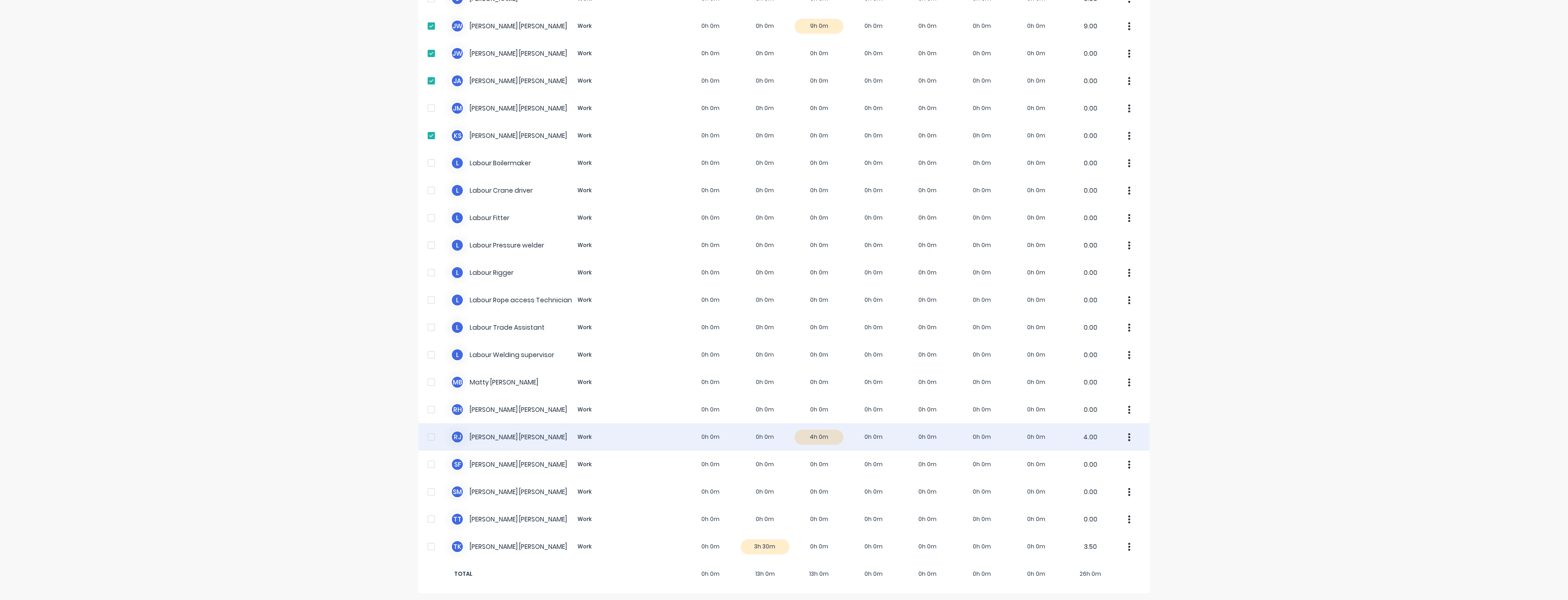
click at [429, 438] on div at bounding box center [432, 437] width 18 height 18
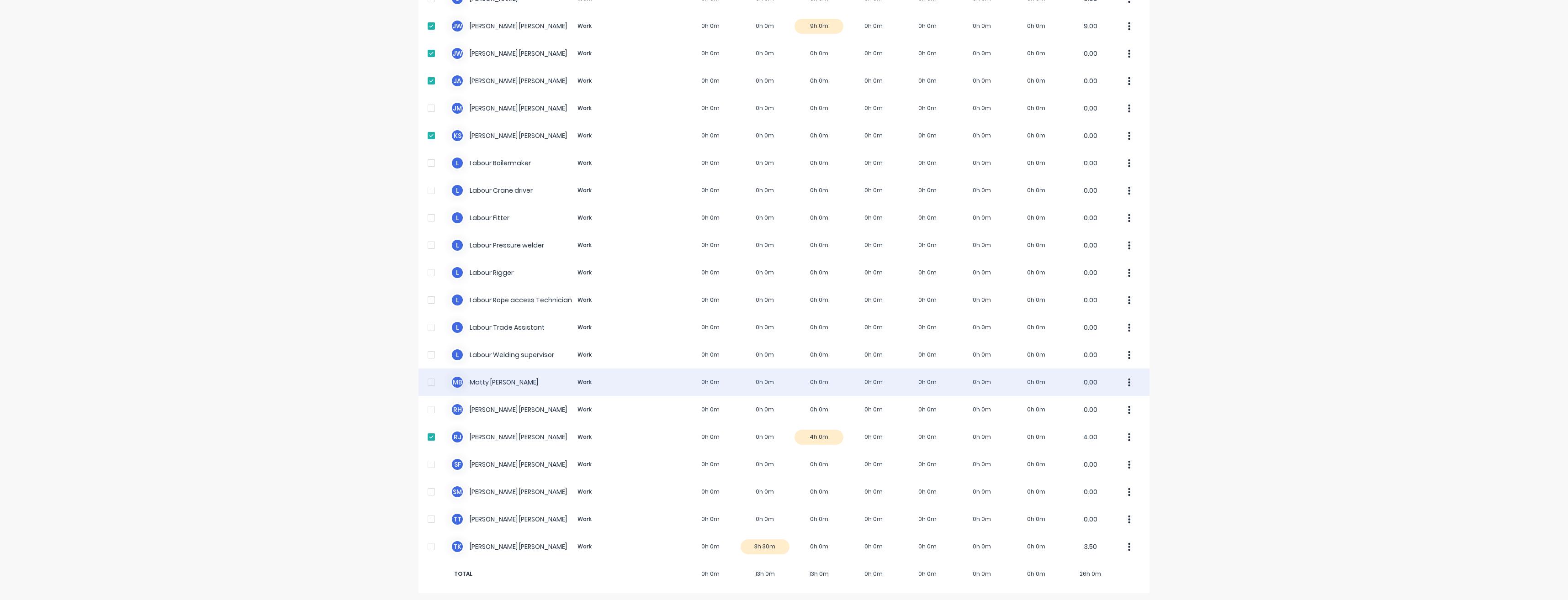
click at [425, 383] on div at bounding box center [432, 382] width 18 height 18
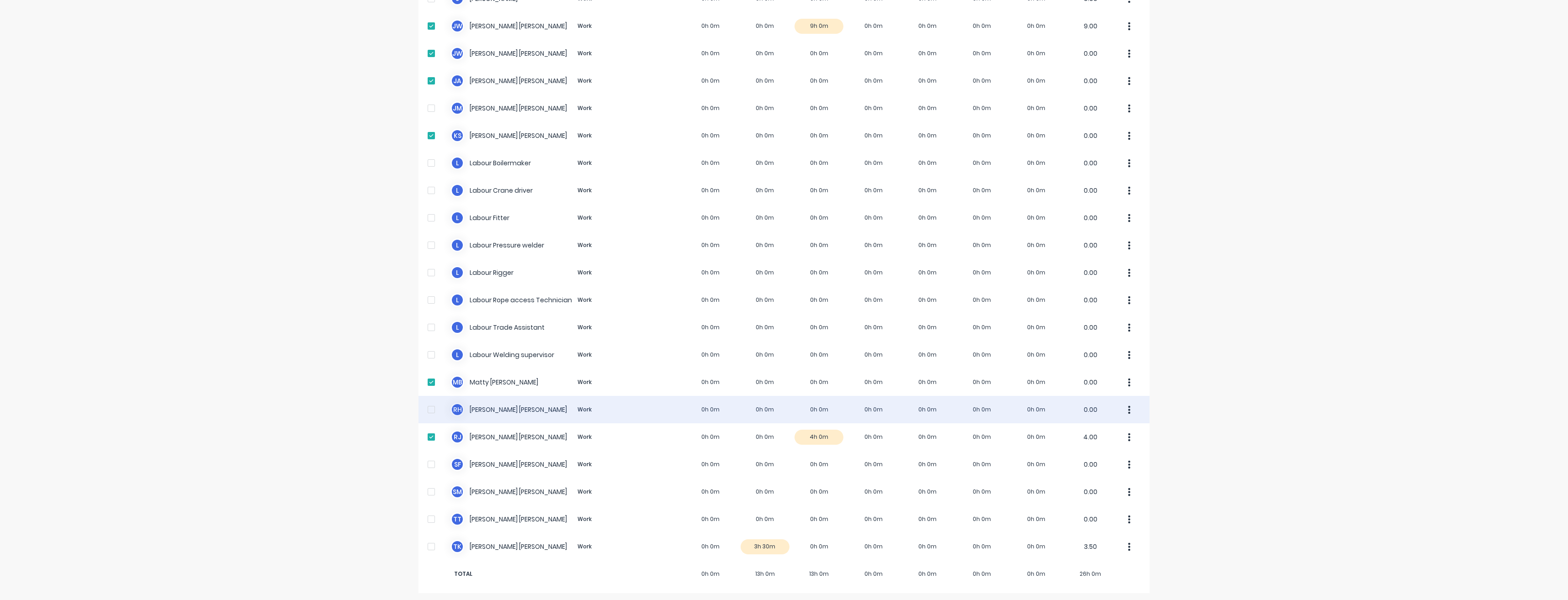
click at [427, 407] on div at bounding box center [432, 410] width 18 height 18
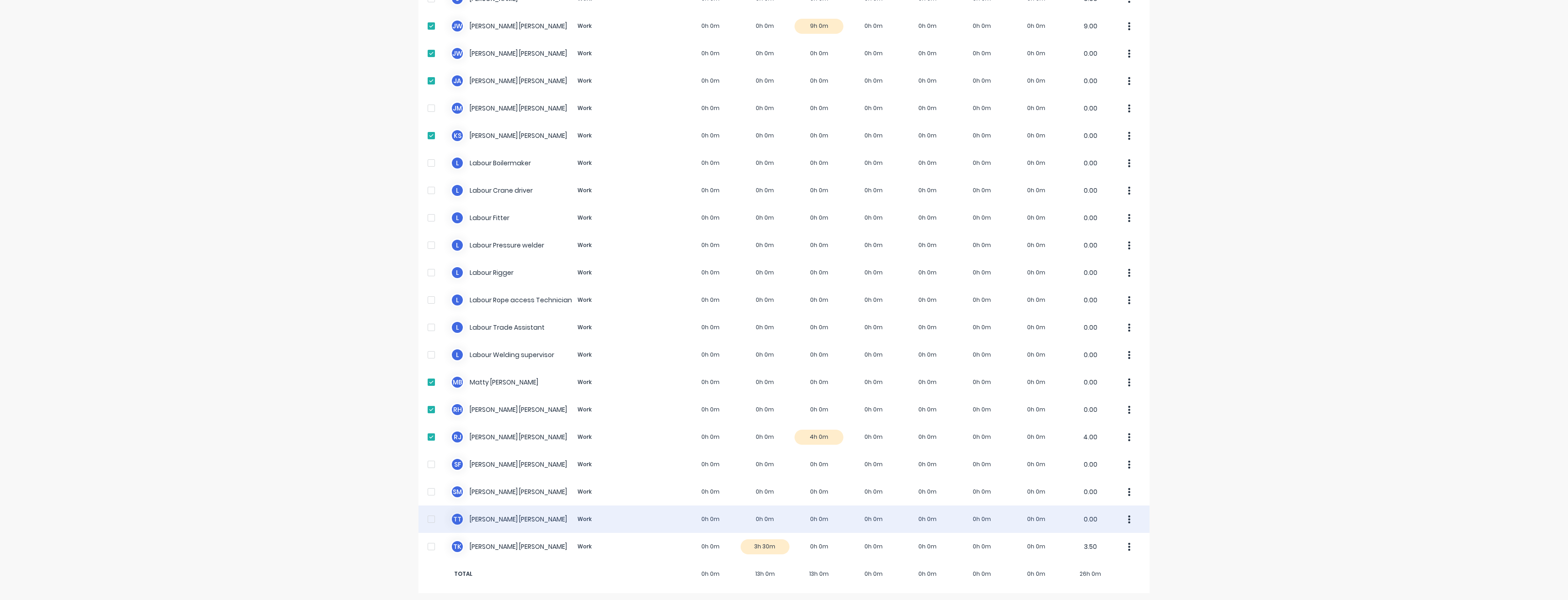
click at [430, 520] on div at bounding box center [432, 519] width 18 height 18
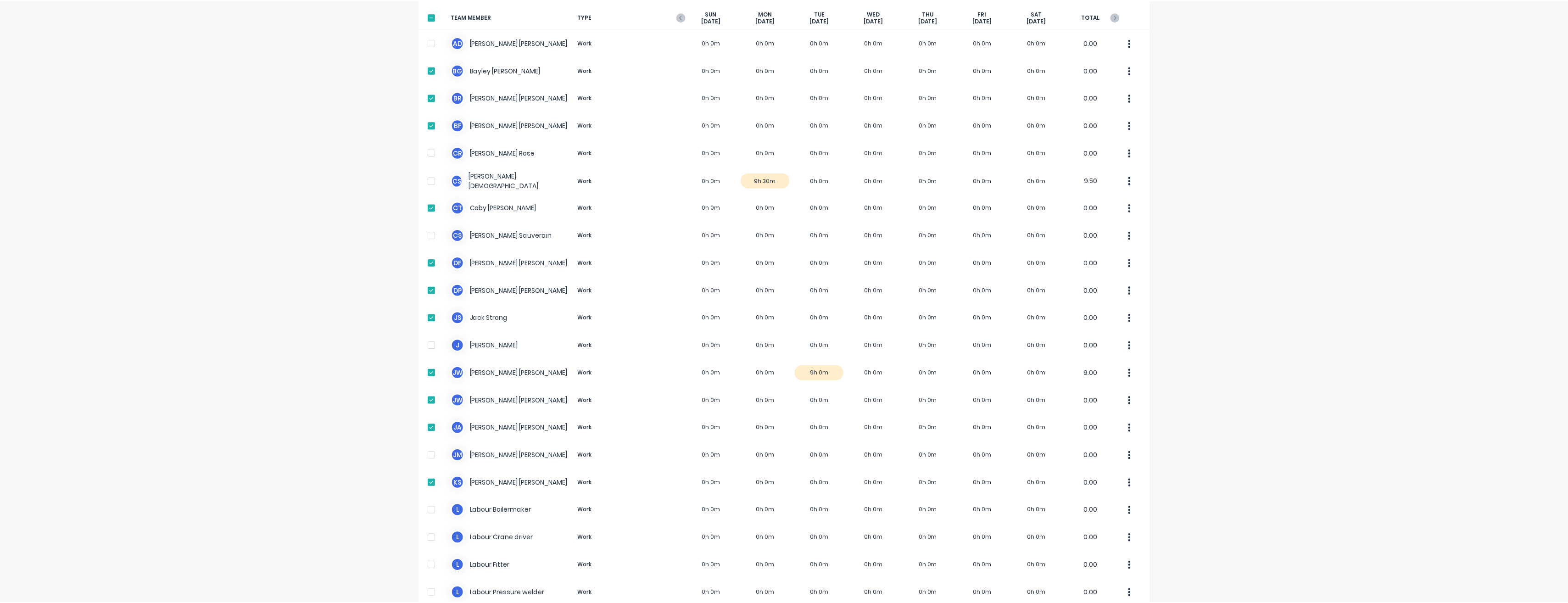
scroll to position [0, 0]
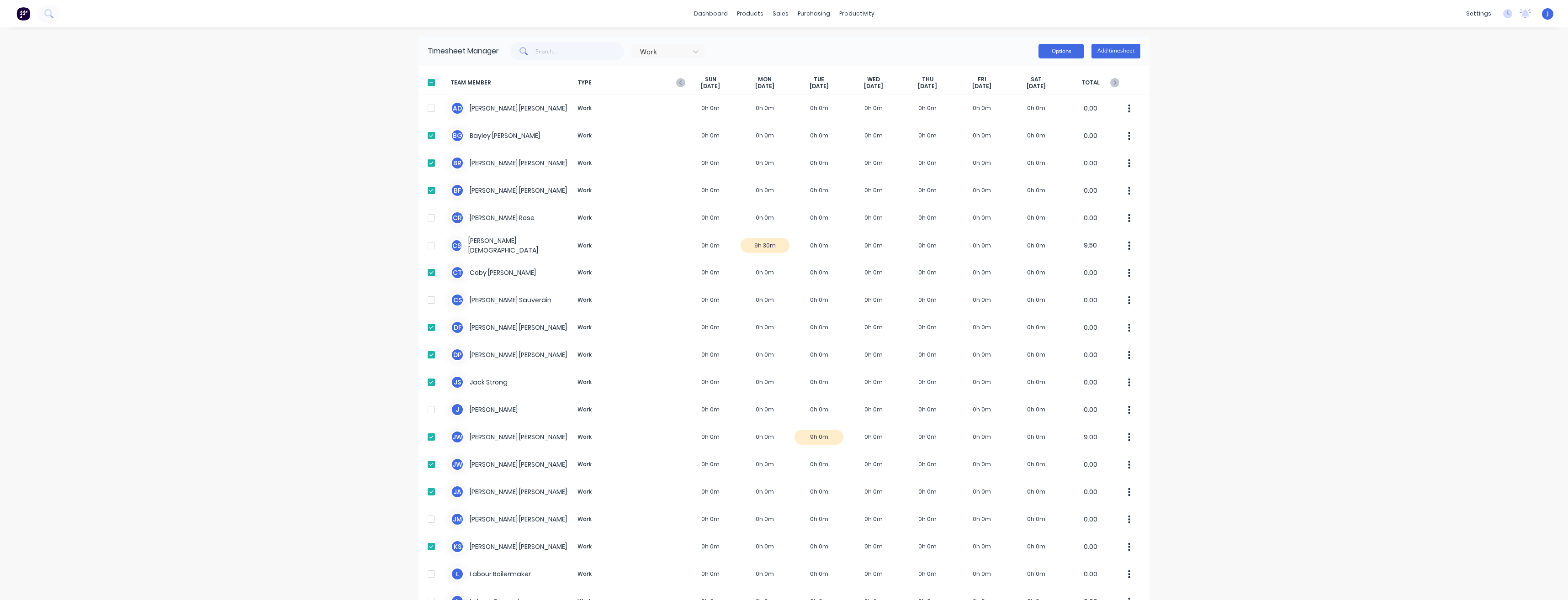
click at [1071, 49] on button "Options" at bounding box center [1061, 51] width 46 height 15
click at [1029, 113] on div "Download" at bounding box center [1041, 111] width 71 height 13
click at [676, 83] on icon "button" at bounding box center [681, 82] width 9 height 9
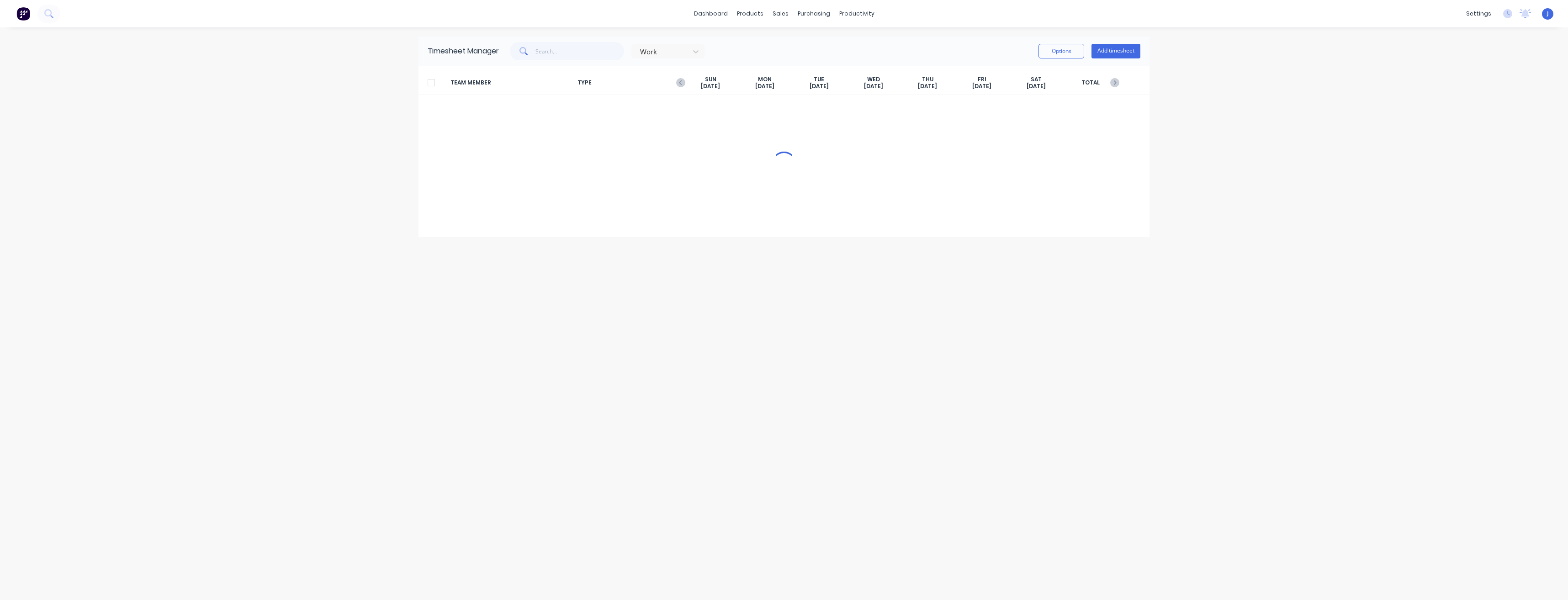
click at [432, 83] on div at bounding box center [432, 83] width 18 height 18
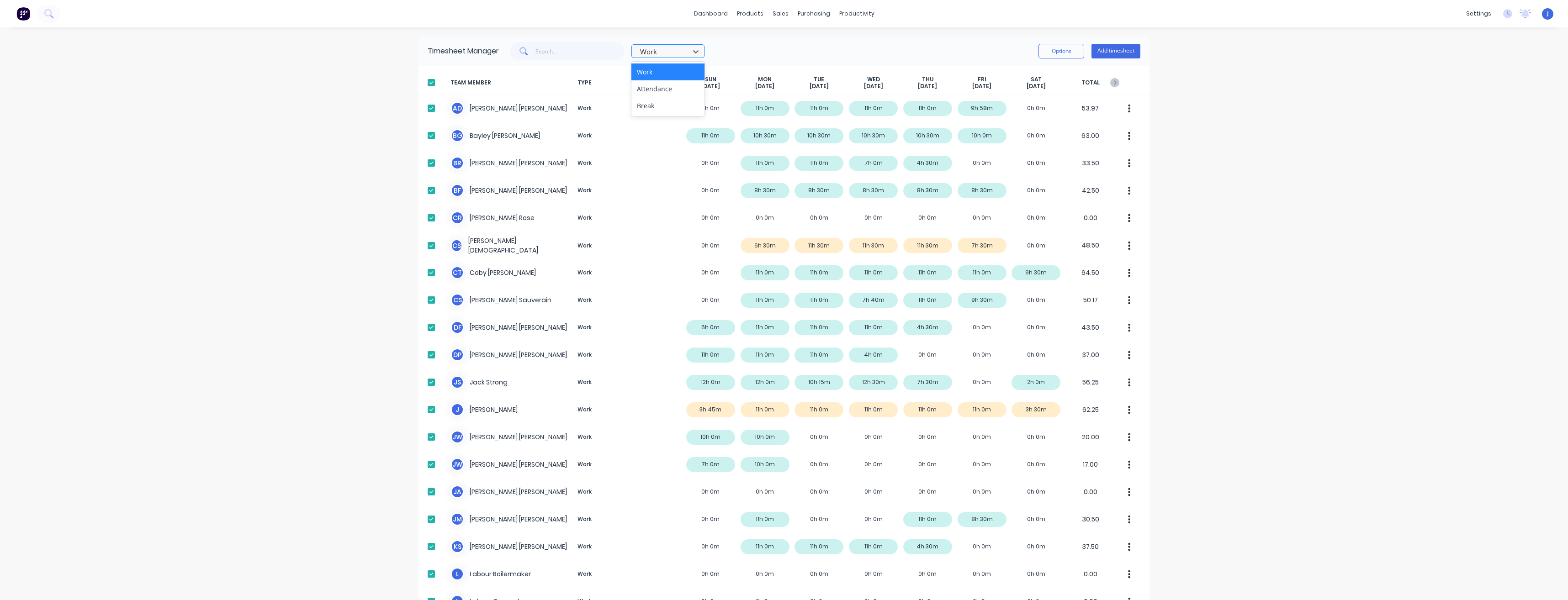
click at [685, 54] on div "Work" at bounding box center [662, 52] width 51 height 14
click at [1065, 50] on button "Options" at bounding box center [1061, 51] width 46 height 15
click at [1039, 111] on div "Download" at bounding box center [1041, 111] width 71 height 13
click at [426, 86] on div at bounding box center [432, 83] width 18 height 18
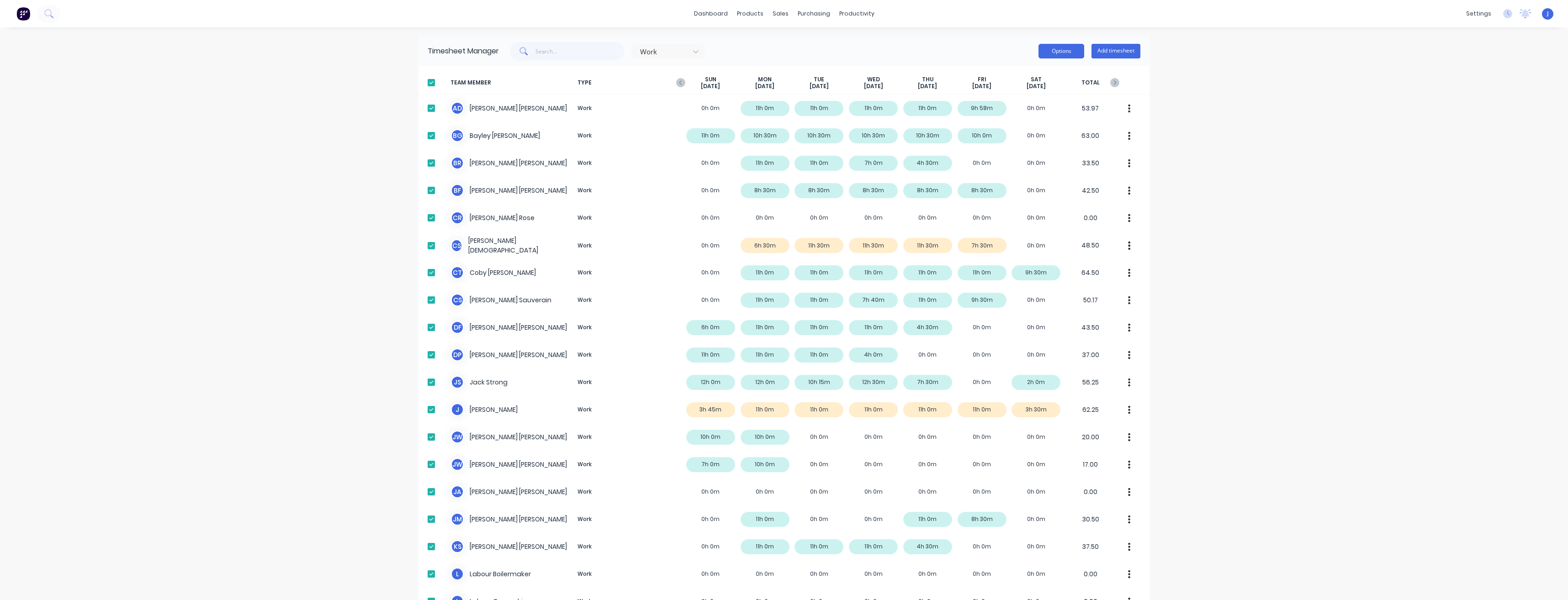
click at [1050, 45] on button "Options" at bounding box center [1061, 51] width 46 height 15
click at [1020, 113] on div "Download" at bounding box center [1041, 111] width 71 height 13
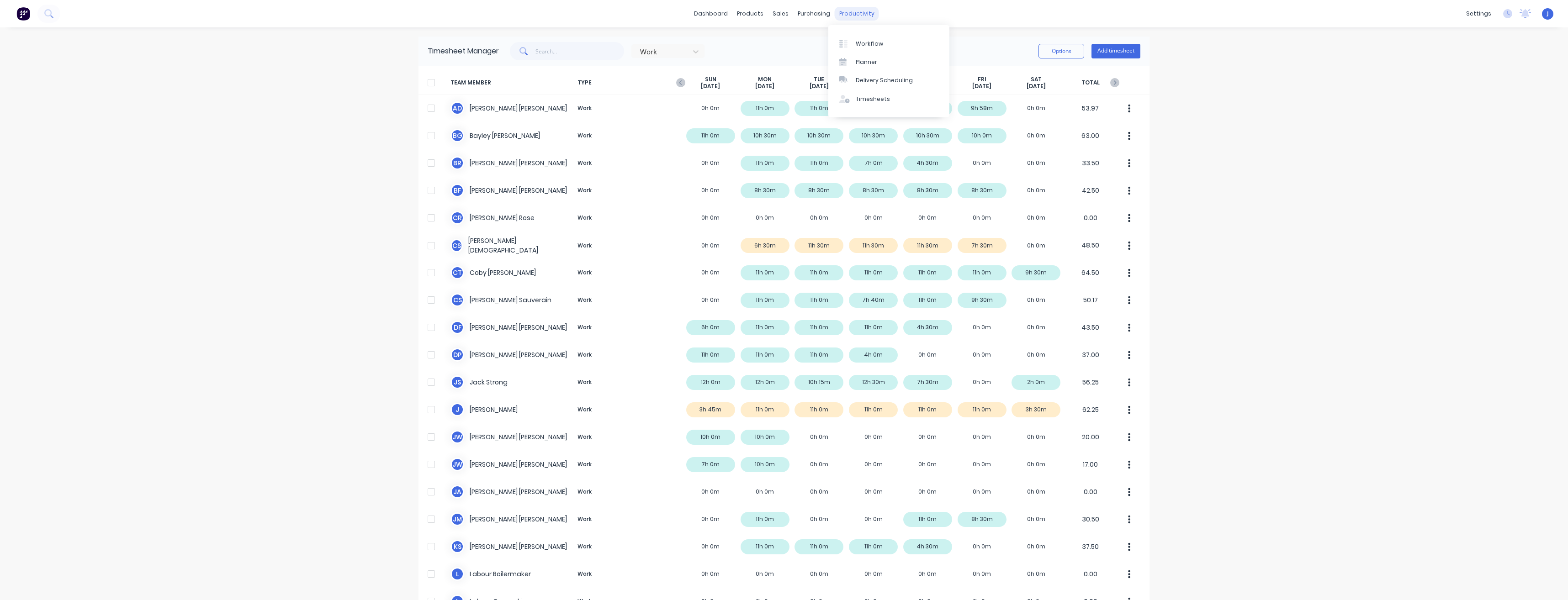
click at [851, 13] on div "productivity" at bounding box center [856, 13] width 44 height 14
click at [858, 8] on div "productivity" at bounding box center [856, 13] width 44 height 14
click at [777, 14] on div "sales" at bounding box center [780, 13] width 25 height 14
click at [793, 42] on div "Sales Orders" at bounding box center [811, 44] width 38 height 9
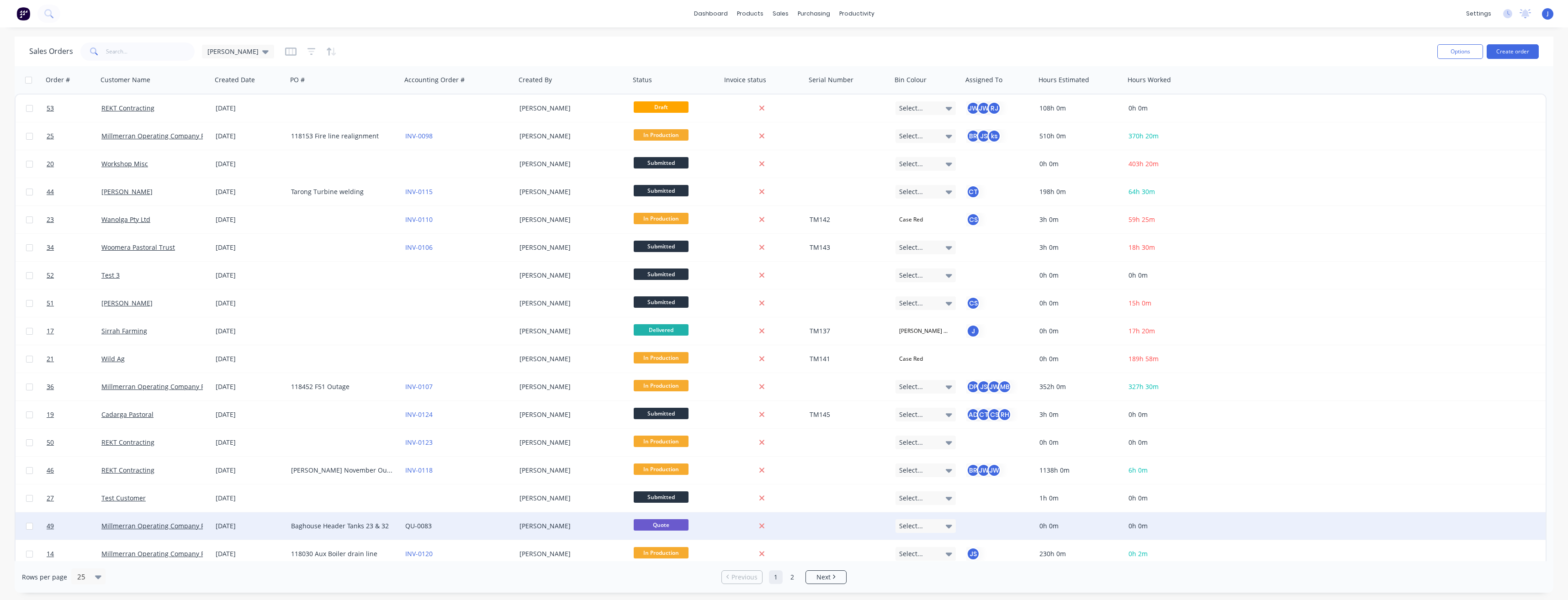
click at [337, 528] on div "Baghouse Header Tanks 23 & 32" at bounding box center [341, 526] width 102 height 9
